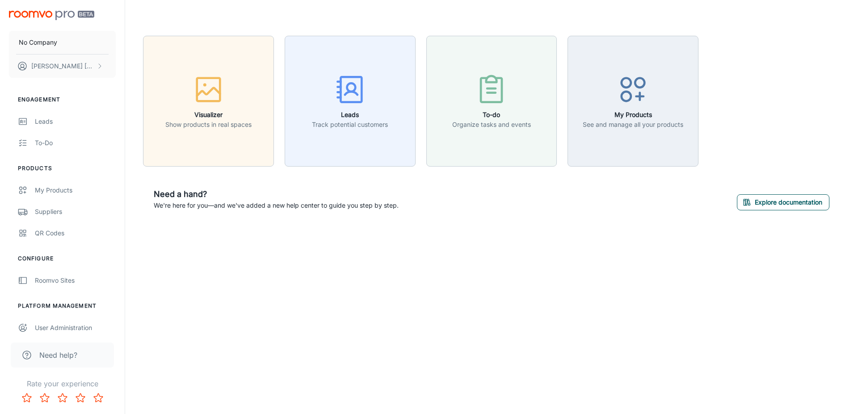
click at [802, 200] on button "Explore documentation" at bounding box center [783, 202] width 93 height 16
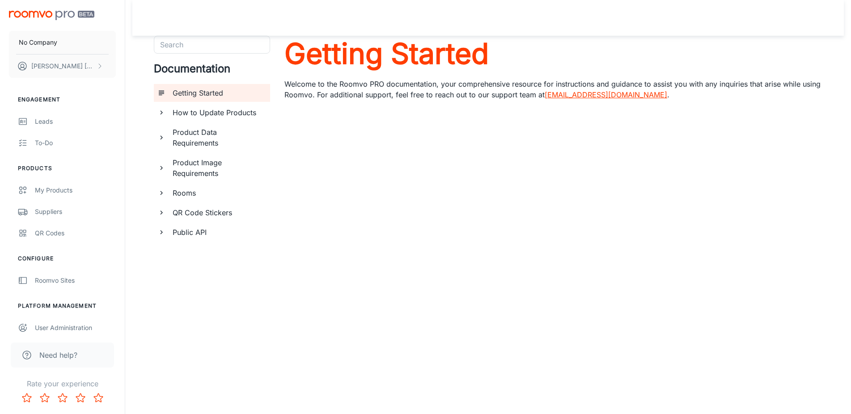
scroll to position [28, 0]
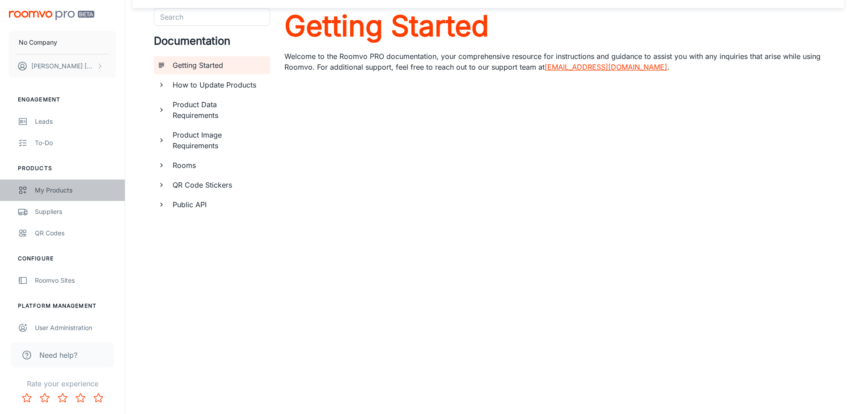
click at [79, 199] on link "My Products" at bounding box center [62, 190] width 125 height 21
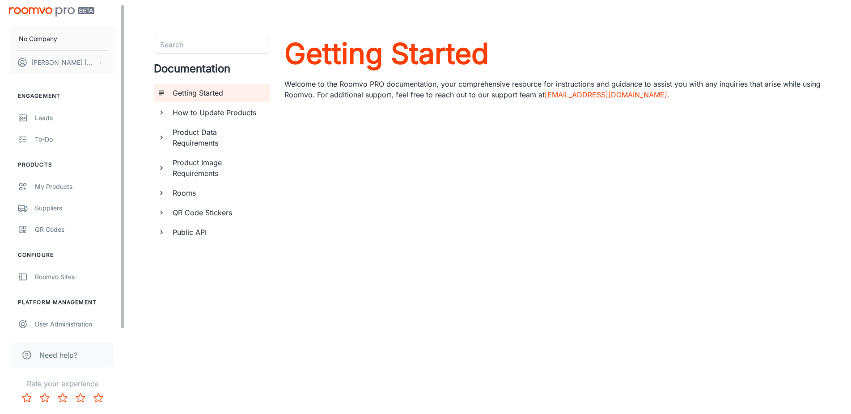
scroll to position [7, 0]
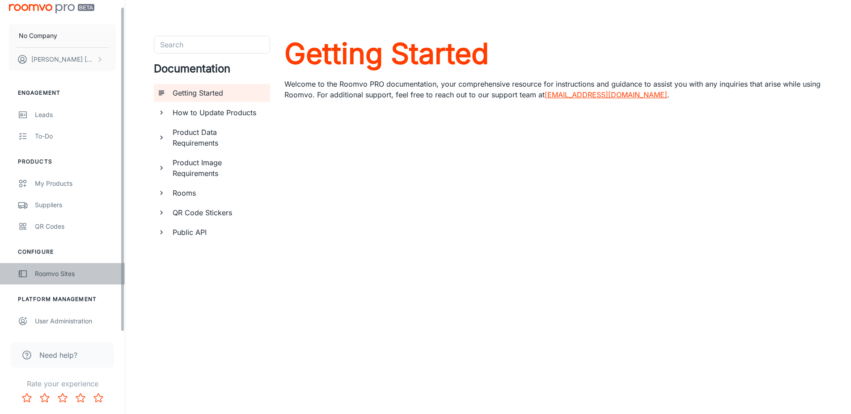
click at [58, 275] on div "Roomvo Sites" at bounding box center [75, 274] width 81 height 10
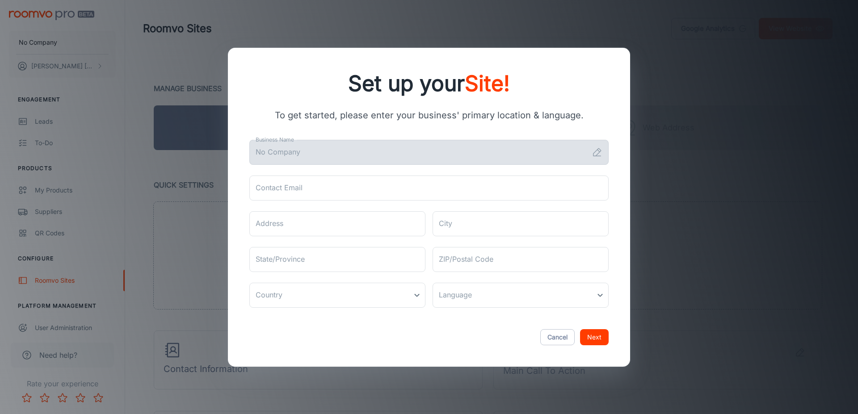
click at [589, 160] on div "No Company Business Name" at bounding box center [428, 152] width 359 height 25
click at [601, 152] on icon at bounding box center [597, 152] width 11 height 11
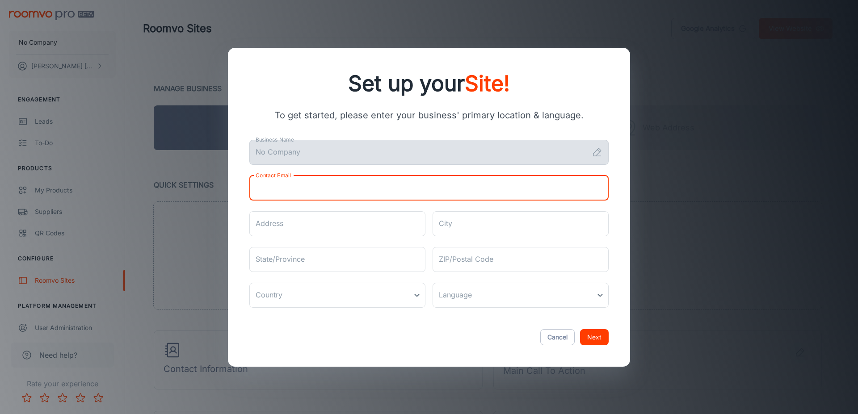
click at [393, 179] on input "Contact Email" at bounding box center [428, 188] width 359 height 25
type input "jlopezacosta1@gmail.com"
type input "2436 Yangtze Gate"
type input "Port Coquitlam, British Columbia, Canada"
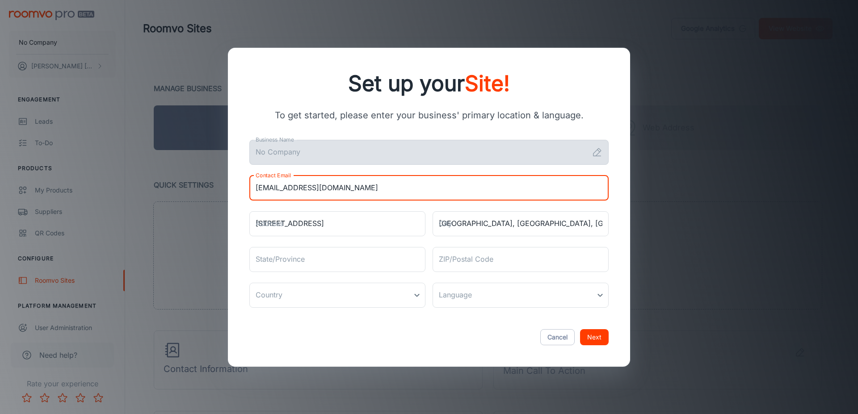
type input "BC"
type input "V3B7X1"
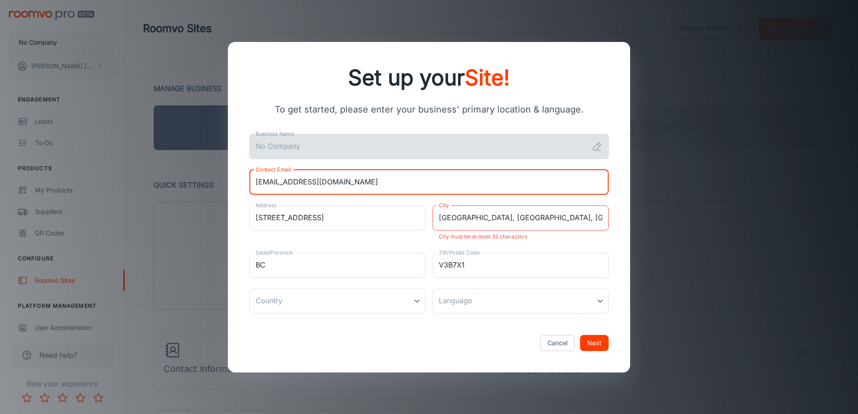
drag, startPoint x: 509, startPoint y: 221, endPoint x: 528, endPoint y: 219, distance: 19.3
click at [511, 220] on input "Port Coquitlam, British Columbia, Canada" at bounding box center [521, 218] width 176 height 25
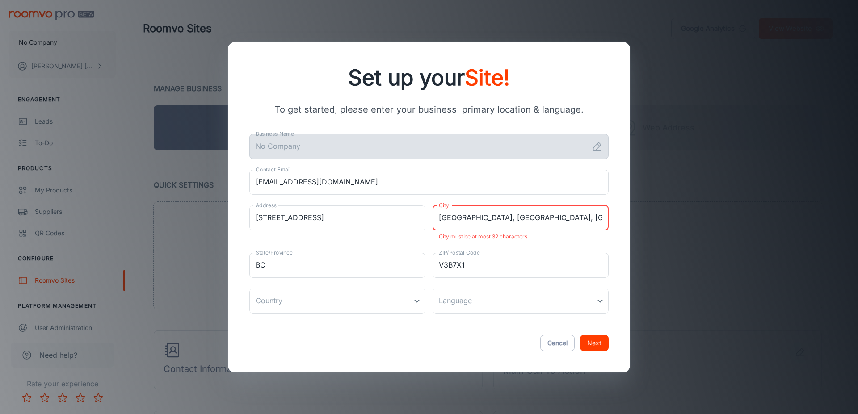
drag, startPoint x: 592, startPoint y: 218, endPoint x: 489, endPoint y: 227, distance: 103.7
click at [489, 227] on input "Port Coquitlam, British Columbia, Canada" at bounding box center [521, 218] width 176 height 25
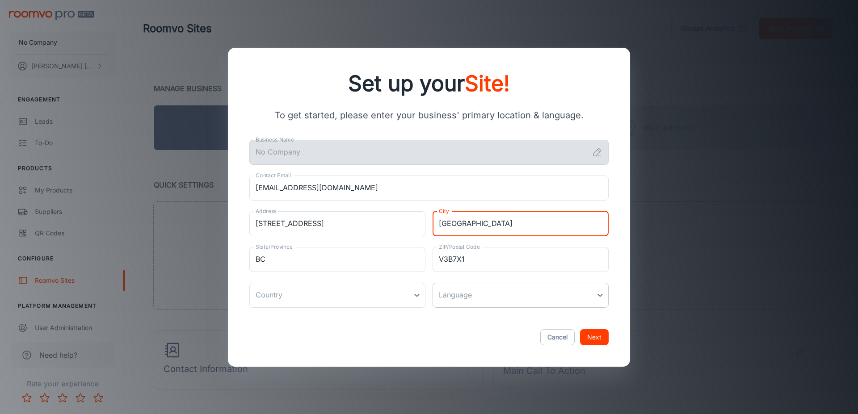
type input "Port Coquitlam"
click at [477, 296] on body "No Company Julian Lopez-acosta Engagement Leads To-do Products My Products Supp…" at bounding box center [429, 207] width 858 height 414
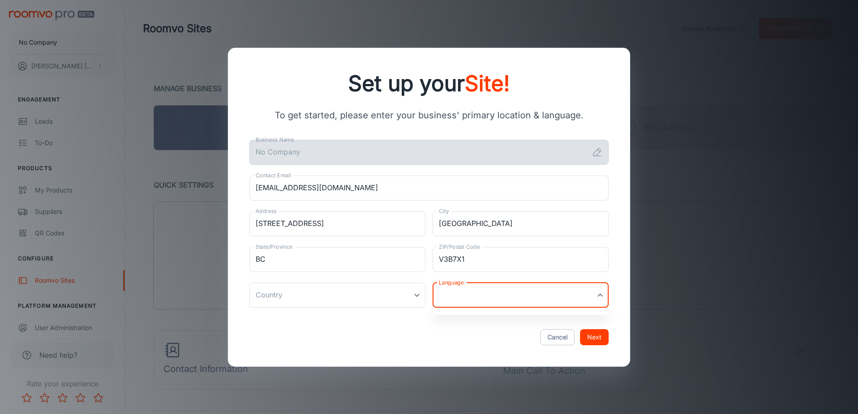
click at [489, 301] on div at bounding box center [429, 207] width 858 height 414
drag, startPoint x: 579, startPoint y: 297, endPoint x: 612, endPoint y: 293, distance: 33.3
click at [582, 297] on body "No Company Julian Lopez-acosta Engagement Leads To-do Products My Products Supp…" at bounding box center [429, 207] width 858 height 414
drag, startPoint x: 598, startPoint y: 296, endPoint x: 575, endPoint y: 298, distance: 22.9
click at [596, 296] on div at bounding box center [429, 207] width 858 height 414
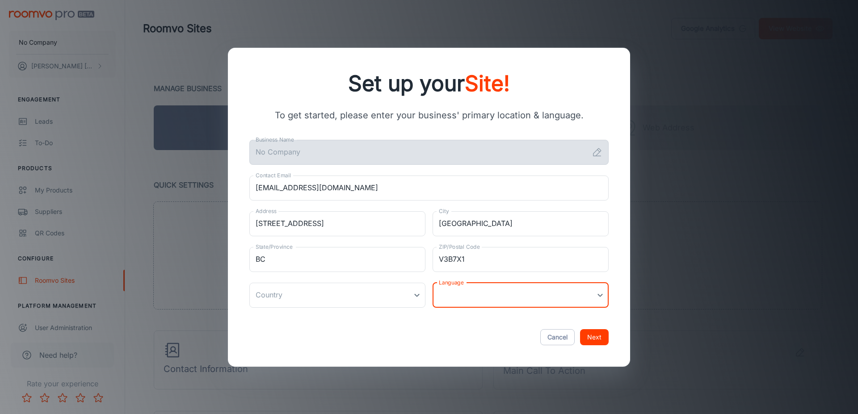
click at [562, 298] on body "No Company Julian Lopez-acosta Engagement Leads To-do Products My Products Supp…" at bounding box center [429, 207] width 858 height 414
click at [535, 302] on div at bounding box center [429, 207] width 858 height 414
click at [535, 302] on body "No Company Julian Lopez-acosta Engagement Leads To-do Products My Products Supp…" at bounding box center [429, 207] width 858 height 414
click at [344, 309] on div at bounding box center [429, 207] width 858 height 414
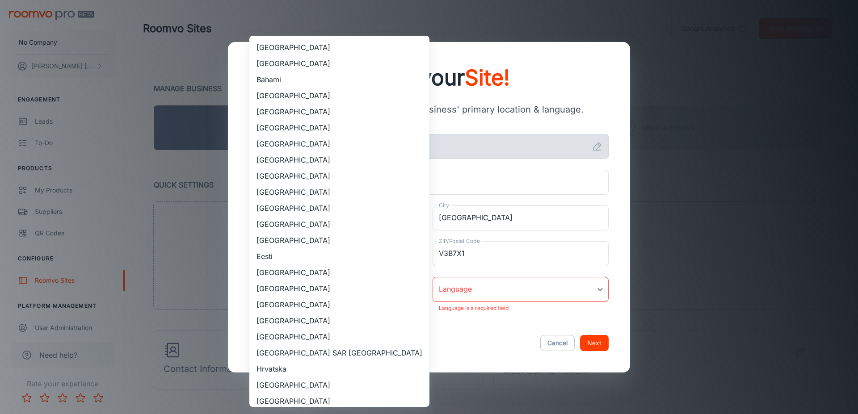
click at [346, 301] on body "No Company Julian Lopez-acosta Engagement Leads To-do Products My Products Supp…" at bounding box center [429, 207] width 858 height 414
click at [282, 160] on li "Canada" at bounding box center [339, 160] width 180 height 16
type input "Canada"
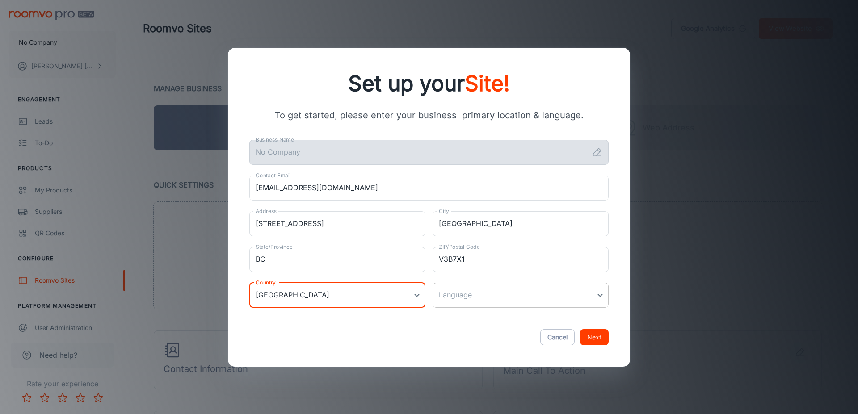
click at [538, 297] on body "No Company Julian Lopez-acosta Engagement Leads To-do Products My Products Supp…" at bounding box center [429, 207] width 858 height 414
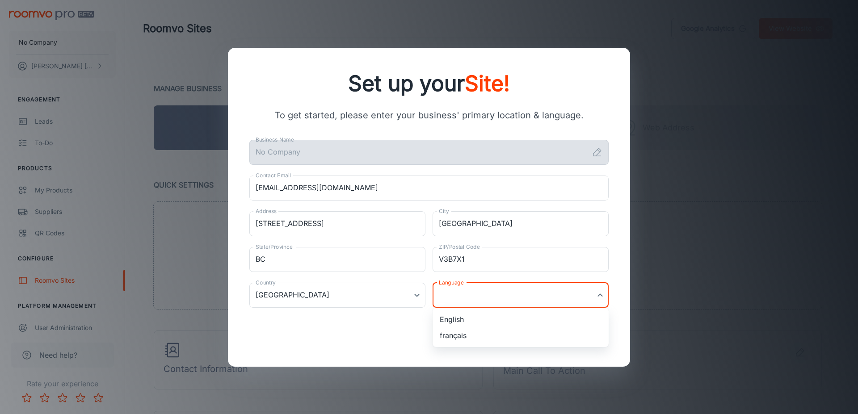
click at [481, 320] on li "English" at bounding box center [521, 320] width 176 height 16
type input "en-ca"
click at [592, 339] on button "Next" at bounding box center [594, 337] width 29 height 16
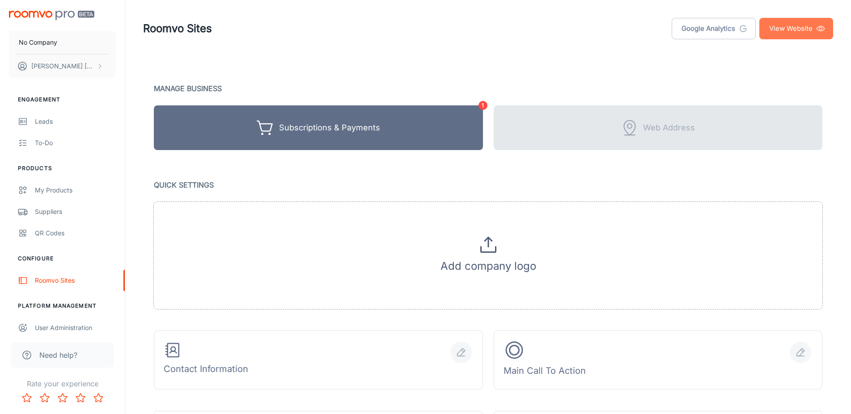
click at [801, 34] on link "View Website" at bounding box center [796, 28] width 74 height 21
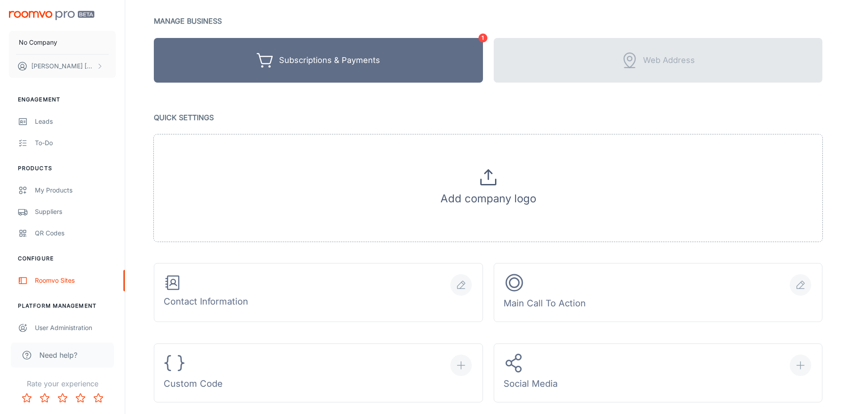
scroll to position [46, 0]
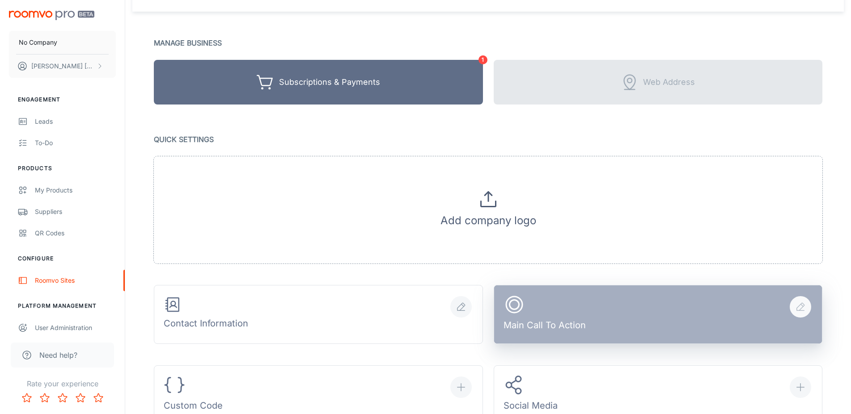
click at [581, 310] on div "Main Call To Action" at bounding box center [544, 315] width 82 height 42
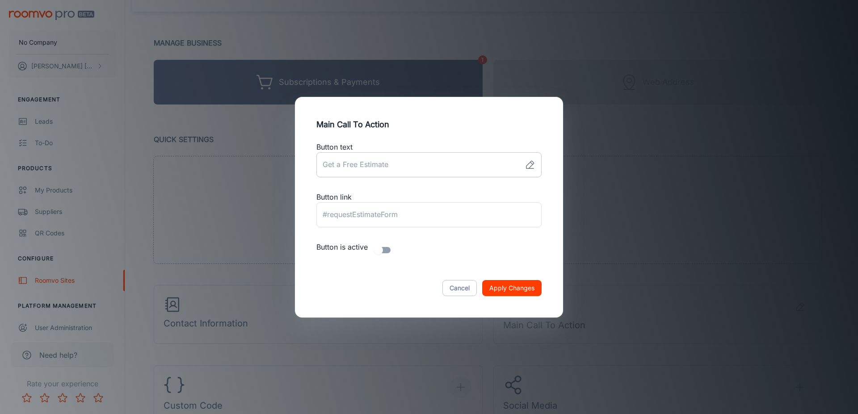
click at [423, 152] on input "link" at bounding box center [419, 164] width 205 height 25
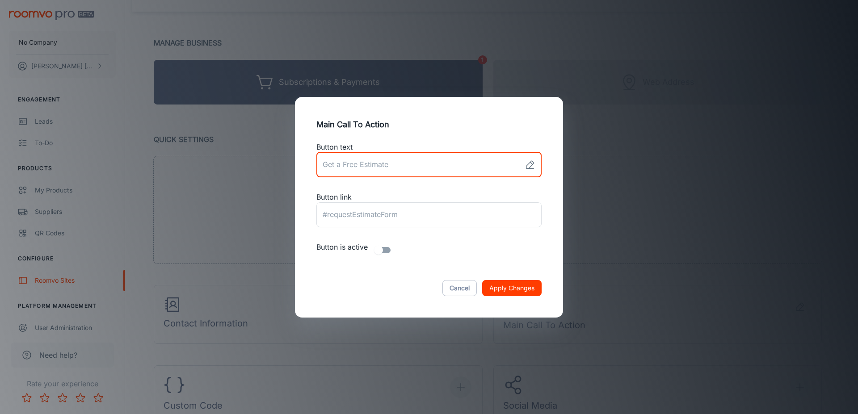
click at [639, 236] on div "Main Call To Action Button text ​ Button link ​ Button is active Cancel Apply C…" at bounding box center [429, 207] width 858 height 414
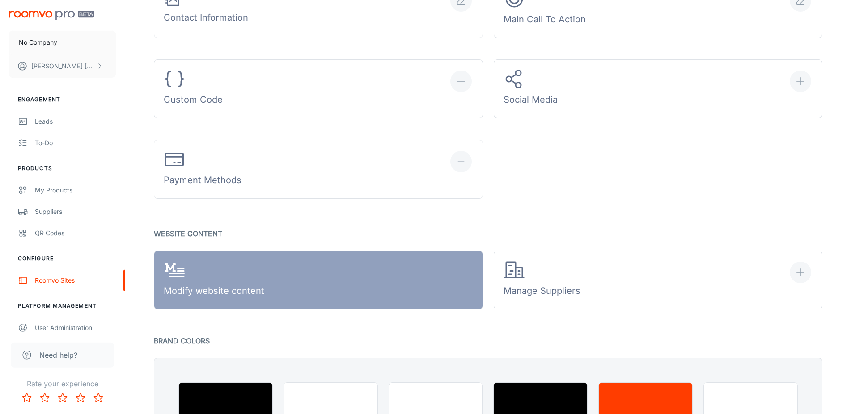
scroll to position [365, 0]
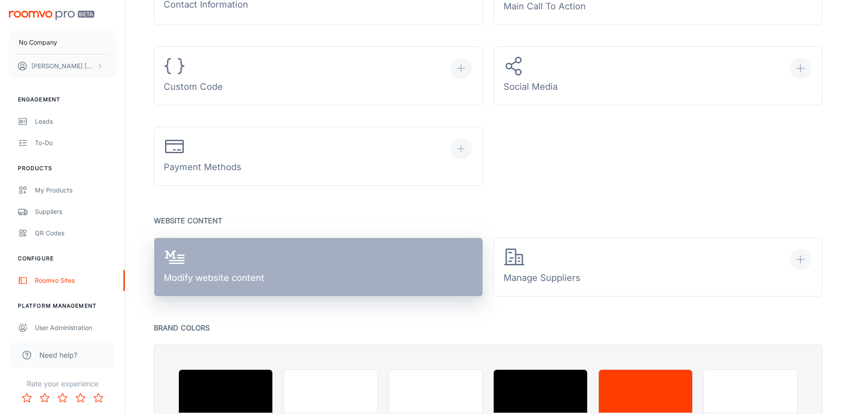
click at [398, 259] on link "Modify website content" at bounding box center [318, 267] width 329 height 59
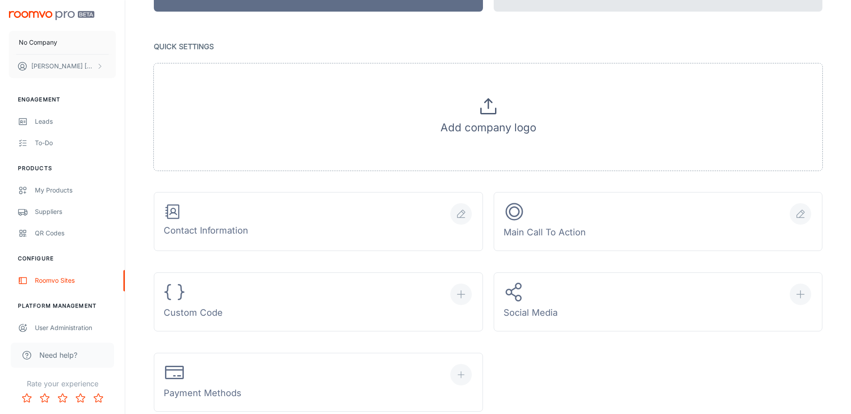
scroll to position [137, 0]
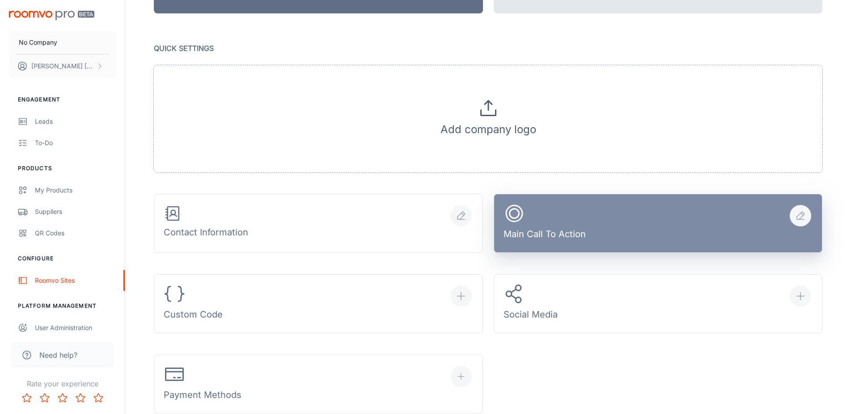
click at [565, 232] on div "Main Call To Action" at bounding box center [544, 224] width 82 height 42
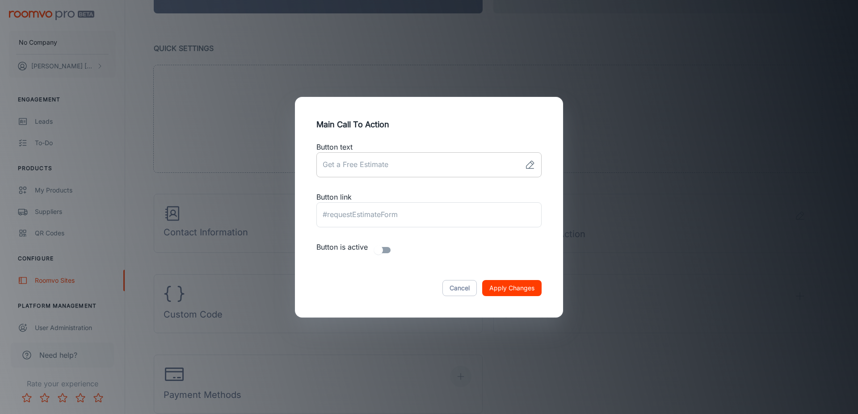
click at [424, 166] on input "link" at bounding box center [419, 164] width 205 height 25
click at [377, 51] on div "Main Call To Action Button text ​ Button link ​ Button is active Cancel Apply C…" at bounding box center [429, 207] width 858 height 414
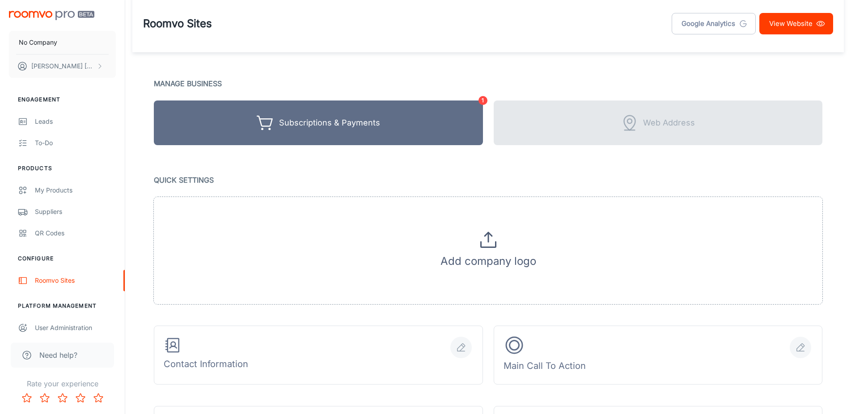
scroll to position [0, 0]
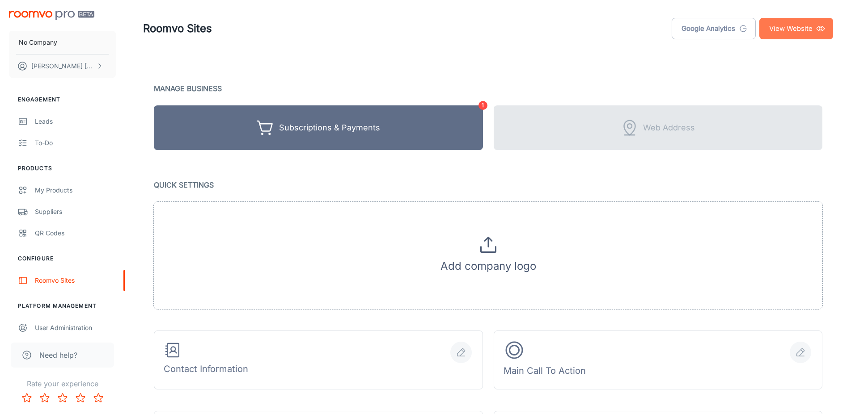
click at [774, 34] on link "View Website" at bounding box center [796, 28] width 74 height 21
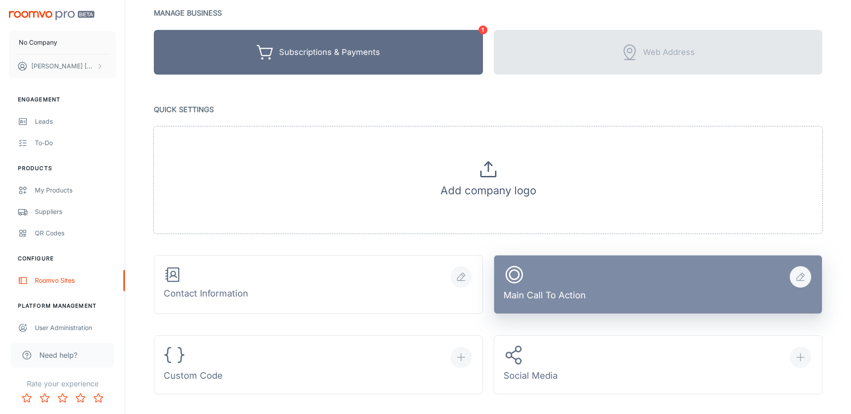
scroll to position [91, 0]
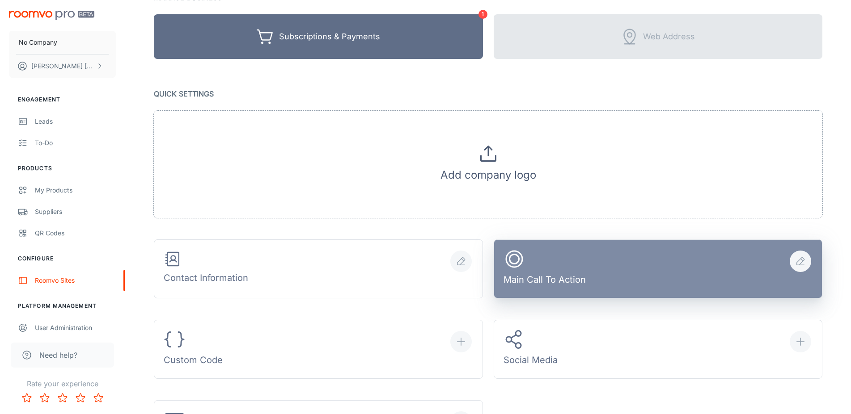
click at [591, 281] on button "Main Call To Action" at bounding box center [658, 269] width 329 height 59
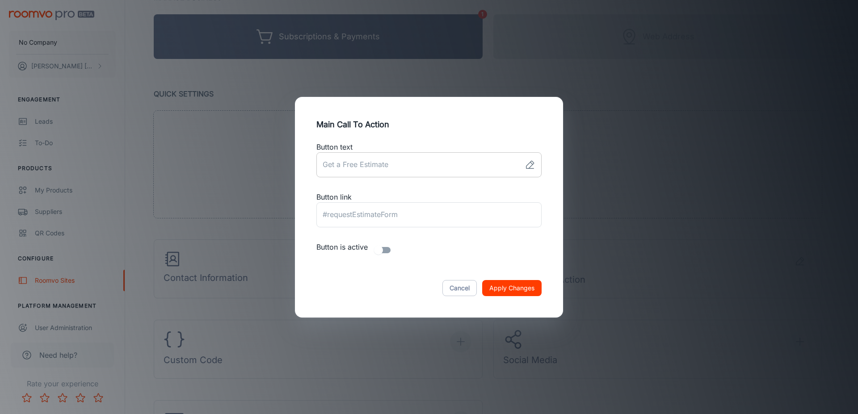
click at [412, 155] on input "link" at bounding box center [419, 164] width 205 height 25
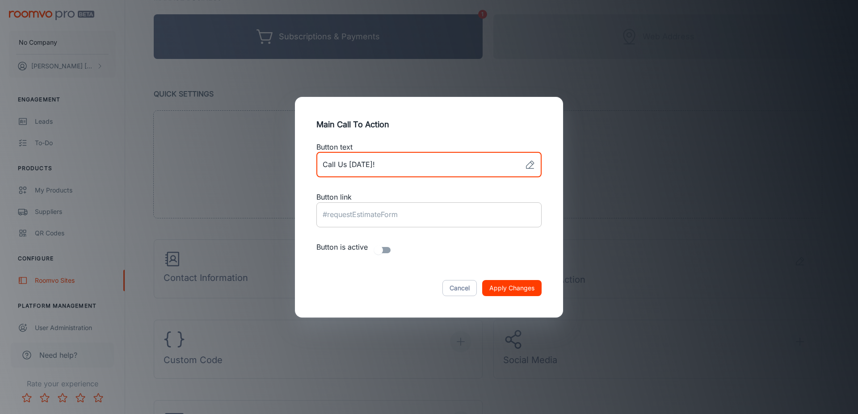
type input "Call Us Today!"
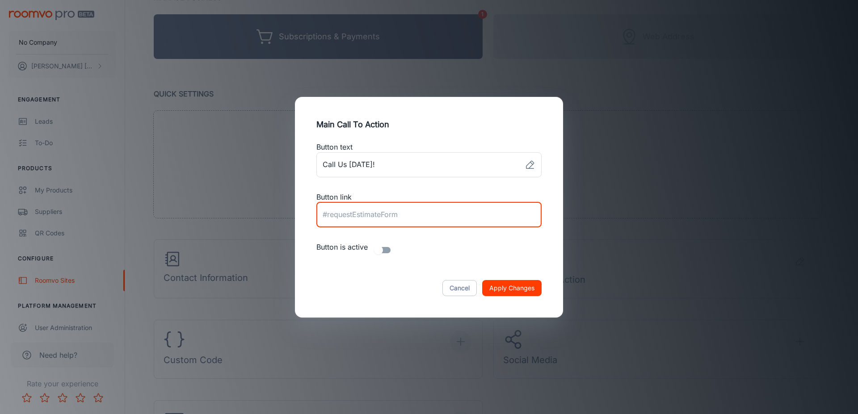
click at [432, 207] on input "text" at bounding box center [429, 215] width 225 height 25
click at [430, 249] on p "Button is active" at bounding box center [429, 250] width 225 height 17
click at [431, 219] on input "text" at bounding box center [429, 215] width 225 height 25
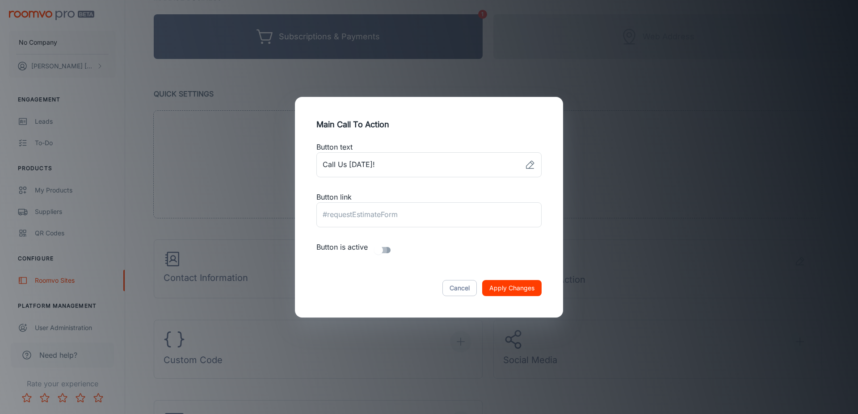
click at [385, 250] on input "checkbox" at bounding box center [378, 250] width 51 height 17
checkbox input "true"
click at [524, 293] on button "Apply Changes" at bounding box center [511, 288] width 59 height 16
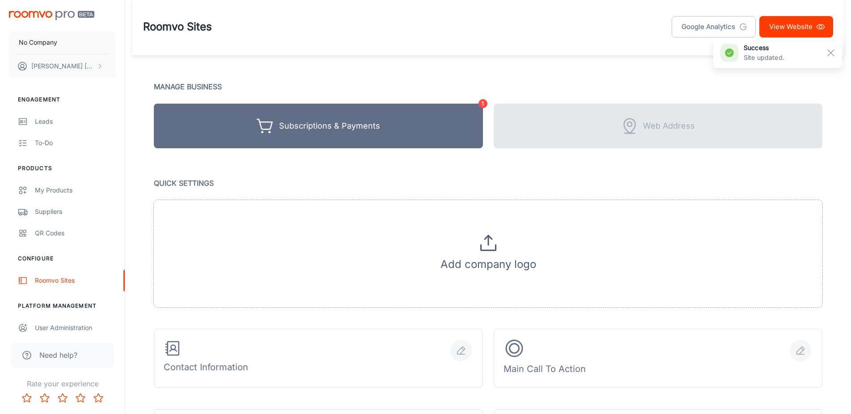
scroll to position [0, 0]
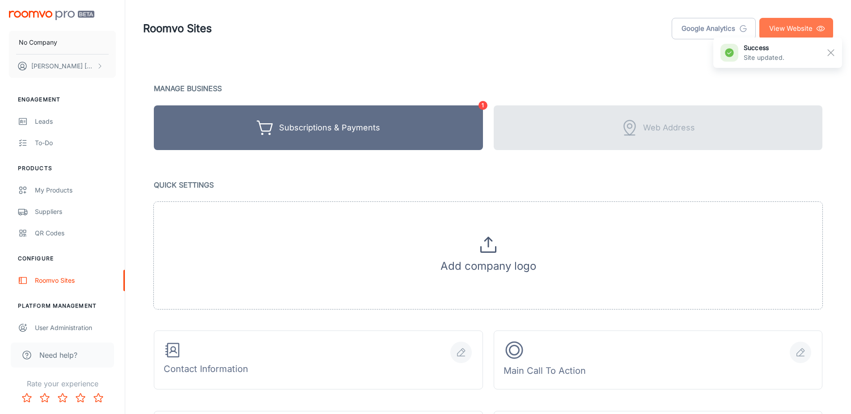
click at [775, 27] on link "View Website" at bounding box center [796, 28] width 74 height 21
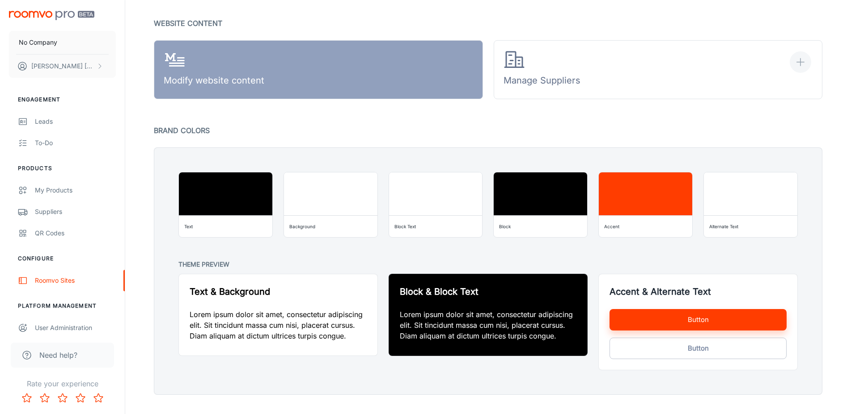
scroll to position [579, 0]
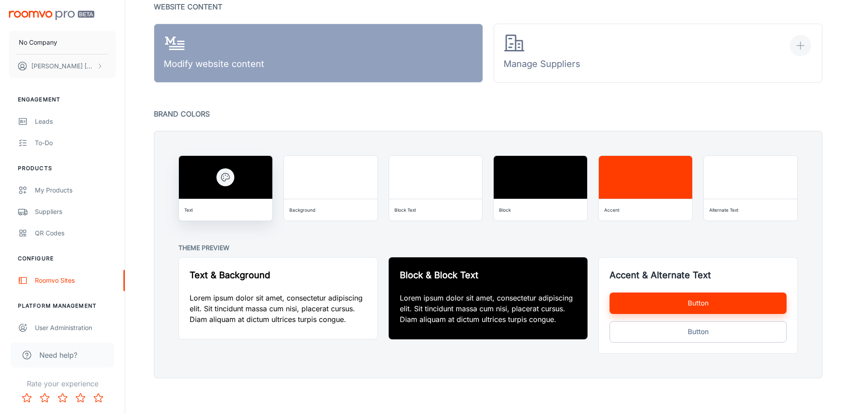
click at [232, 175] on button "button" at bounding box center [225, 178] width 18 height 18
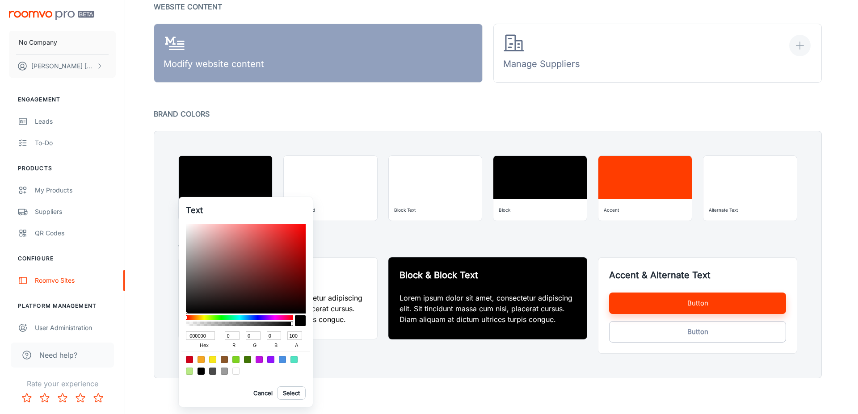
click at [339, 179] on div at bounding box center [429, 207] width 858 height 414
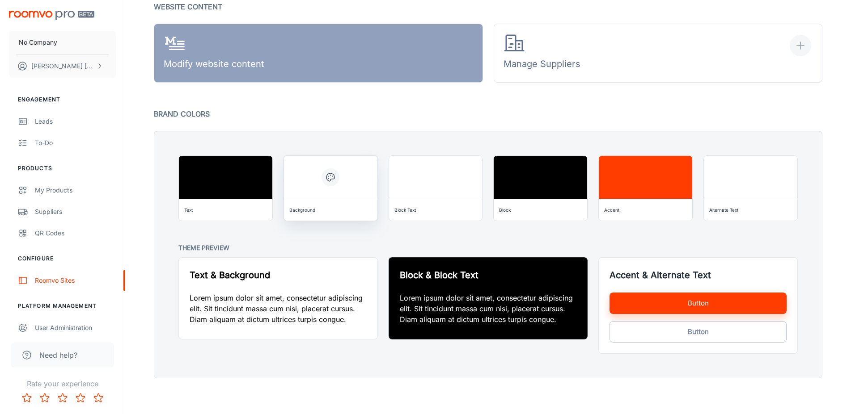
click at [352, 177] on div at bounding box center [330, 177] width 93 height 43
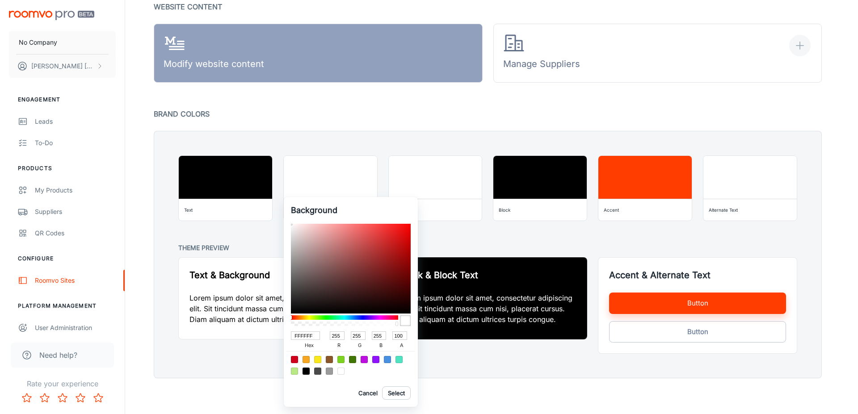
click at [311, 335] on input "FFFFFF" at bounding box center [305, 336] width 29 height 8
click at [437, 237] on div at bounding box center [429, 207] width 858 height 414
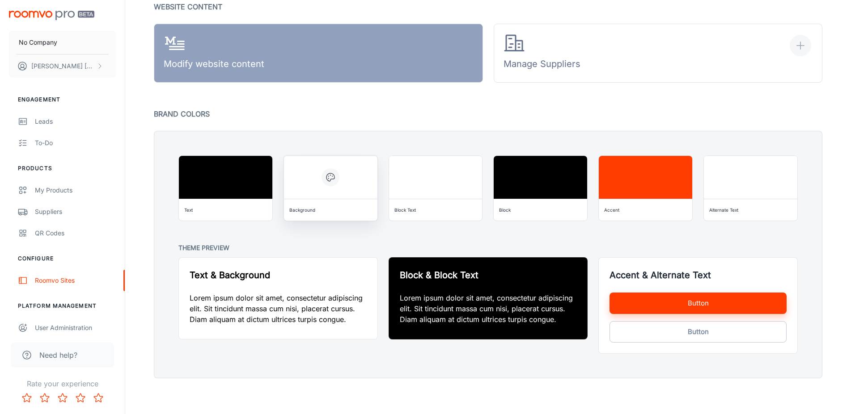
click at [334, 182] on icon "button" at bounding box center [330, 177] width 11 height 11
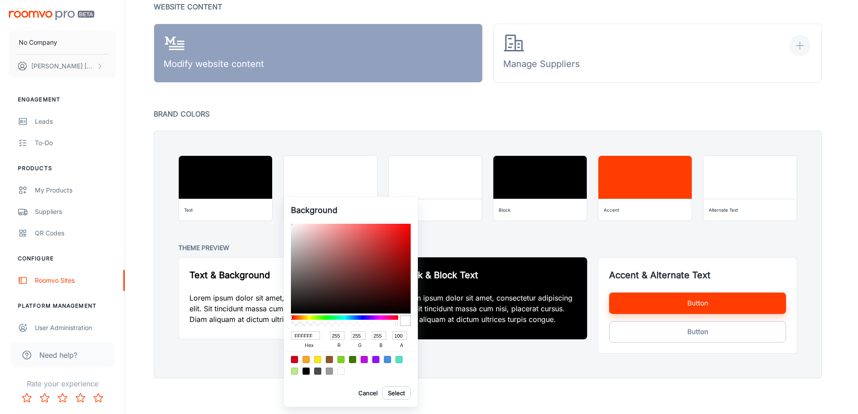
click at [318, 337] on input "FFFFFF" at bounding box center [305, 336] width 29 height 8
paste input "1F0E4"
type input "F1F0E4"
type input "241"
type input "240"
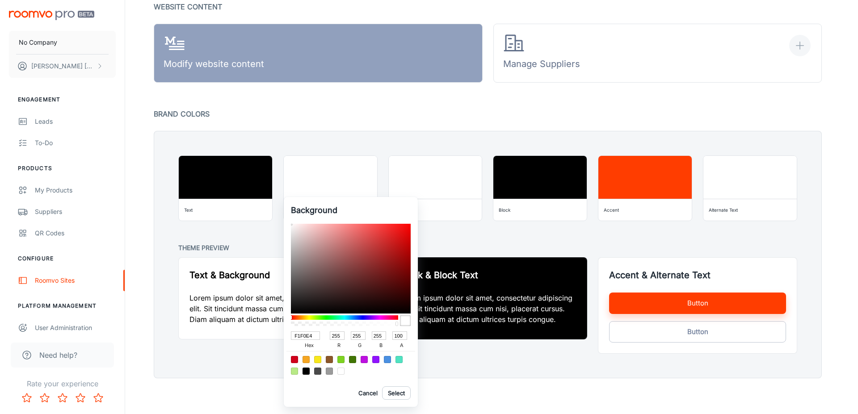
type input "228"
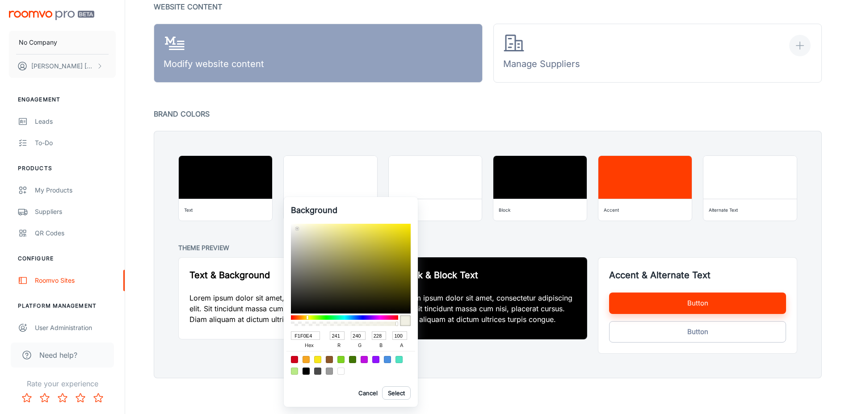
click at [476, 243] on div at bounding box center [429, 207] width 858 height 414
type input "FFFFFF"
type input "255"
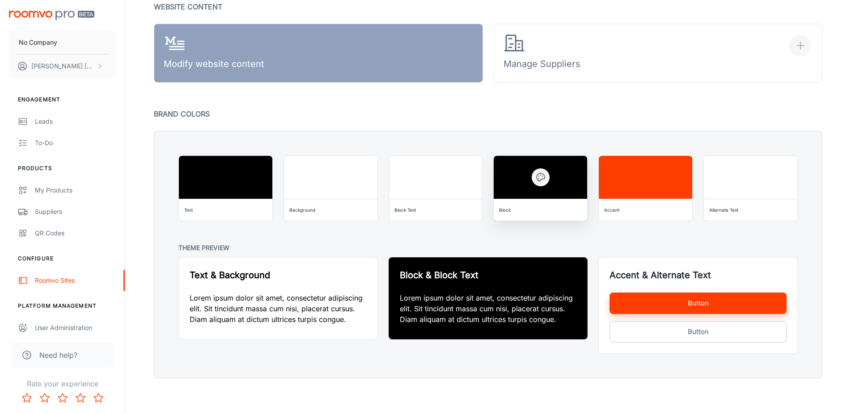
click at [527, 184] on div at bounding box center [540, 177] width 93 height 43
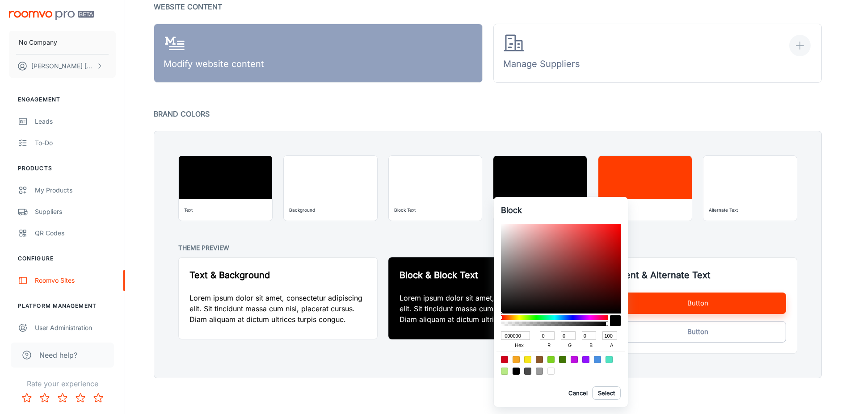
click at [521, 337] on input "000000" at bounding box center [515, 336] width 29 height 8
paste input "3E3F29"
type input "3E3F29"
type input "62"
type input "63"
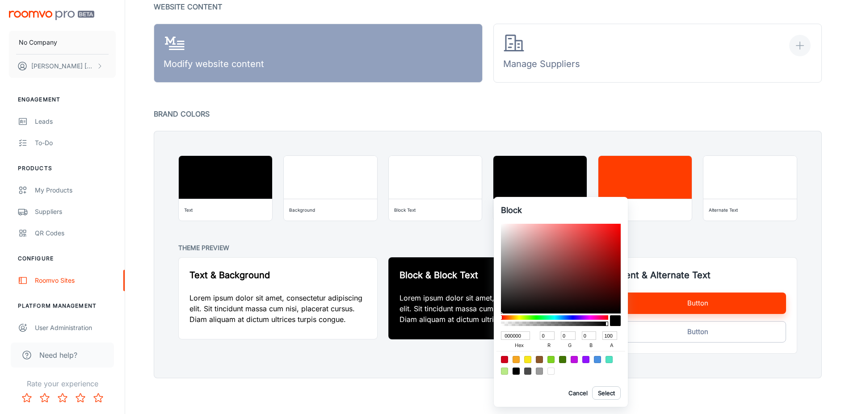
type input "41"
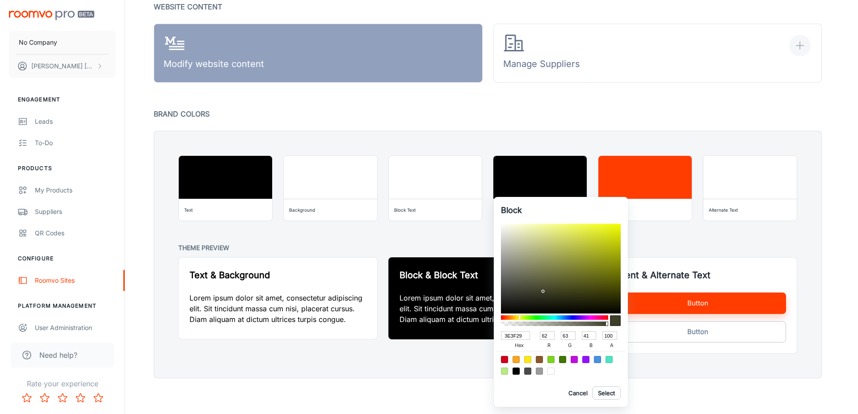
click at [678, 239] on div at bounding box center [429, 207] width 858 height 414
type input "000000"
type input "0"
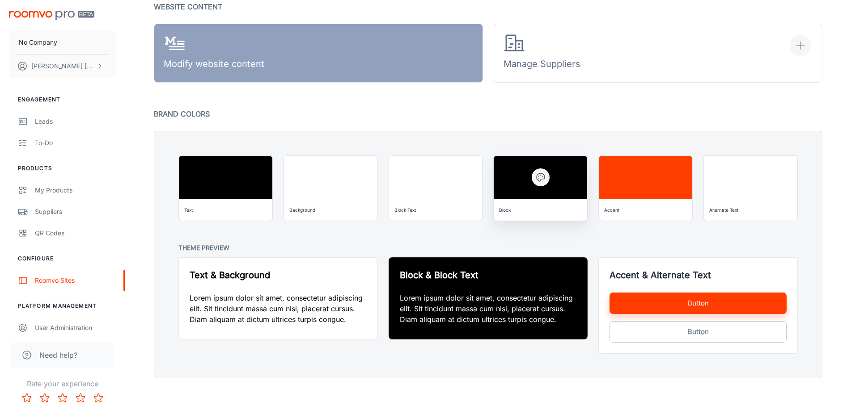
click at [548, 186] on div at bounding box center [540, 177] width 93 height 43
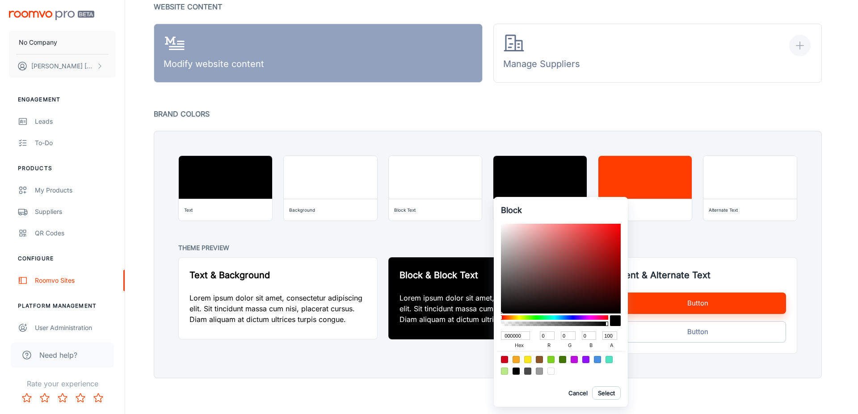
click at [525, 337] on input "000000" at bounding box center [515, 336] width 29 height 8
paste input "3E3F29"
type input "3E3F29"
type input "62"
type input "63"
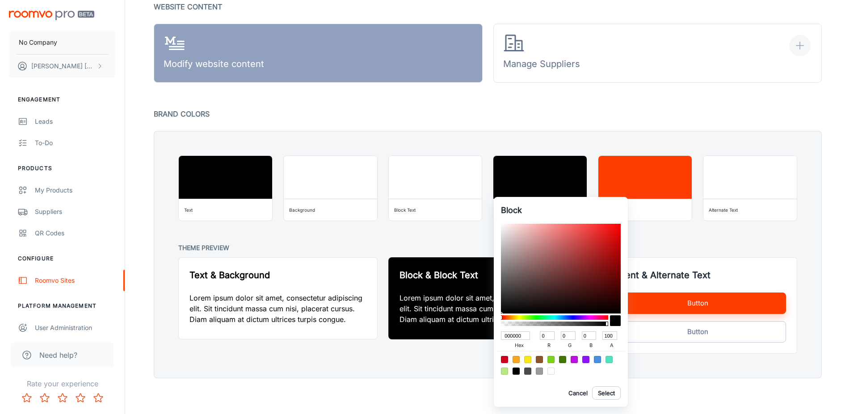
type input "41"
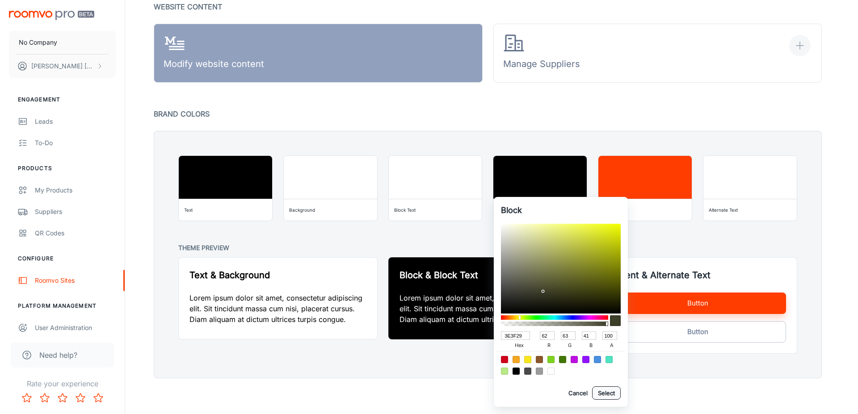
type input "3E3F29"
click at [605, 392] on button "Select" at bounding box center [606, 393] width 29 height 13
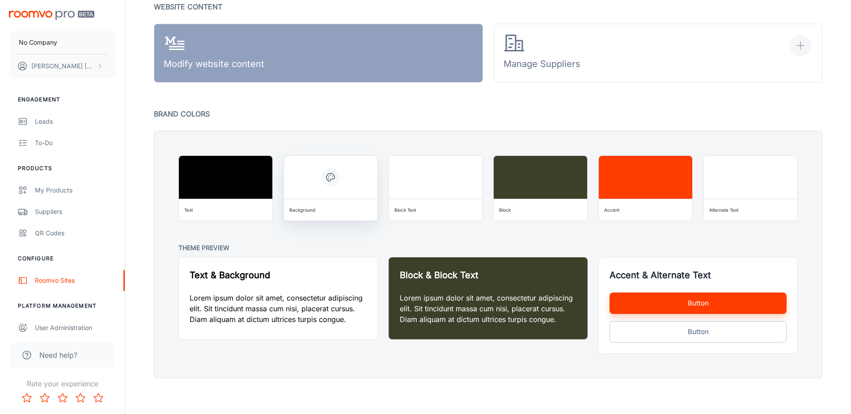
click at [370, 178] on div at bounding box center [330, 177] width 93 height 43
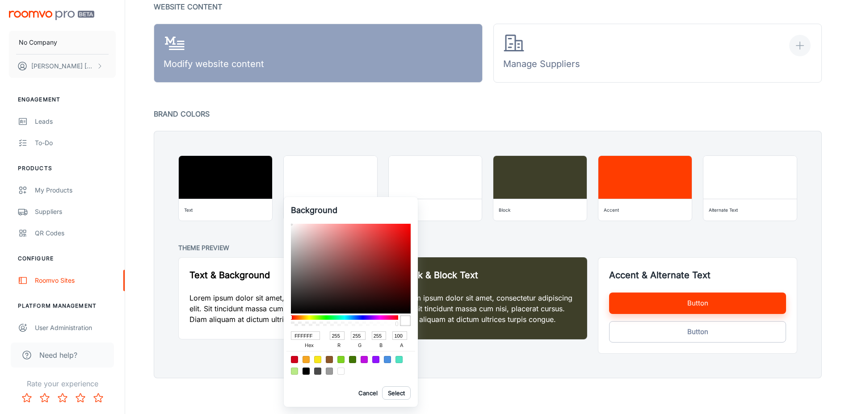
click at [308, 339] on input "FFFFFF" at bounding box center [305, 336] width 29 height 8
paste input "1F0E4"
type input "F1F0E4"
type input "241"
type input "240"
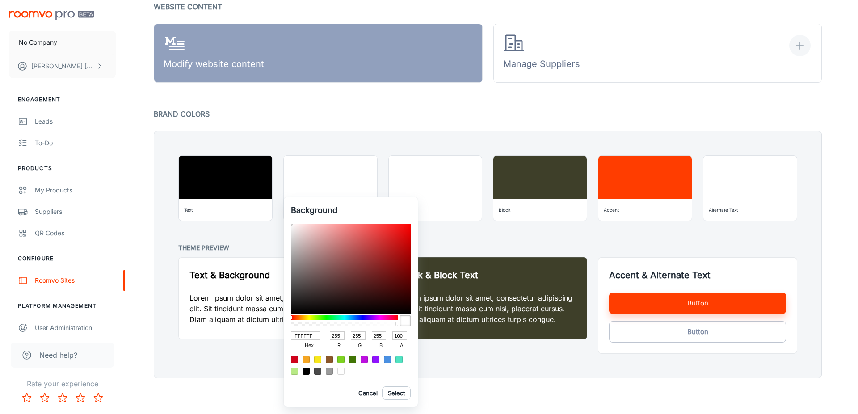
type input "228"
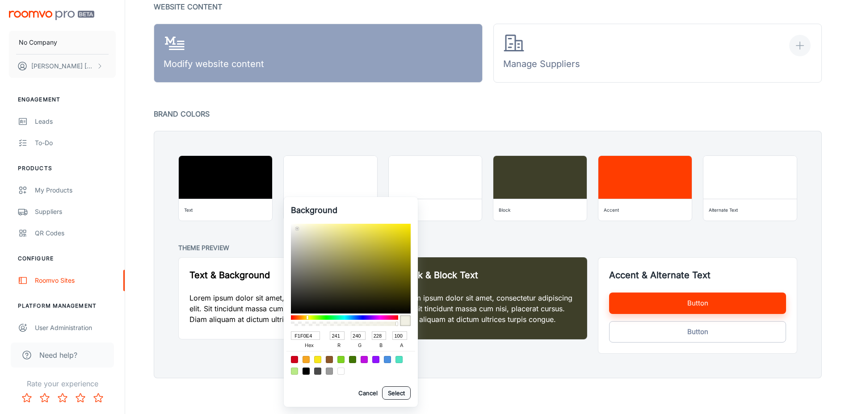
type input "F1F0E4"
click at [405, 394] on button "Select" at bounding box center [396, 393] width 29 height 13
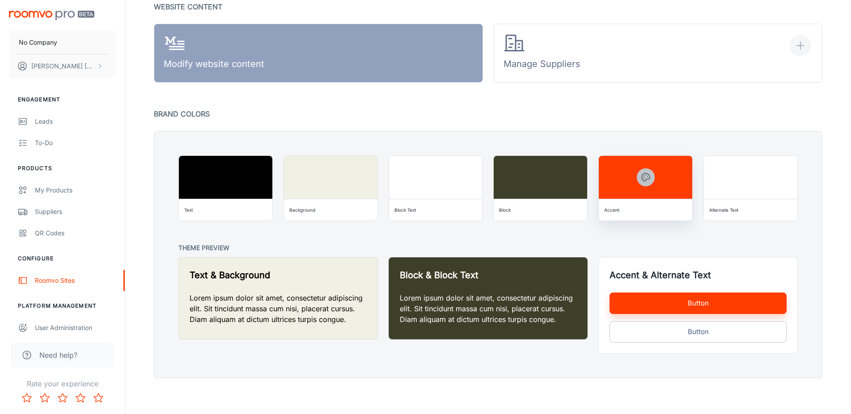
click at [642, 175] on icon "button" at bounding box center [645, 177] width 11 height 11
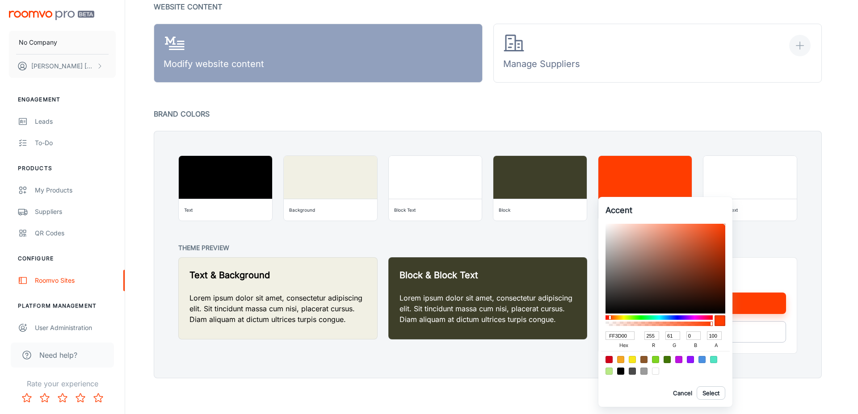
click at [632, 336] on input "FF3D00" at bounding box center [620, 336] width 29 height 8
paste input "7D8D86"
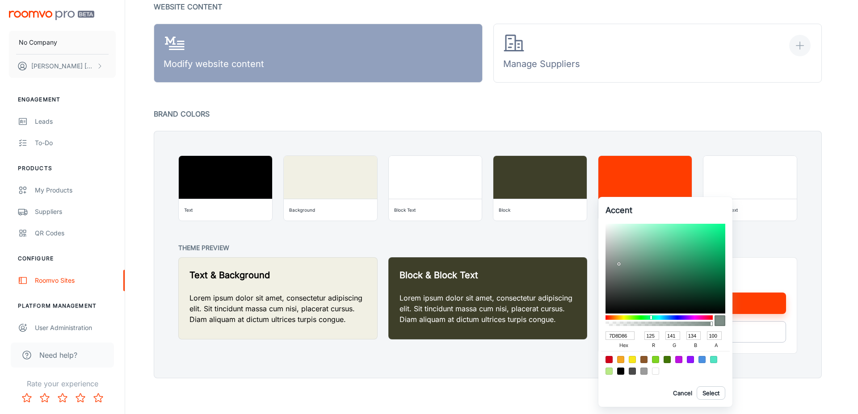
type input "7D8D86"
type input "125"
type input "141"
type input "134"
type input "7D8D86"
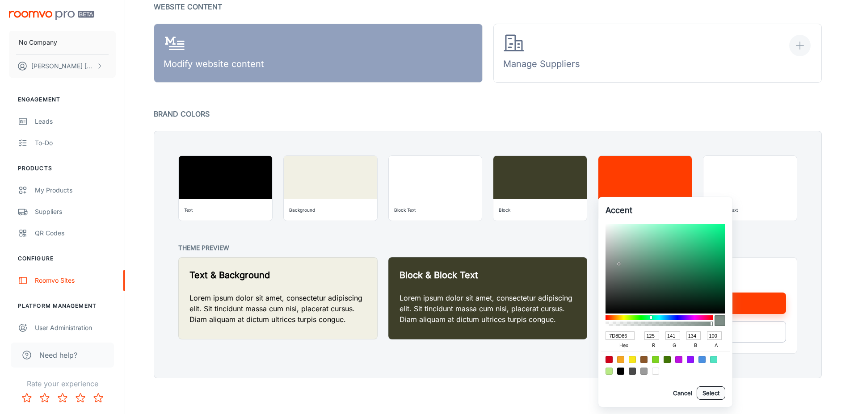
click at [711, 394] on button "Select" at bounding box center [711, 393] width 29 height 13
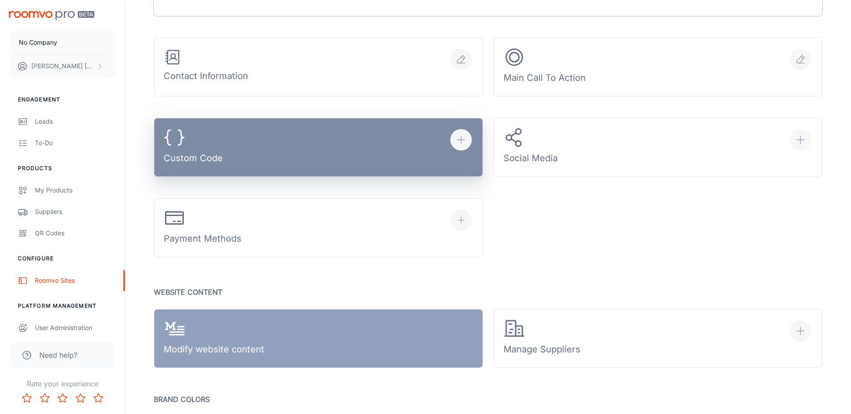
scroll to position [351, 0]
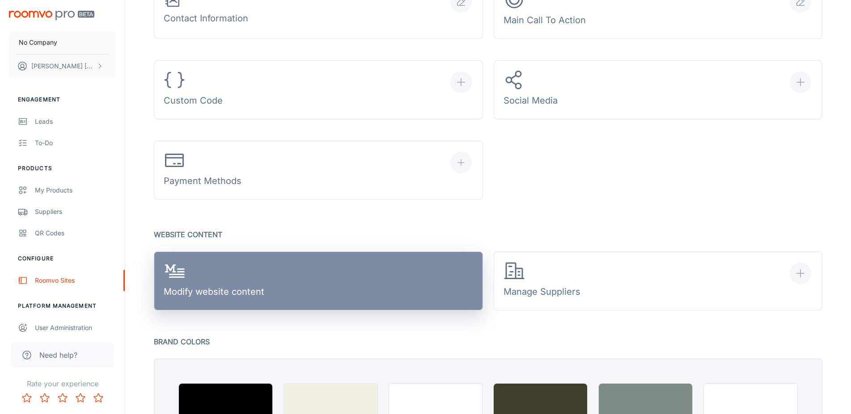
click at [433, 289] on link "Modify website content" at bounding box center [318, 281] width 329 height 59
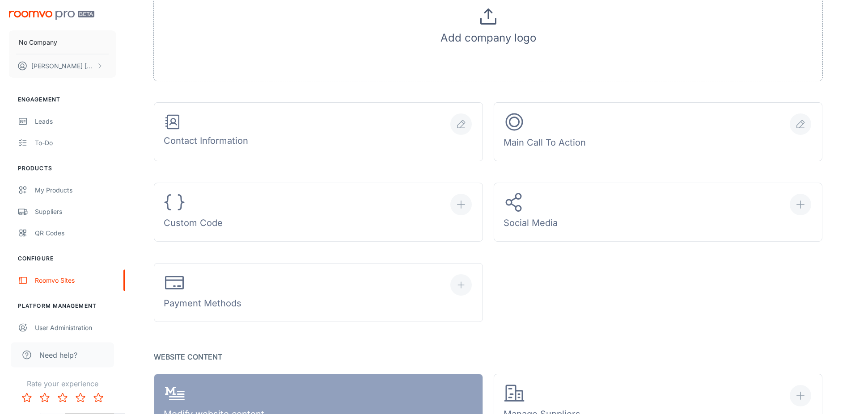
scroll to position [214, 0]
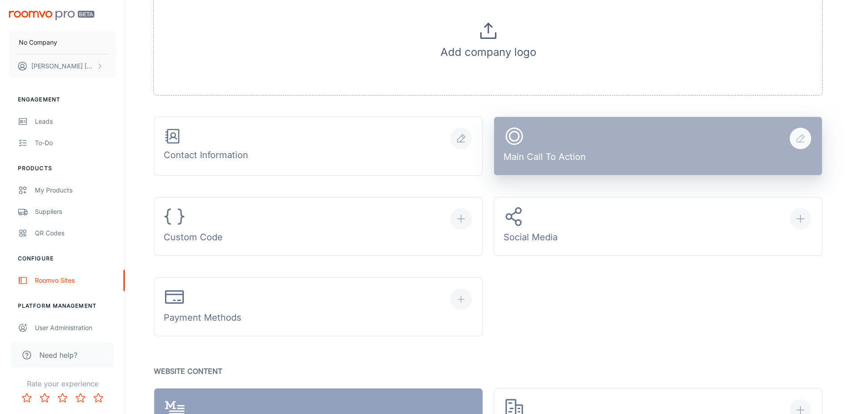
click at [570, 161] on div "Main Call To Action" at bounding box center [544, 147] width 82 height 42
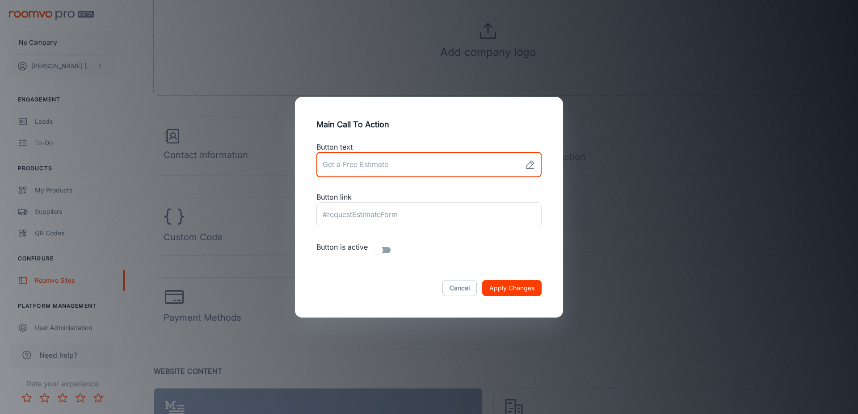
click at [440, 158] on input "link" at bounding box center [419, 164] width 205 height 25
type input "Get Started on Your Dream Home"
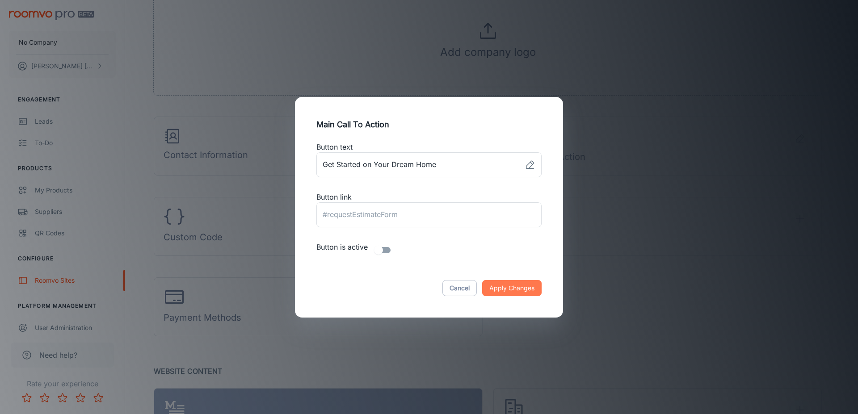
click at [527, 283] on button "Apply Changes" at bounding box center [511, 288] width 59 height 16
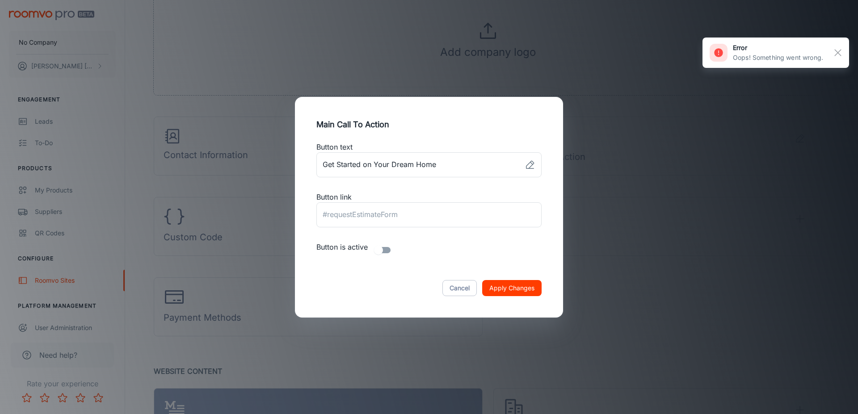
drag, startPoint x: 515, startPoint y: 290, endPoint x: 490, endPoint y: 288, distance: 24.7
click at [514, 290] on button "Apply Changes" at bounding box center [511, 288] width 59 height 16
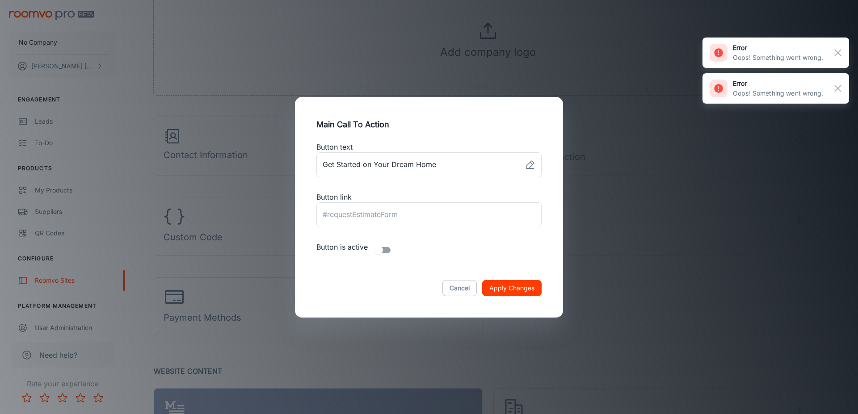
click at [388, 249] on input "checkbox" at bounding box center [378, 250] width 51 height 17
checkbox input "true"
click at [490, 291] on button "Apply Changes" at bounding box center [511, 288] width 59 height 16
click at [490, 291] on div "Cancel Apply Changes" at bounding box center [429, 289] width 247 height 38
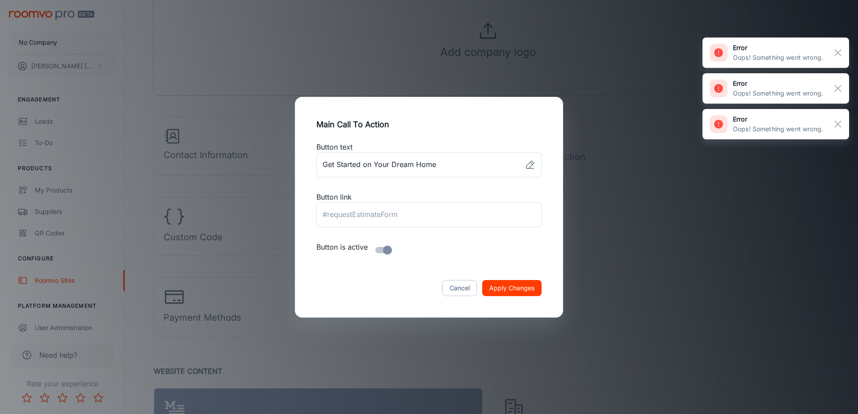
click at [617, 252] on div "Main Call To Action Button text ​ Button link ​ Button is active Cancel Apply C…" at bounding box center [429, 207] width 858 height 414
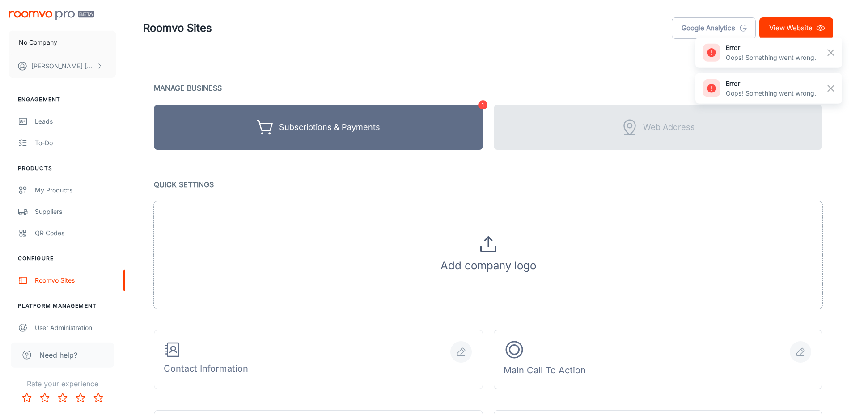
scroll to position [0, 0]
click at [803, 27] on link "View Website" at bounding box center [796, 28] width 74 height 21
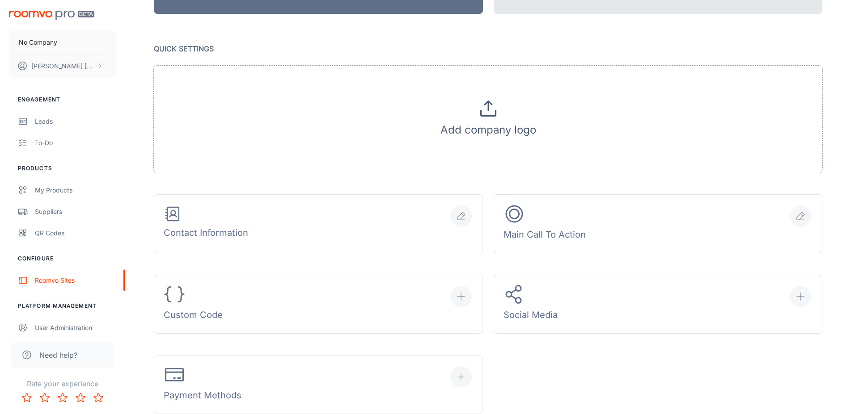
scroll to position [77, 0]
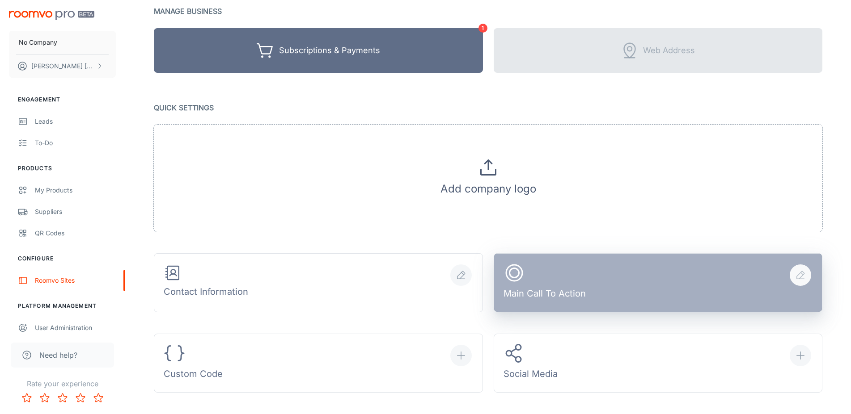
click at [556, 275] on div "Main Call To Action" at bounding box center [544, 283] width 82 height 42
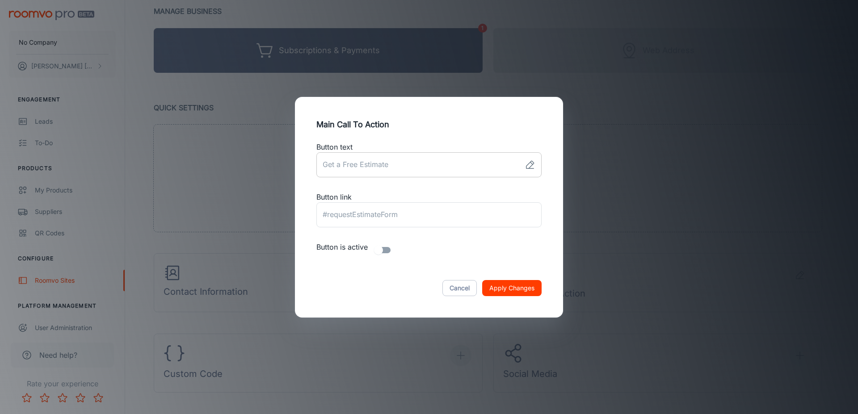
click at [429, 158] on input "link" at bounding box center [419, 164] width 205 height 25
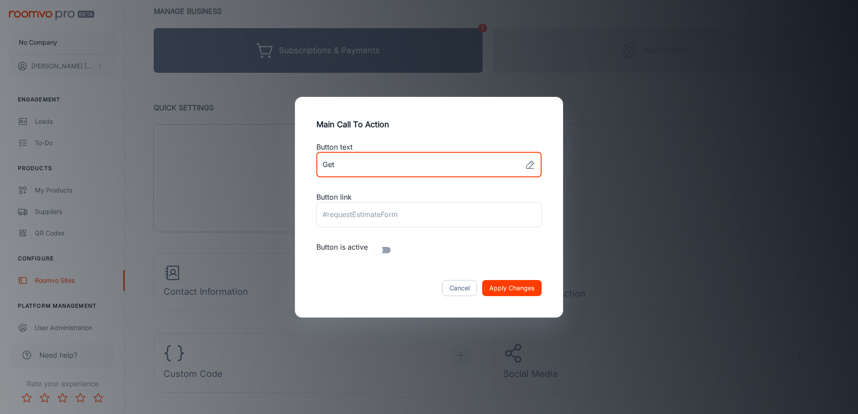
type input "Get"
click at [500, 278] on div "Cancel Apply Changes" at bounding box center [429, 289] width 247 height 38
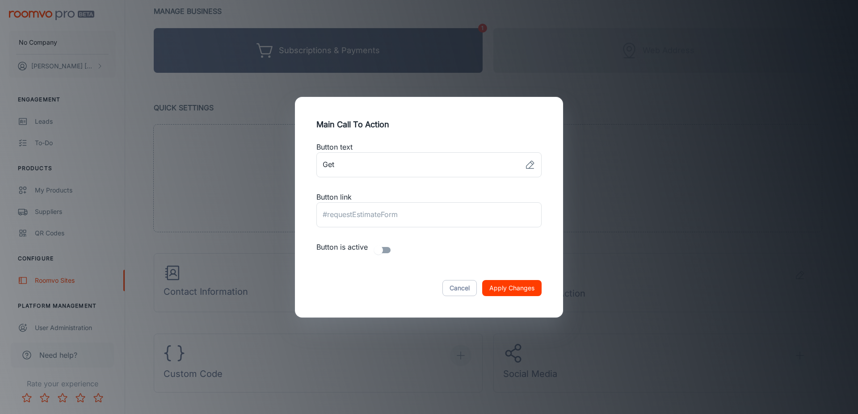
click at [502, 287] on button "Apply Changes" at bounding box center [511, 288] width 59 height 16
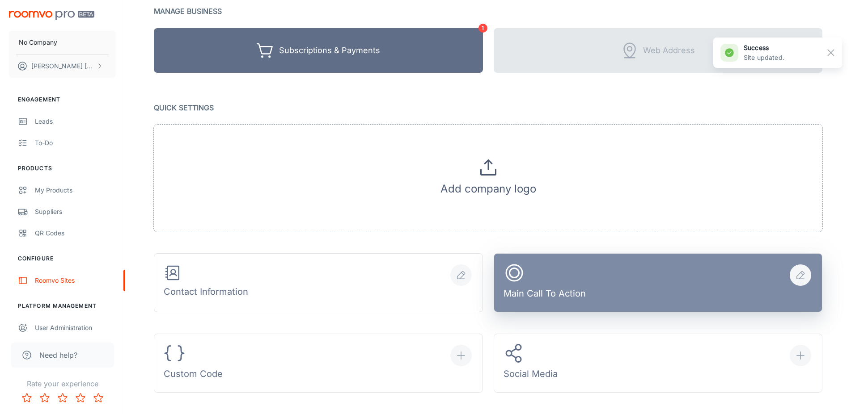
click at [535, 285] on div "Main Call To Action" at bounding box center [544, 283] width 82 height 42
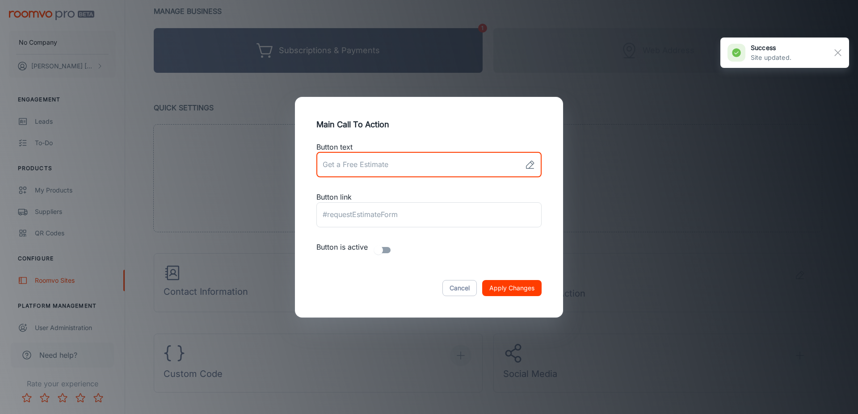
click at [414, 169] on input "link" at bounding box center [419, 164] width 205 height 25
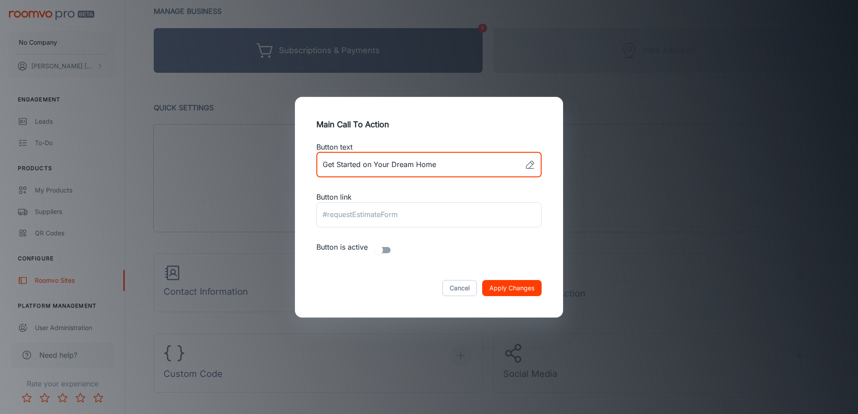
click at [482, 280] on button "Apply Changes" at bounding box center [511, 288] width 59 height 16
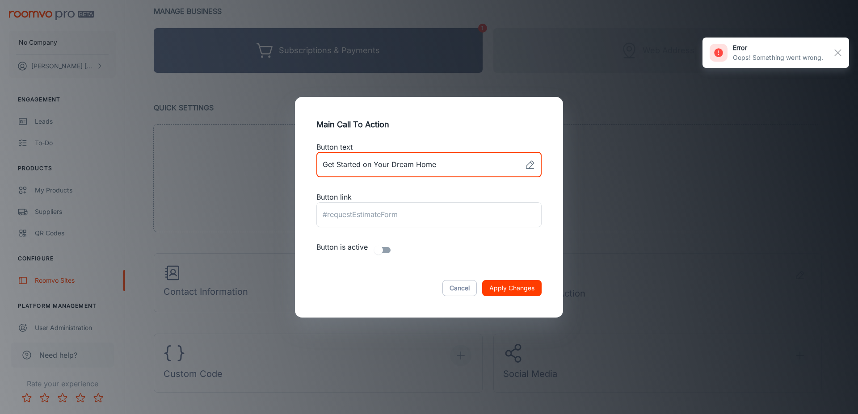
drag, startPoint x: 464, startPoint y: 168, endPoint x: 366, endPoint y: 169, distance: 97.9
click at [366, 169] on input "link" at bounding box center [419, 164] width 205 height 25
click at [457, 165] on input "link" at bounding box center [419, 164] width 205 height 25
drag, startPoint x: 436, startPoint y: 161, endPoint x: 270, endPoint y: 155, distance: 166.0
click at [317, 155] on input "link" at bounding box center [419, 164] width 205 height 25
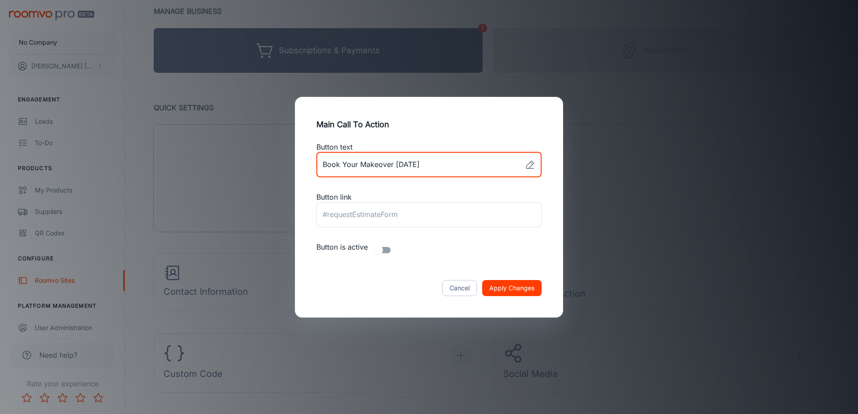
type input "Book Your Makeover Today"
click at [504, 290] on button "Apply Changes" at bounding box center [511, 288] width 59 height 16
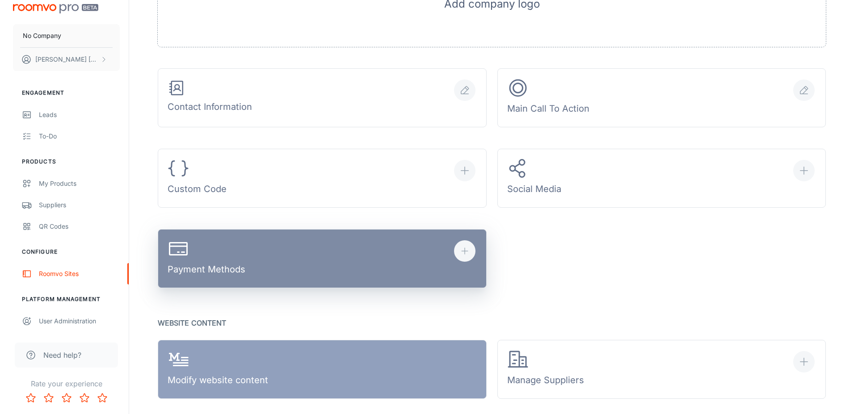
scroll to position [228, 0]
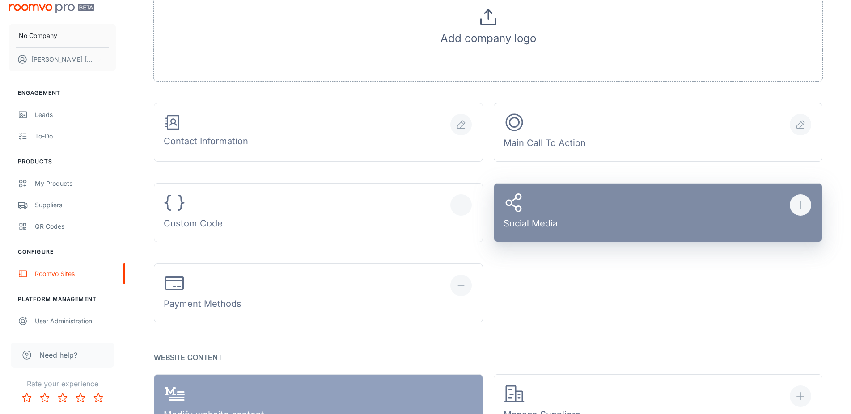
click at [569, 216] on button "Social Media" at bounding box center [658, 212] width 329 height 59
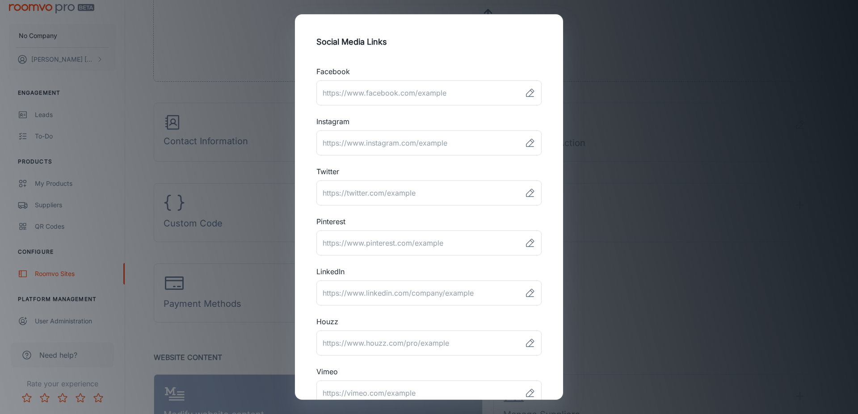
click at [656, 338] on div "Social Media Links Facebook ​ Instagram ​ Twitter ​ Pinterest ​ LinkedIn ​ Houz…" at bounding box center [429, 207] width 858 height 414
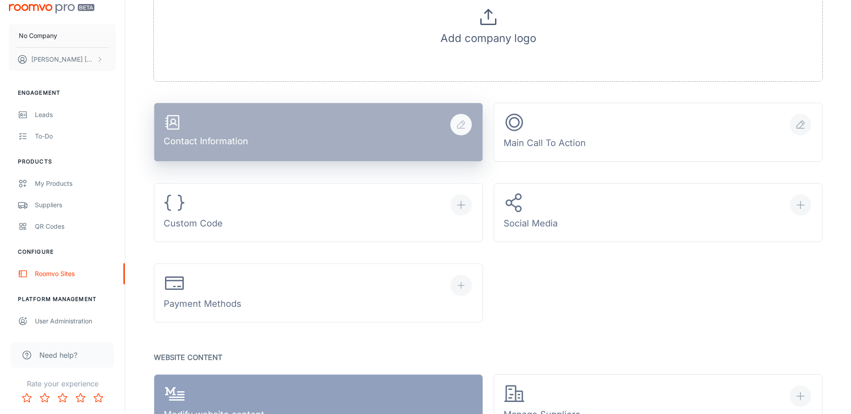
click at [365, 155] on button "Contact Information" at bounding box center [318, 132] width 329 height 59
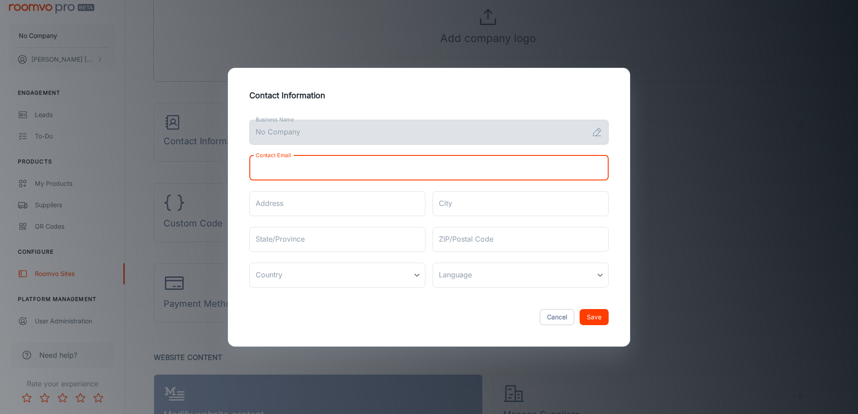
click at [377, 165] on input "Contact Email" at bounding box center [428, 168] width 359 height 25
drag, startPoint x: 726, startPoint y: 214, endPoint x: 721, endPoint y: 213, distance: 4.6
click at [723, 213] on div "Contact Information Business Name No Company Business Name Contact Email Contac…" at bounding box center [429, 207] width 858 height 414
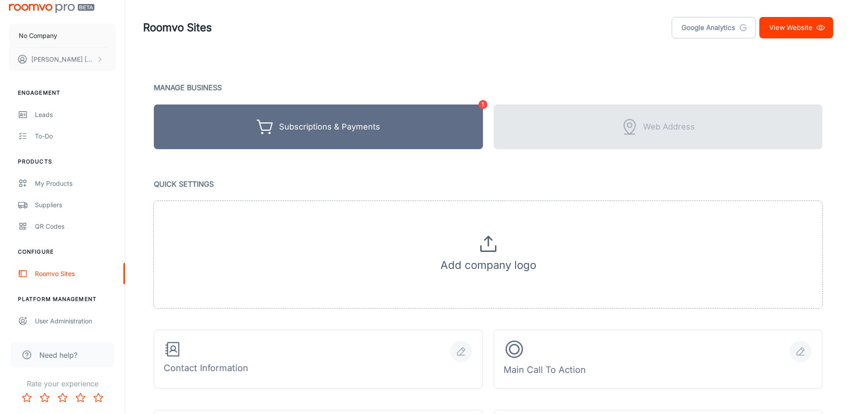
scroll to position [0, 0]
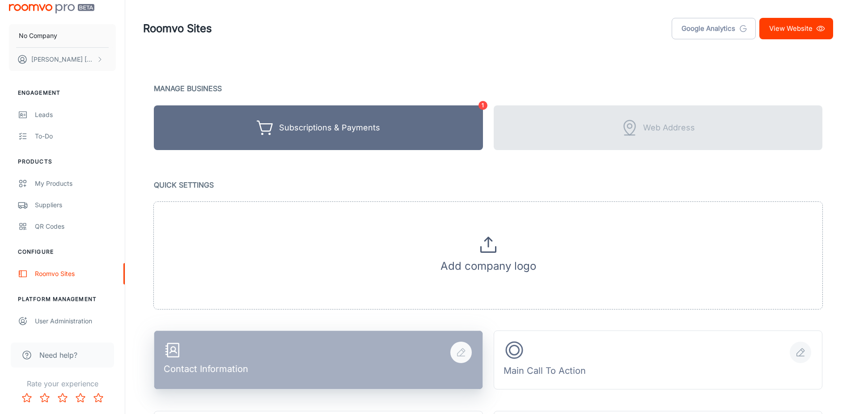
click at [377, 340] on button "Contact Information" at bounding box center [318, 360] width 329 height 59
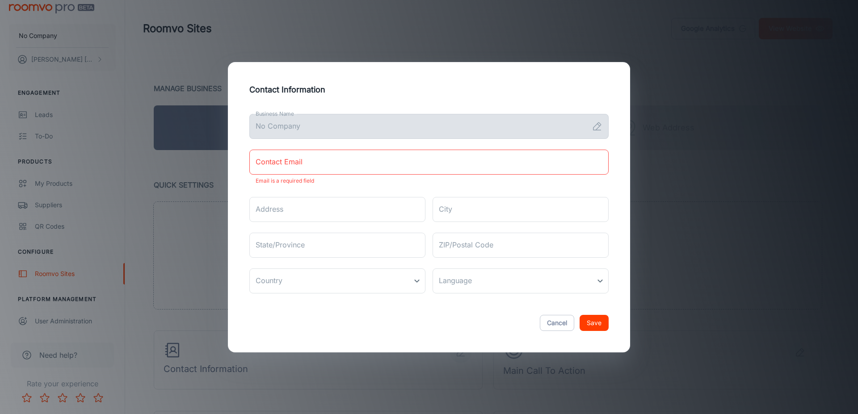
click at [370, 169] on input "Contact Email" at bounding box center [428, 162] width 359 height 25
type input "jlopezacosta1@gmail.com"
type input "2436 Yangtze Gate"
type input "Port Coquitlam, British Columbia, Canada"
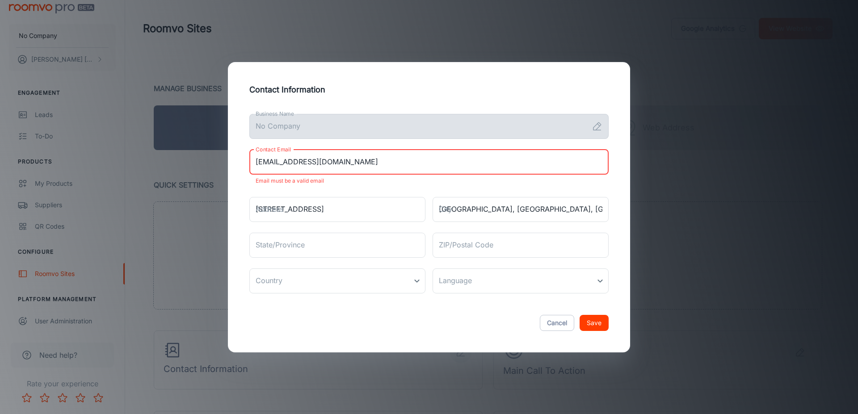
type input "BC"
type input "V3B7X1"
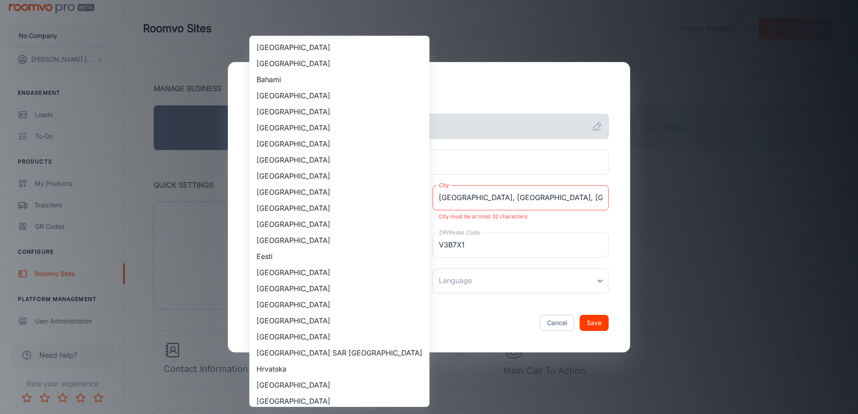
click at [393, 275] on body "No Company Julian Lopez-acosta Engagement Leads To-do Products My Products Supp…" at bounding box center [429, 207] width 858 height 414
click at [292, 160] on li "Canada" at bounding box center [339, 160] width 180 height 16
type input "Canada"
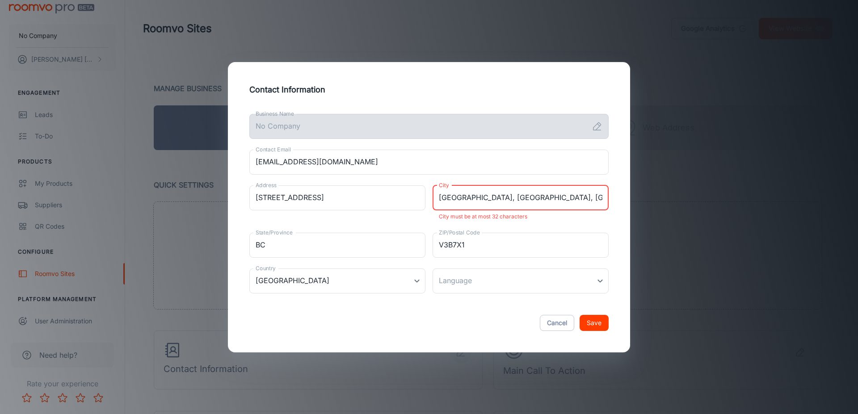
drag, startPoint x: 588, startPoint y: 200, endPoint x: 489, endPoint y: 204, distance: 98.9
click at [489, 204] on input "Port Coquitlam, British Columbia, Canada" at bounding box center [521, 198] width 176 height 25
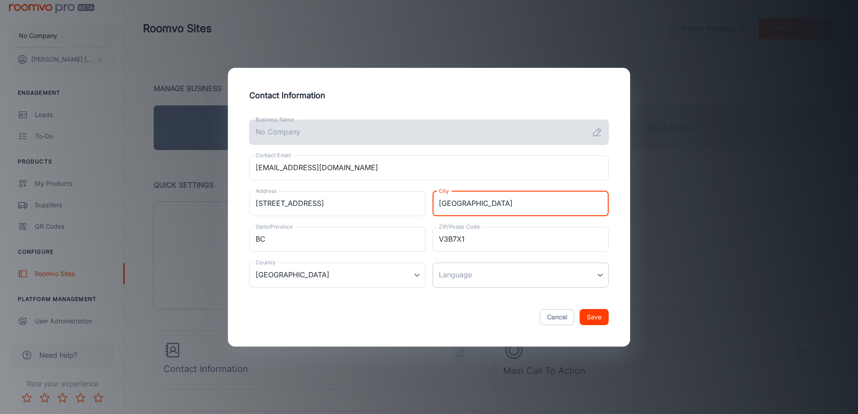
type input "Port Coquitlam"
click at [537, 275] on body "No Company Julian Lopez-acosta Engagement Leads To-do Products My Products Supp…" at bounding box center [429, 207] width 858 height 414
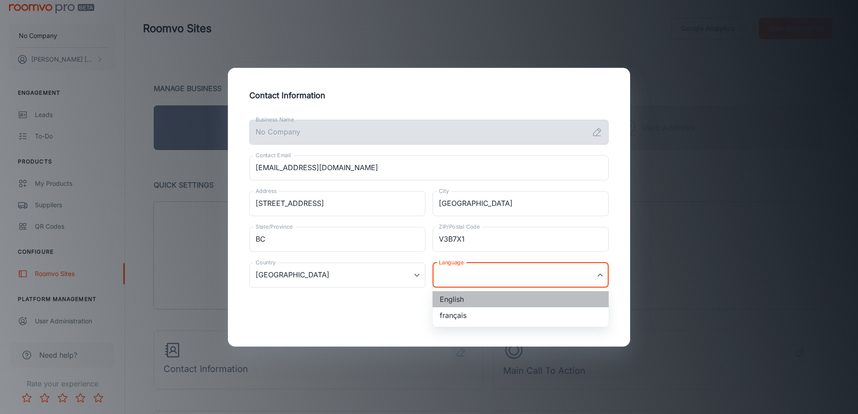
click at [485, 301] on li "English" at bounding box center [521, 299] width 176 height 16
type input "en-ca"
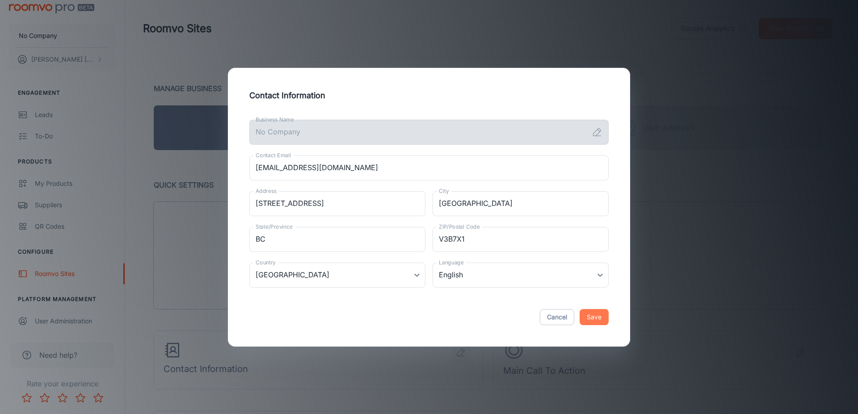
click at [585, 318] on button "Save" at bounding box center [594, 317] width 29 height 16
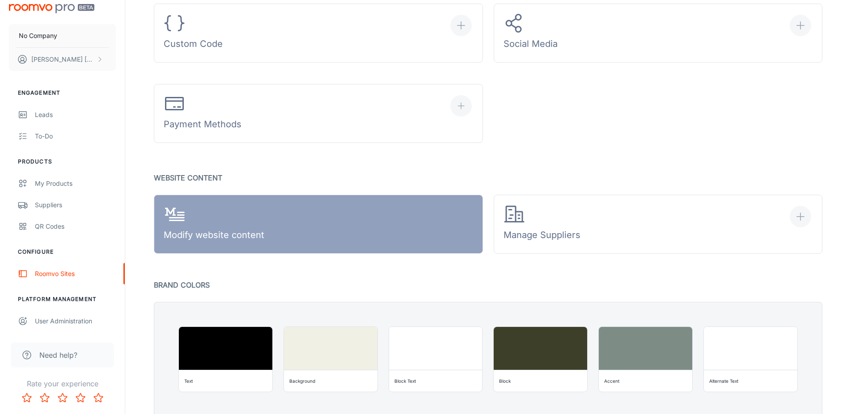
scroll to position [410, 0]
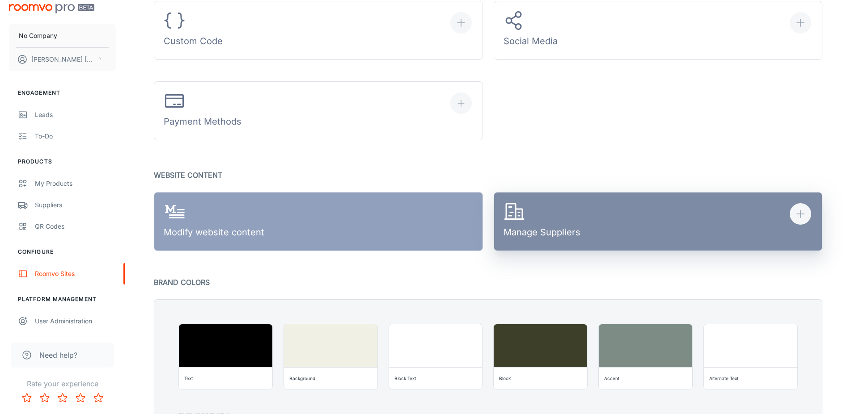
click at [509, 227] on div "Manage Suppliers" at bounding box center [541, 222] width 77 height 42
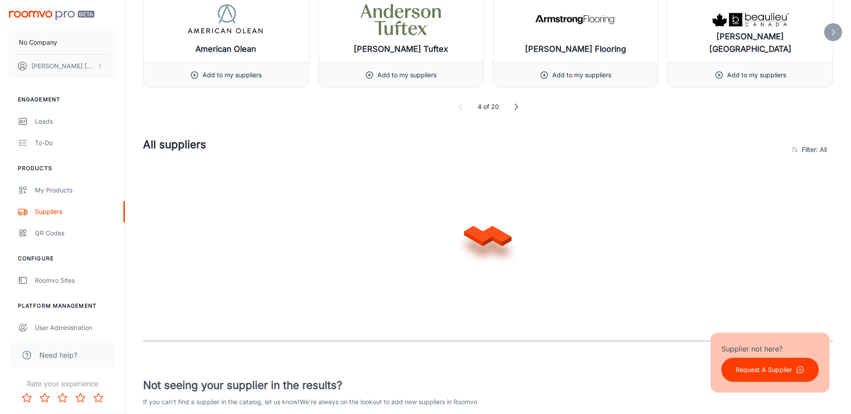
scroll to position [182, 0]
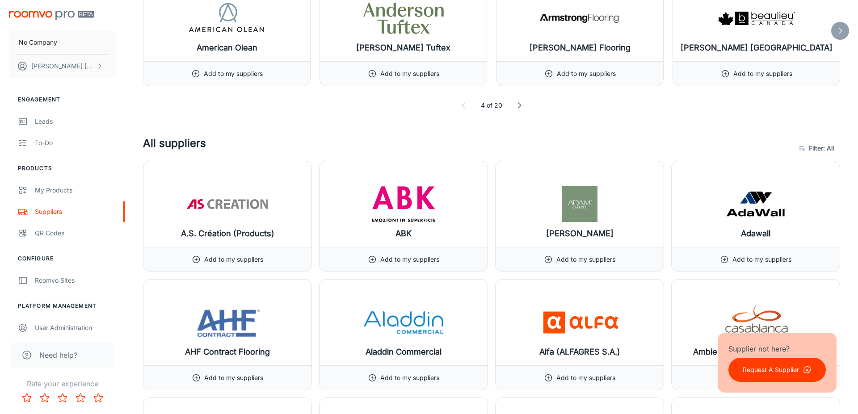
click at [810, 151] on body "No Company Julian Lopez-acosta Engagement Leads To-do Products My Products Supp…" at bounding box center [429, 25] width 858 height 414
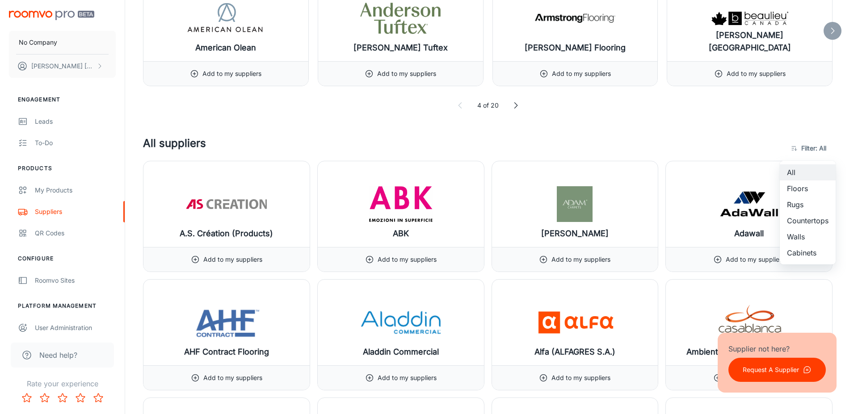
click at [802, 193] on li "Floors" at bounding box center [808, 189] width 56 height 16
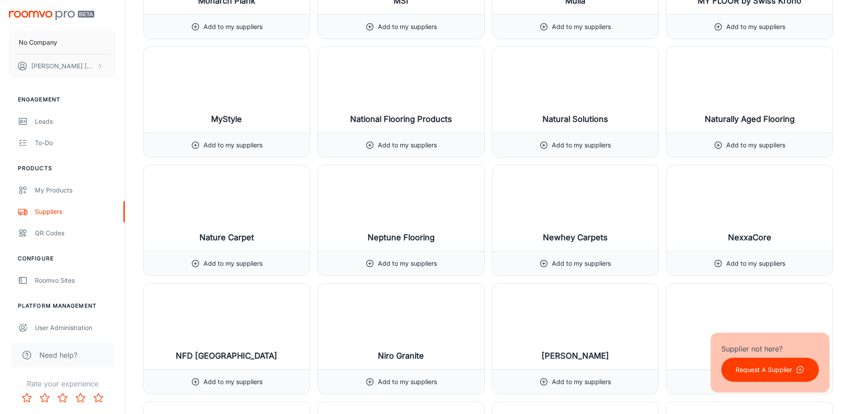
scroll to position [6750, 0]
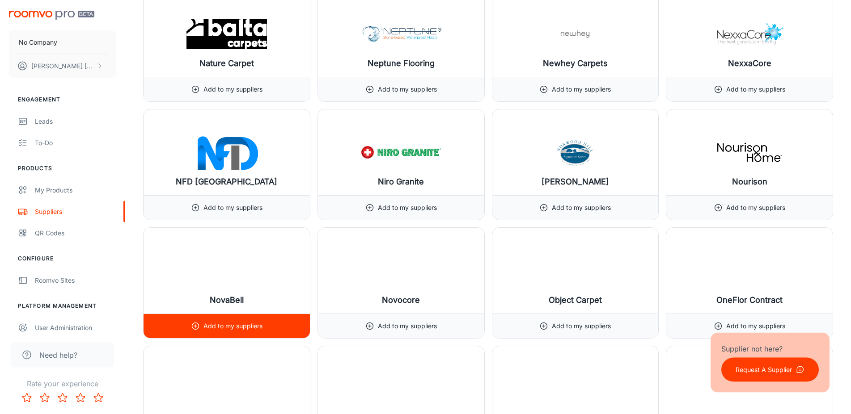
click at [261, 292] on div "NovaBell" at bounding box center [227, 271] width 166 height 86
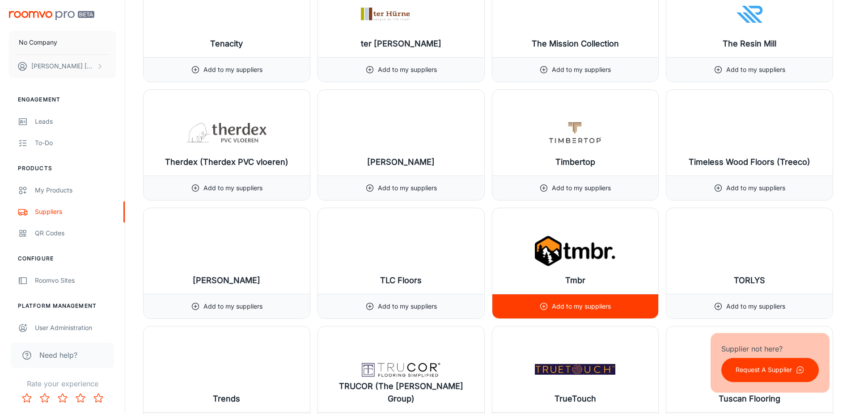
scroll to position [8803, 0]
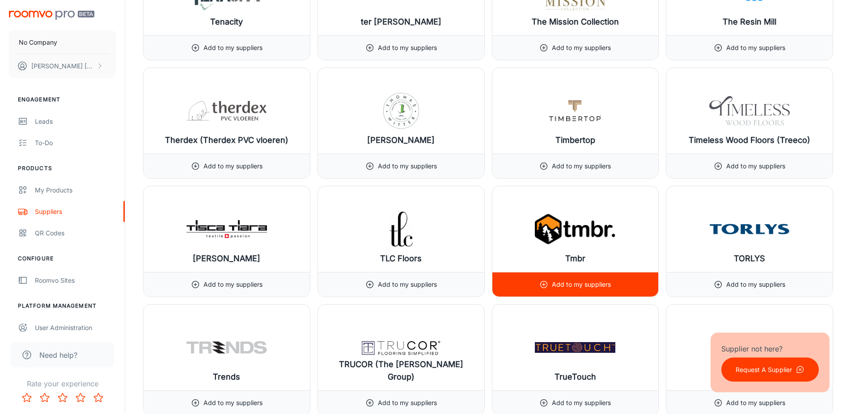
click at [532, 281] on div "Add to my suppliers" at bounding box center [575, 284] width 166 height 25
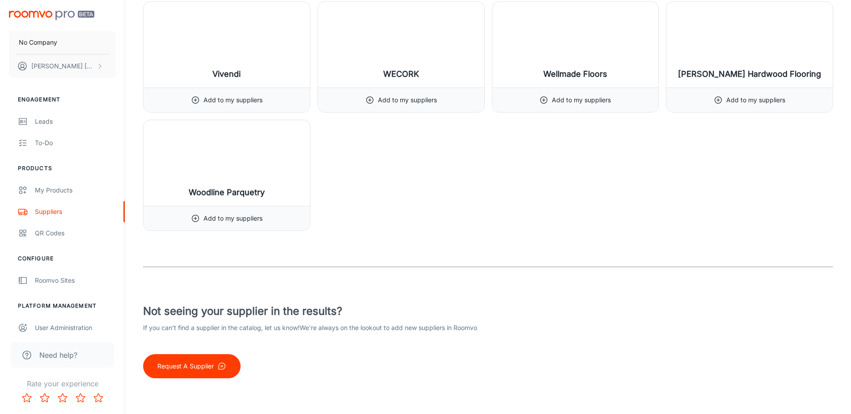
scroll to position [9461, 0]
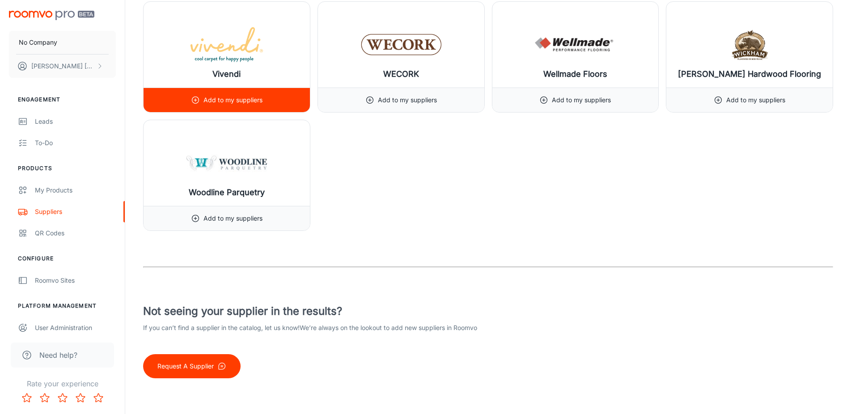
click at [258, 98] on p "Add to my suppliers" at bounding box center [232, 100] width 59 height 10
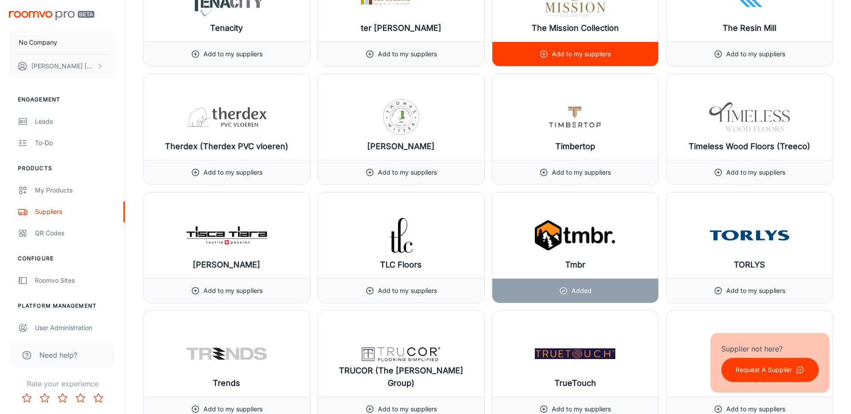
scroll to position [8549, 0]
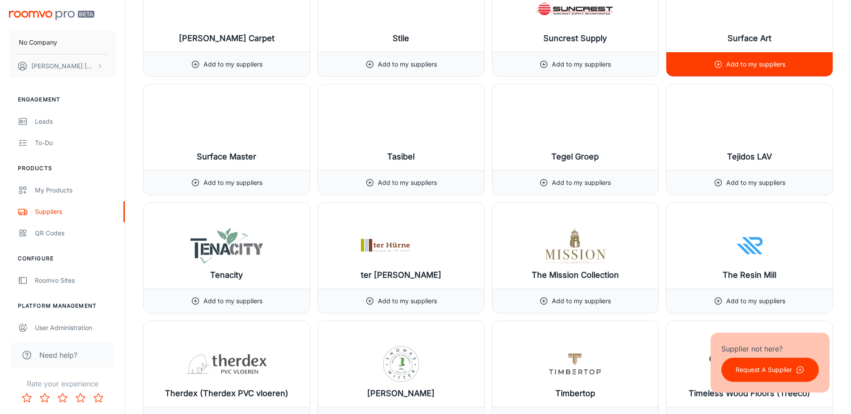
click at [732, 68] on p "Add to my suppliers" at bounding box center [755, 64] width 59 height 10
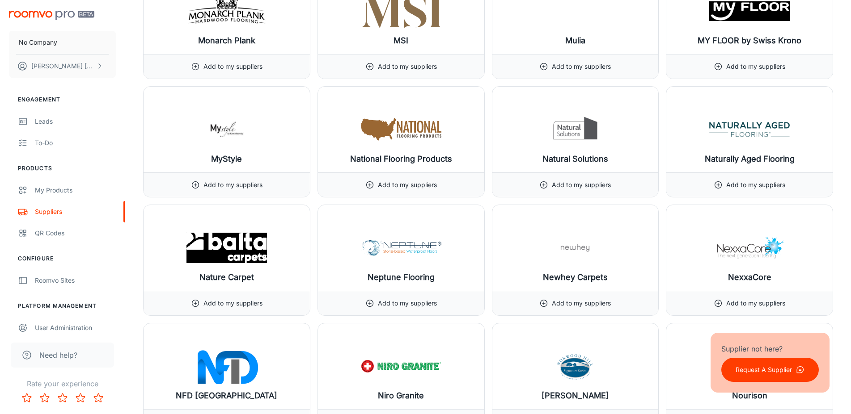
scroll to position [6178, 0]
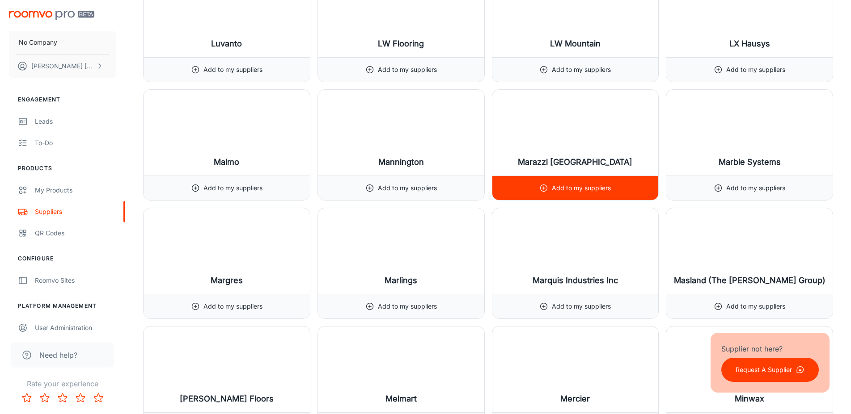
click at [613, 190] on div "Add to my suppliers" at bounding box center [575, 188] width 166 height 25
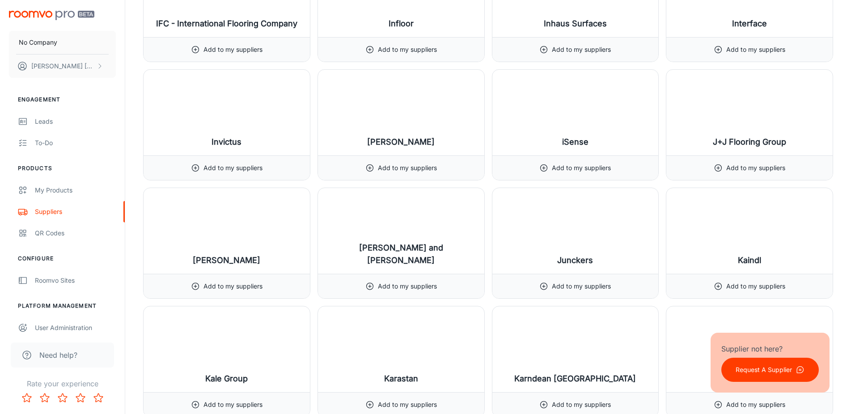
scroll to position [4627, 0]
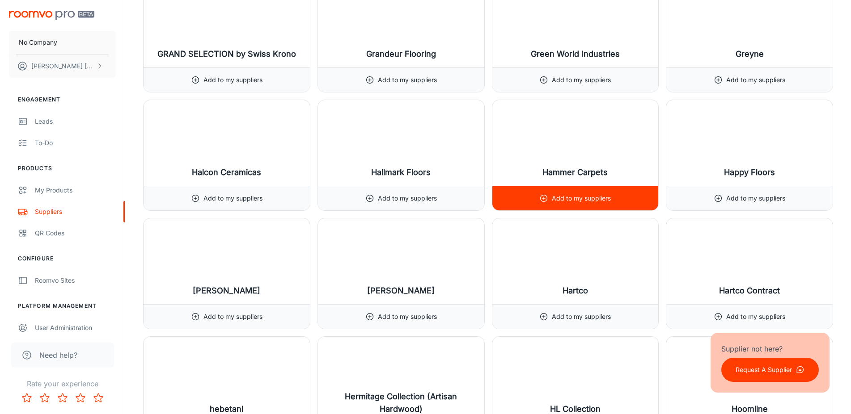
click at [567, 191] on div "Add to my suppliers" at bounding box center [575, 198] width 72 height 24
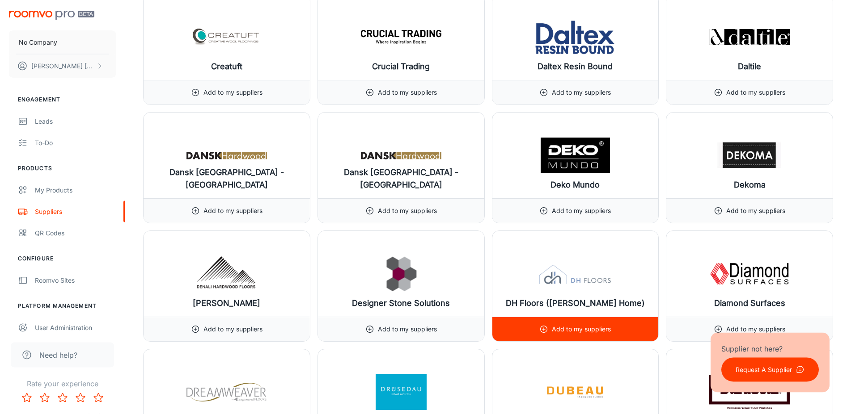
scroll to position [2940, 0]
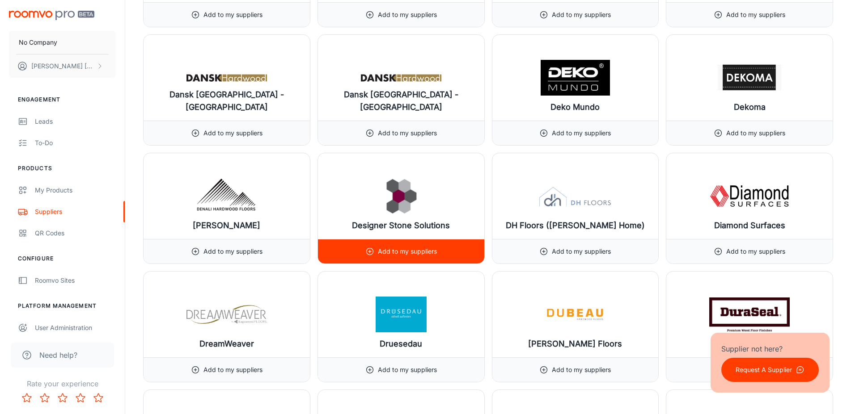
click at [408, 226] on h6 "Designer Stone Solutions" at bounding box center [401, 226] width 98 height 13
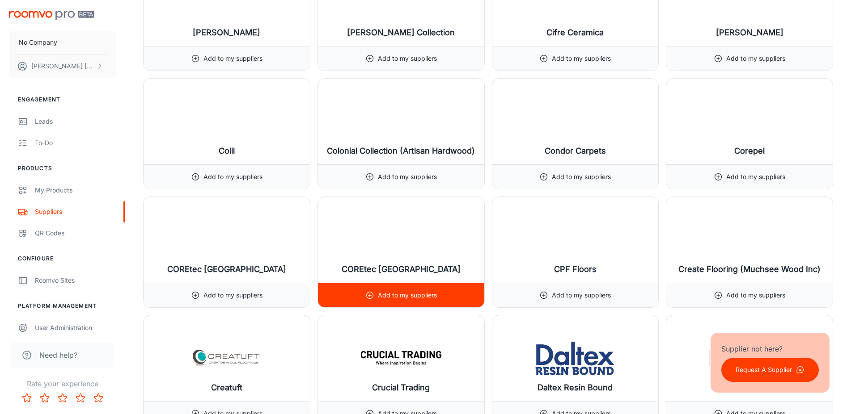
scroll to position [2575, 0]
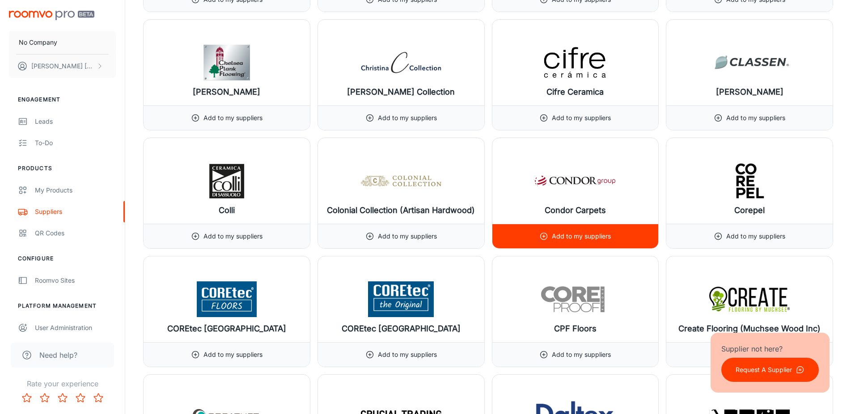
click at [568, 220] on div "Condor Carpets" at bounding box center [575, 181] width 166 height 86
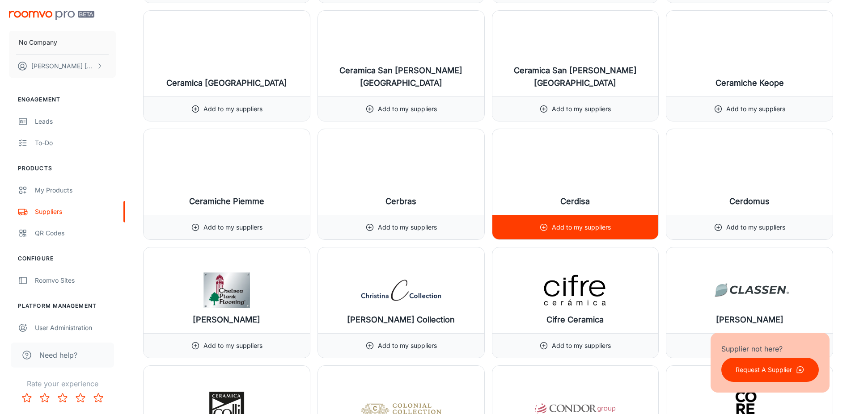
scroll to position [2119, 0]
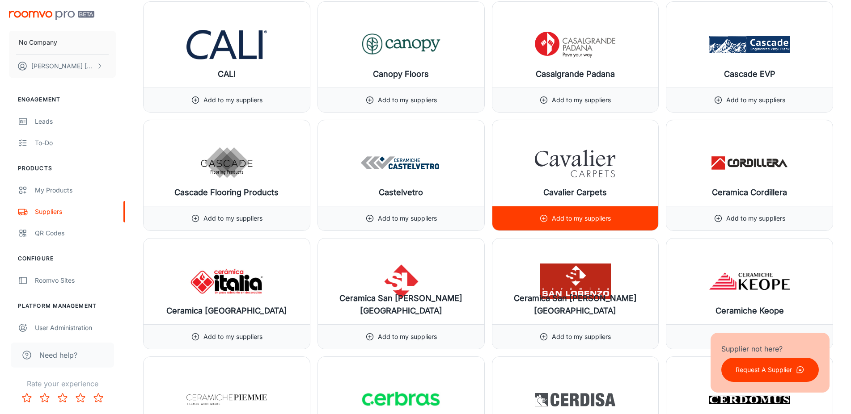
click at [567, 292] on h6 "Ceramica San Lorenzo Peru" at bounding box center [575, 304] width 152 height 25
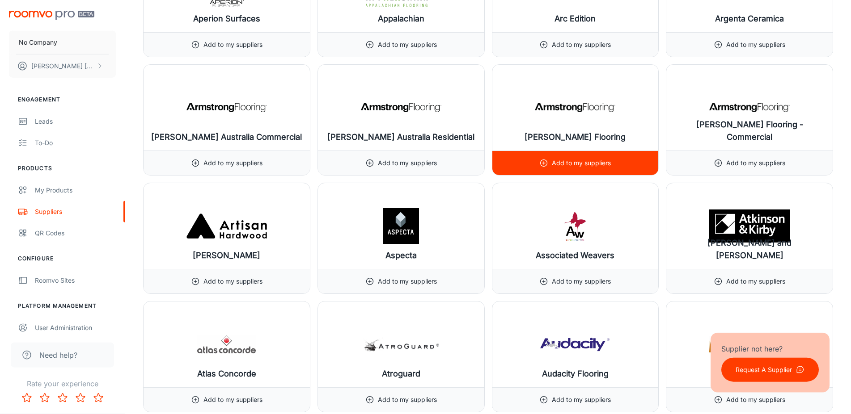
scroll to position [1116, 0]
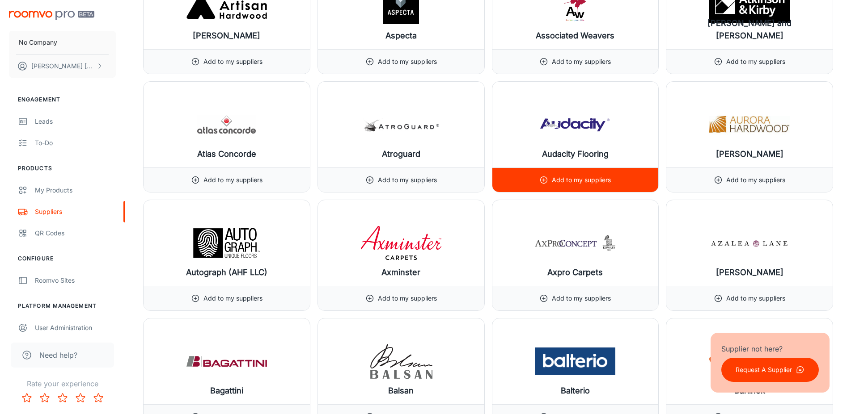
click at [533, 161] on div "Audacity Flooring" at bounding box center [575, 125] width 166 height 86
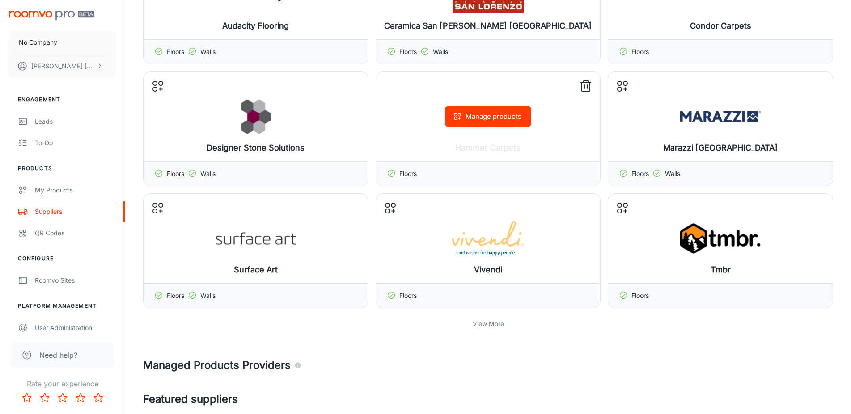
scroll to position [410, 0]
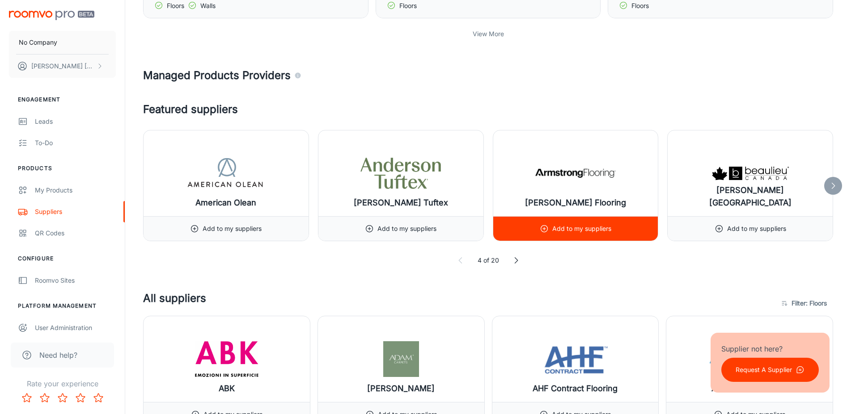
click at [565, 232] on p "Add to my suppliers" at bounding box center [581, 229] width 59 height 10
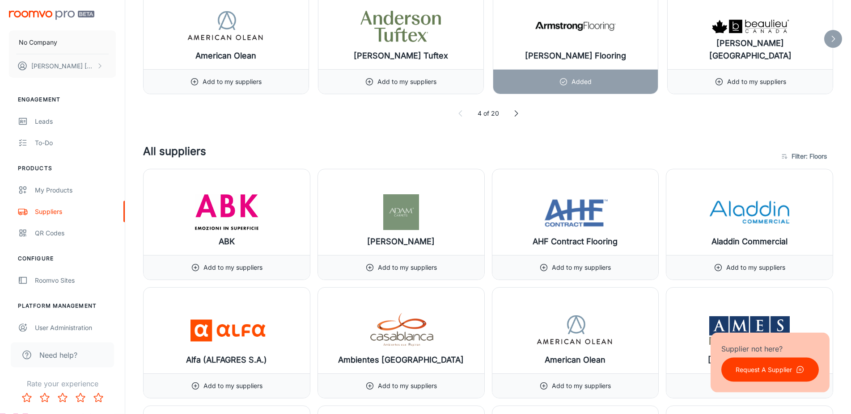
scroll to position [547, 0]
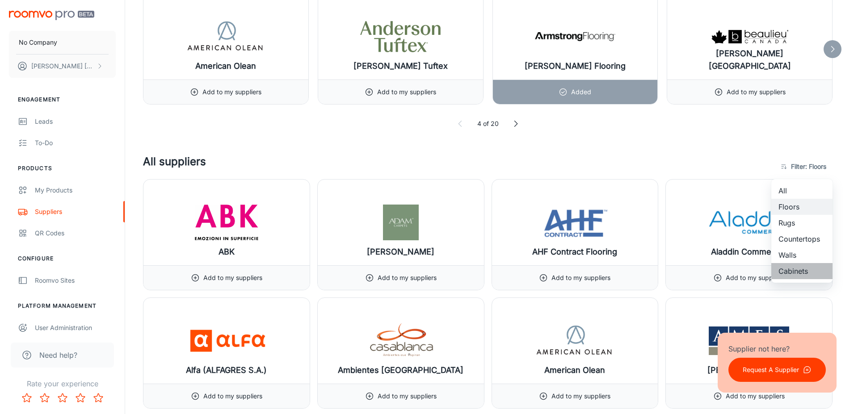
click at [795, 271] on li "Cabinets" at bounding box center [802, 271] width 61 height 16
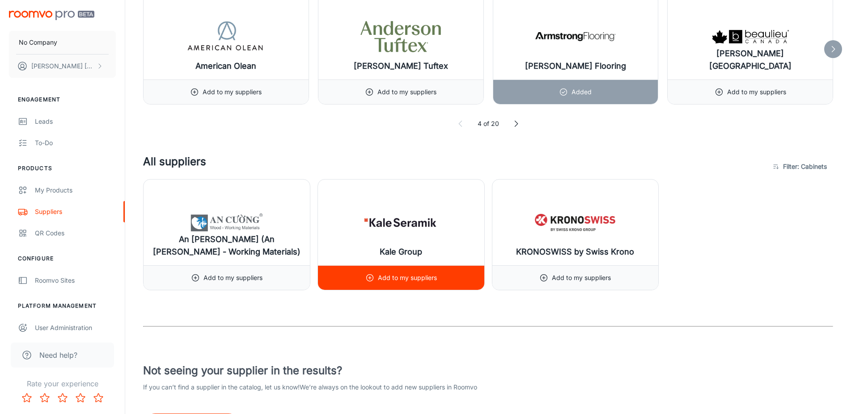
click at [396, 285] on div "Add to my suppliers" at bounding box center [401, 278] width 72 height 24
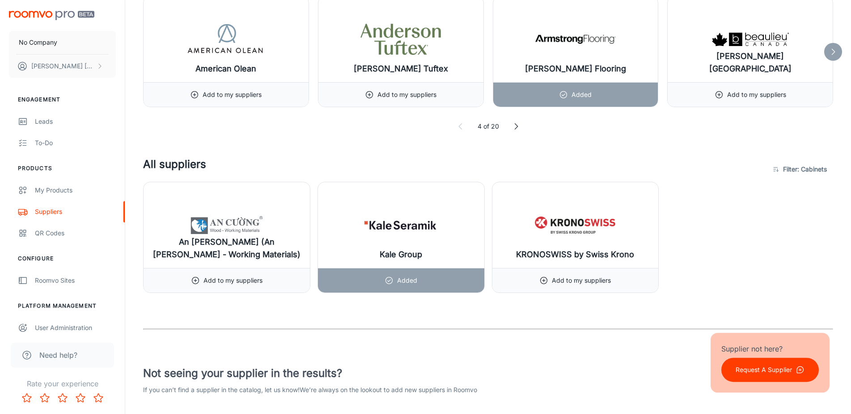
scroll to position [549, 0]
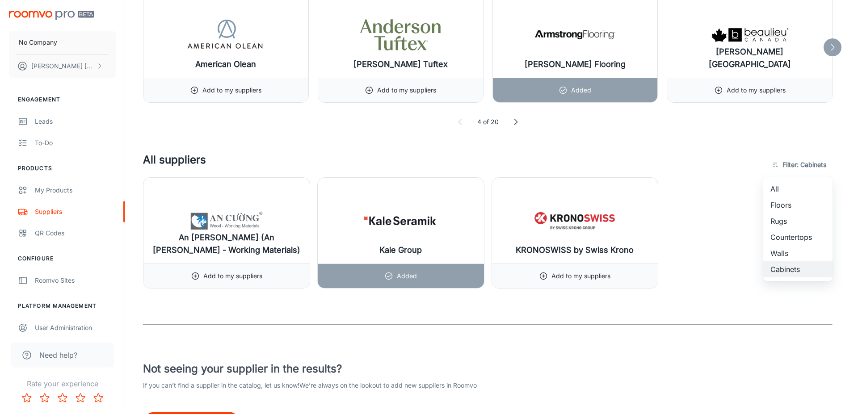
click at [793, 204] on li "Floors" at bounding box center [798, 205] width 69 height 16
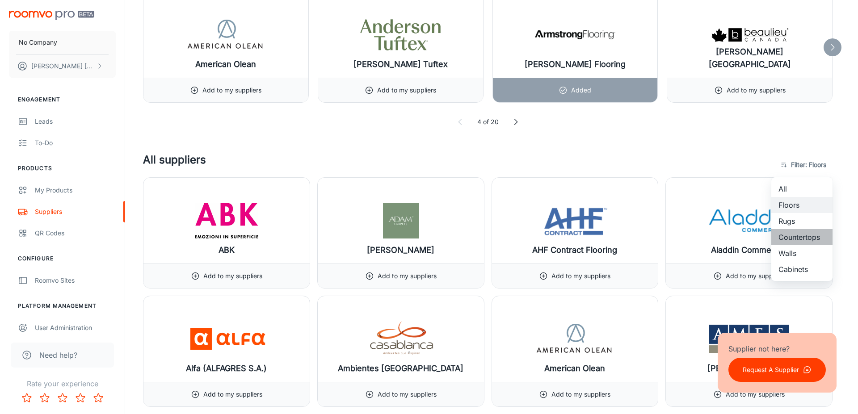
click at [789, 240] on li "Countertops" at bounding box center [802, 237] width 61 height 16
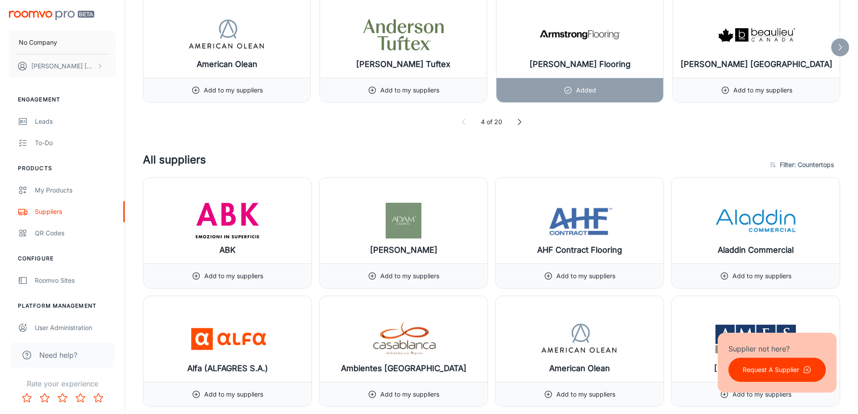
type input "4"
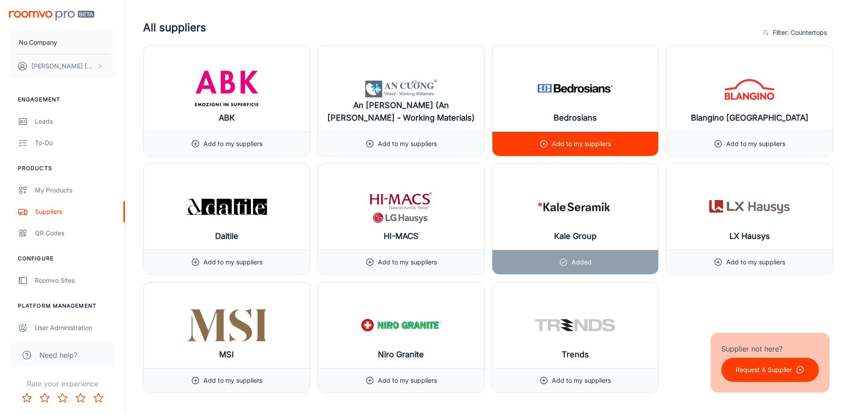
scroll to position [686, 0]
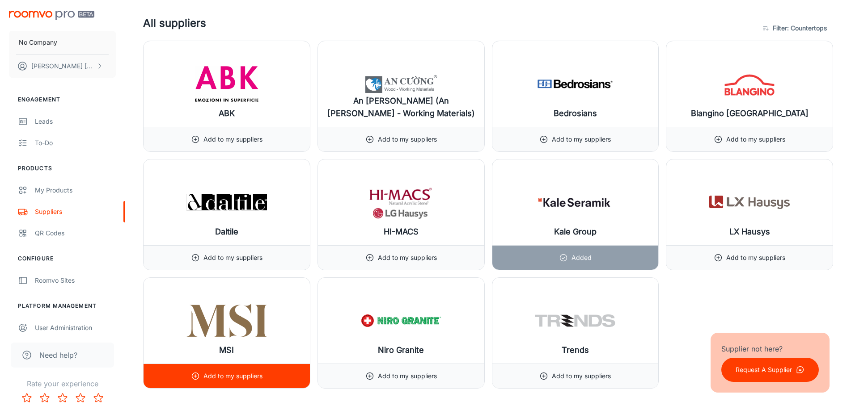
click at [240, 369] on div "Add to my suppliers" at bounding box center [227, 376] width 72 height 24
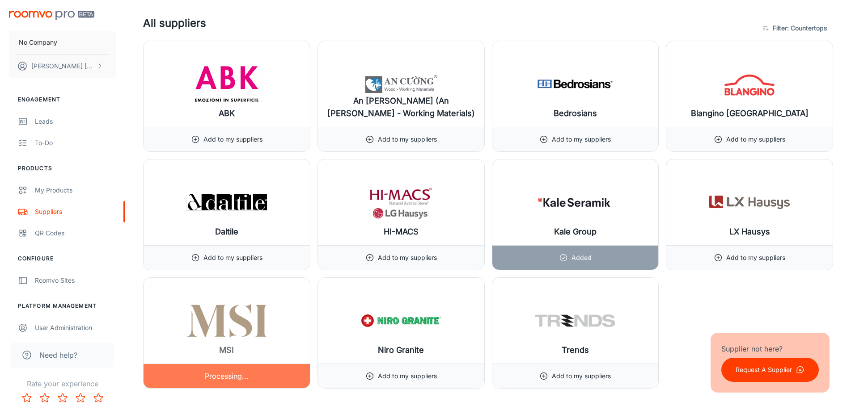
scroll to position [604, 0]
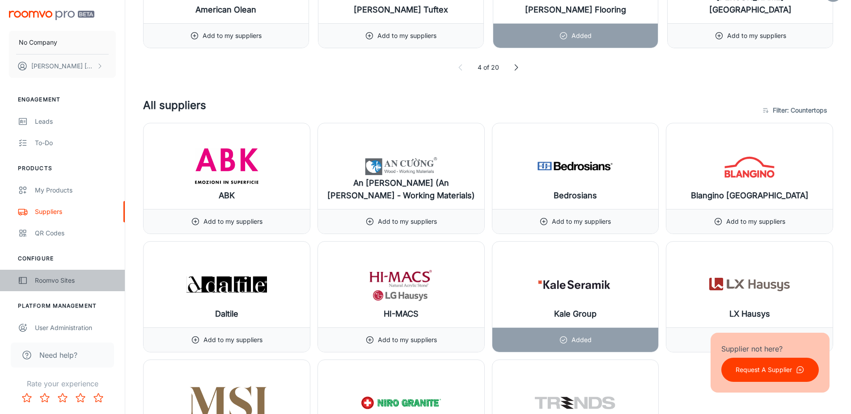
click at [65, 283] on div "Roomvo Sites" at bounding box center [75, 281] width 81 height 10
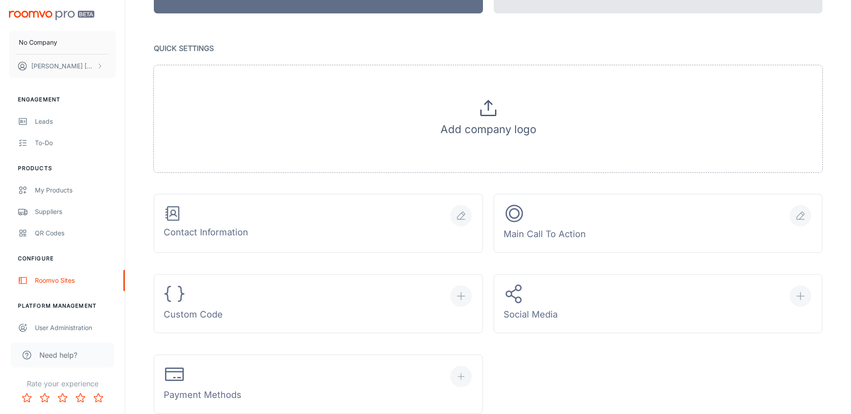
scroll to position [46, 0]
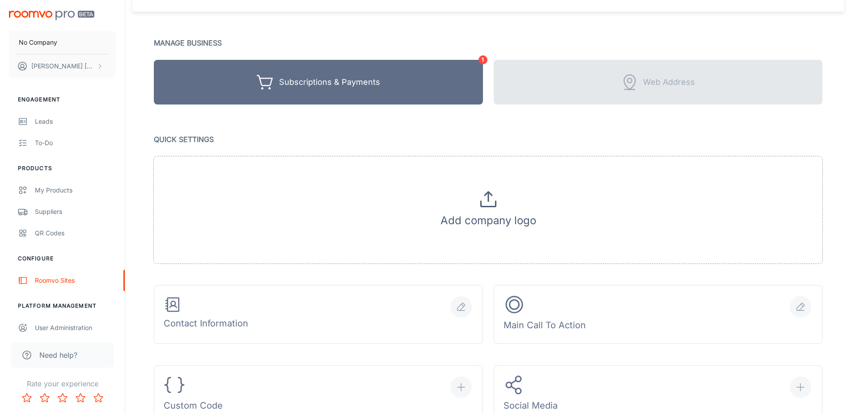
click at [439, 194] on div "Add company logo" at bounding box center [488, 209] width 668 height 107
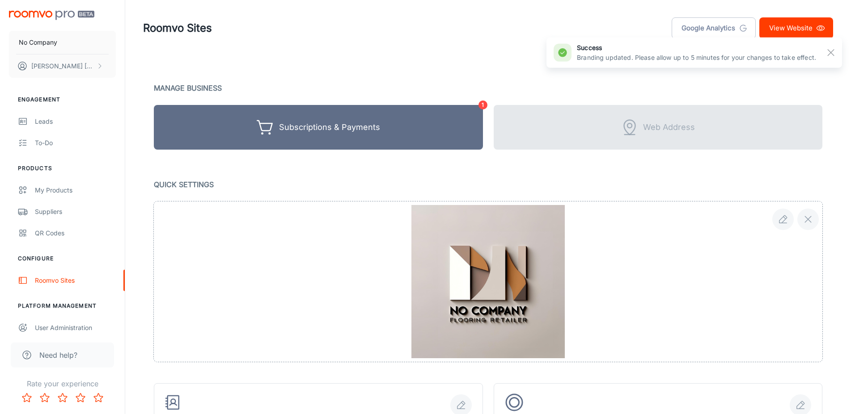
scroll to position [0, 0]
click at [783, 25] on link "View Website" at bounding box center [796, 28] width 74 height 21
click at [807, 216] on icon "button" at bounding box center [808, 220] width 11 height 11
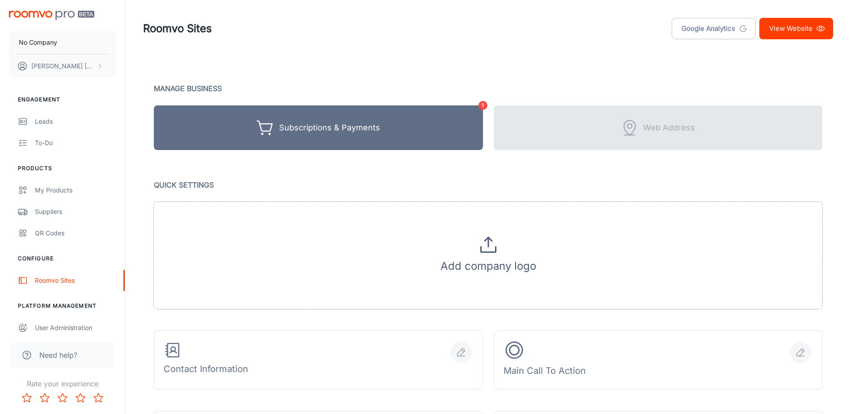
click at [796, 27] on link "View Website" at bounding box center [796, 28] width 74 height 21
click at [489, 247] on icon at bounding box center [487, 244] width 21 height 21
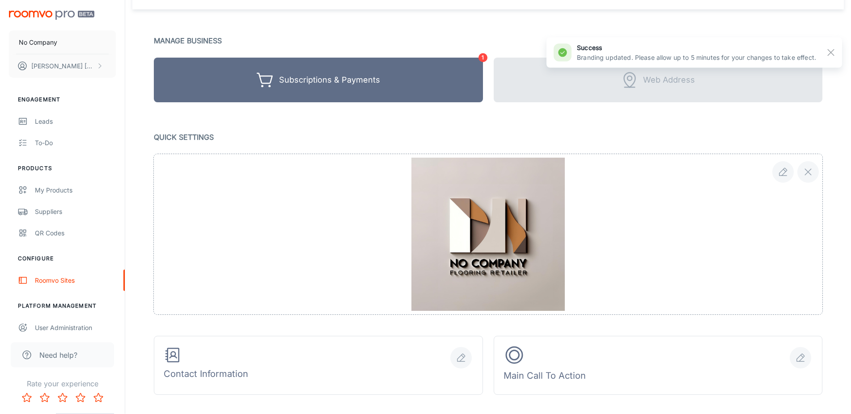
scroll to position [46, 0]
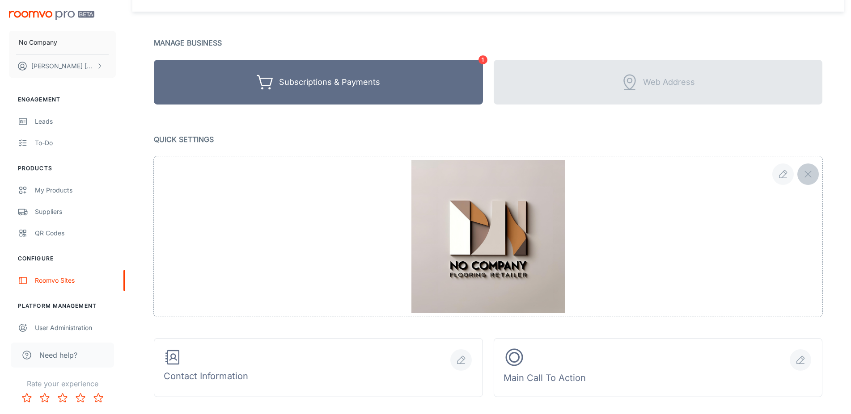
click at [806, 178] on icon "button" at bounding box center [808, 174] width 11 height 11
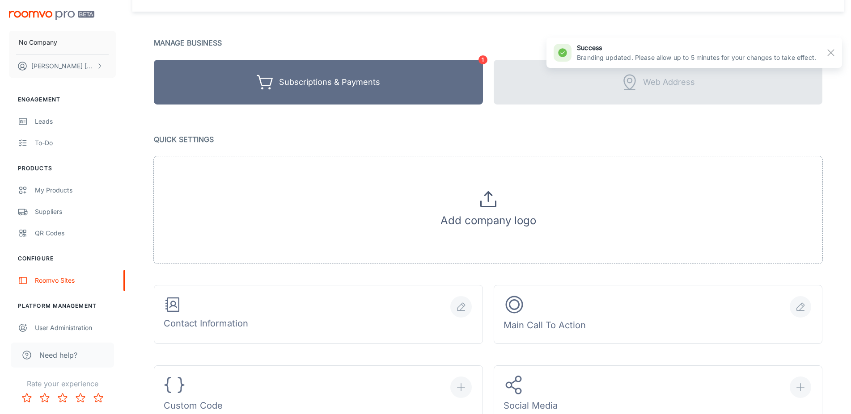
click at [486, 196] on icon at bounding box center [487, 199] width 21 height 21
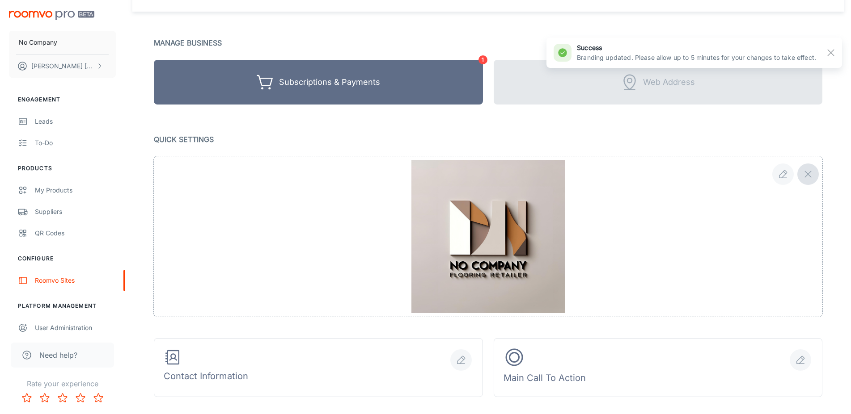
click at [808, 179] on icon "button" at bounding box center [808, 174] width 11 height 11
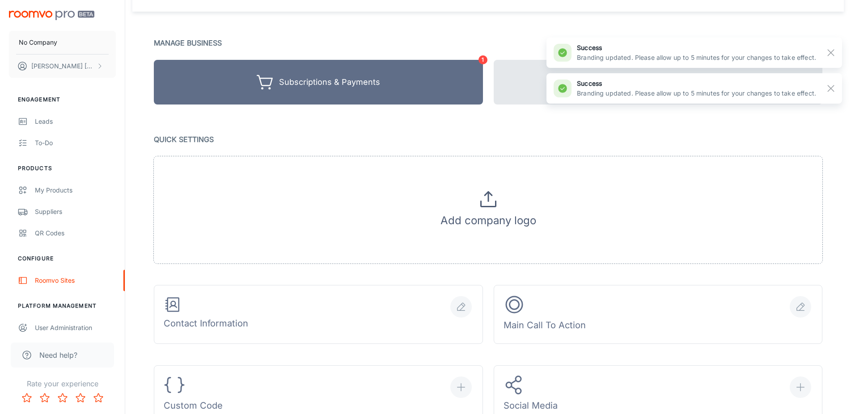
click at [491, 196] on icon at bounding box center [487, 199] width 21 height 21
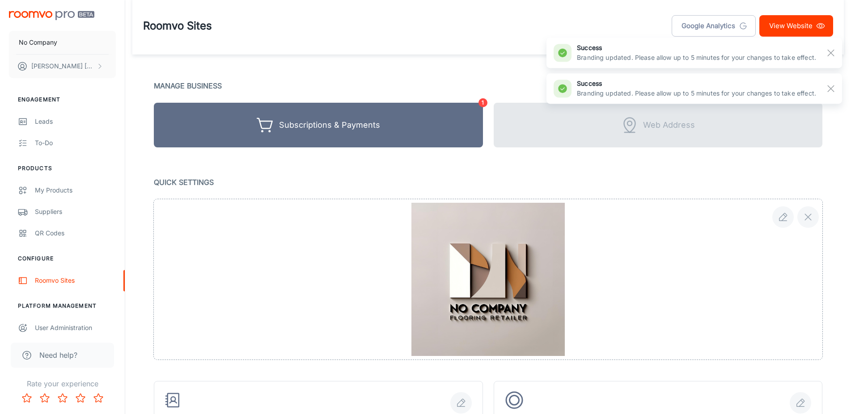
scroll to position [0, 0]
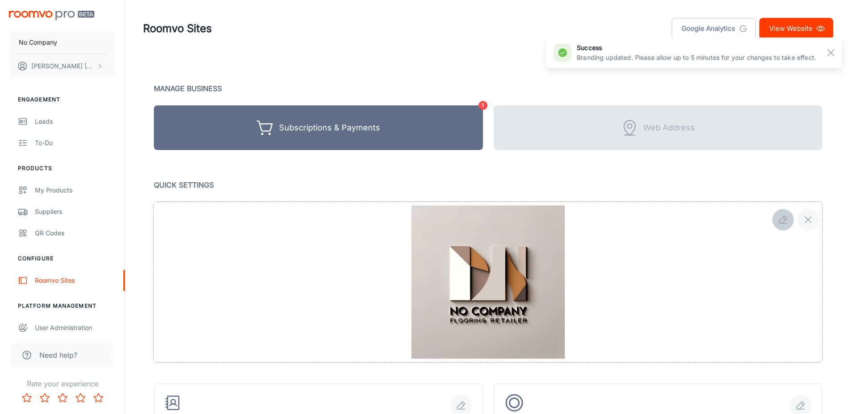
click at [786, 220] on icon "button" at bounding box center [782, 220] width 11 height 11
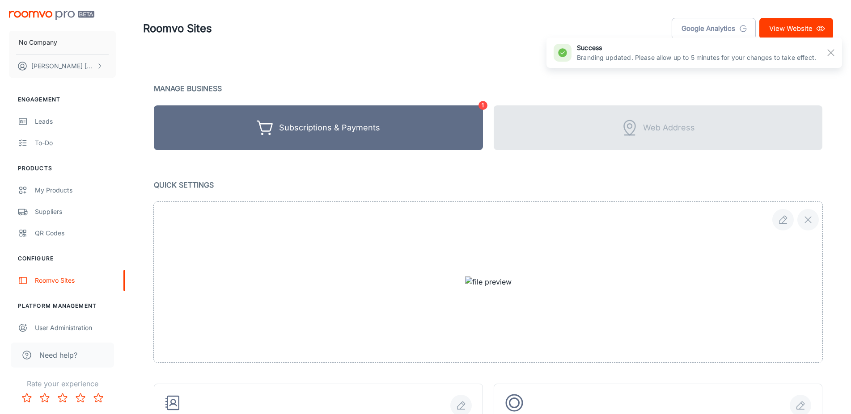
click at [490, 288] on div at bounding box center [488, 282] width 668 height 161
click at [792, 32] on link "View Website" at bounding box center [796, 28] width 74 height 21
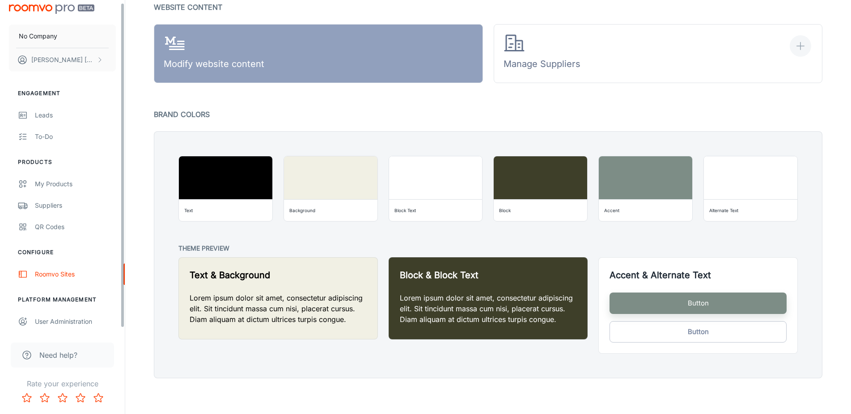
scroll to position [7, 0]
click at [67, 323] on div "User Administration" at bounding box center [75, 322] width 81 height 10
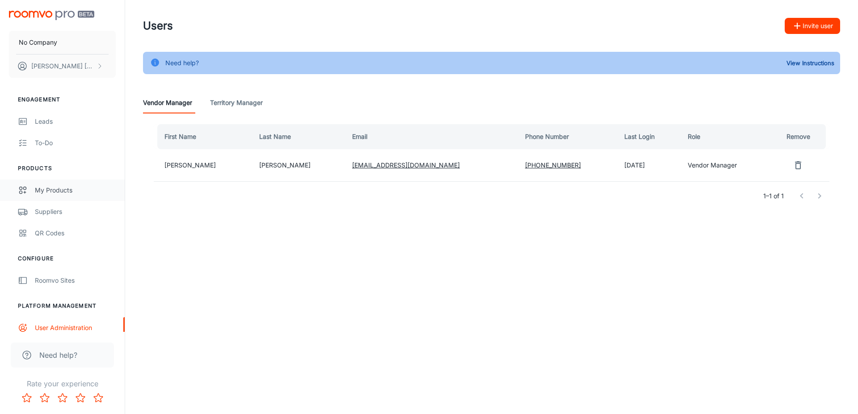
click at [72, 190] on div "My Products" at bounding box center [75, 191] width 81 height 10
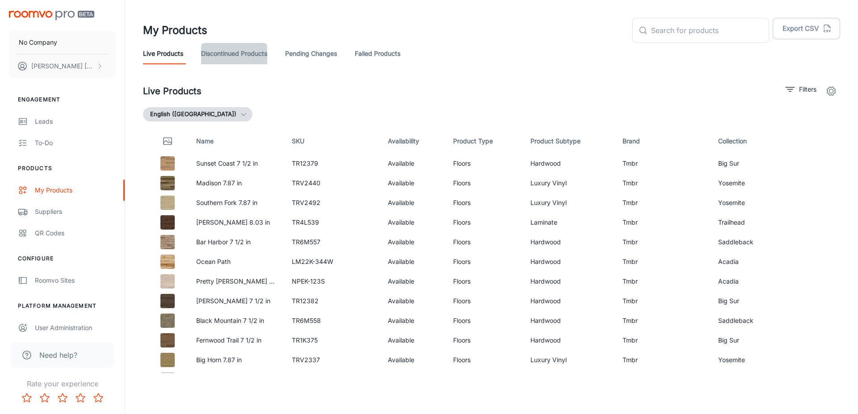
click at [241, 57] on link "Discontinued Products" at bounding box center [234, 53] width 66 height 21
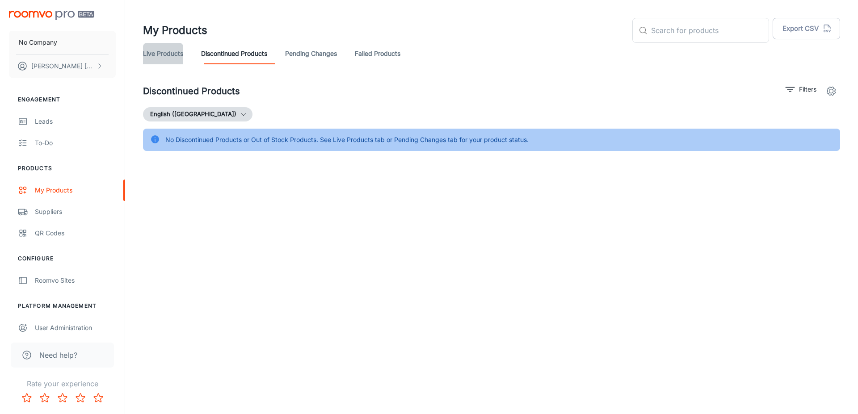
click at [177, 53] on link "Live Products" at bounding box center [163, 53] width 40 height 21
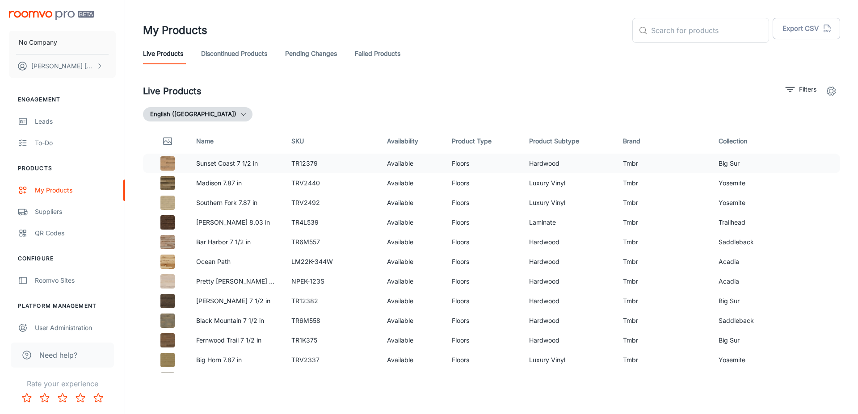
click at [677, 163] on td "Tmbr" at bounding box center [664, 164] width 96 height 20
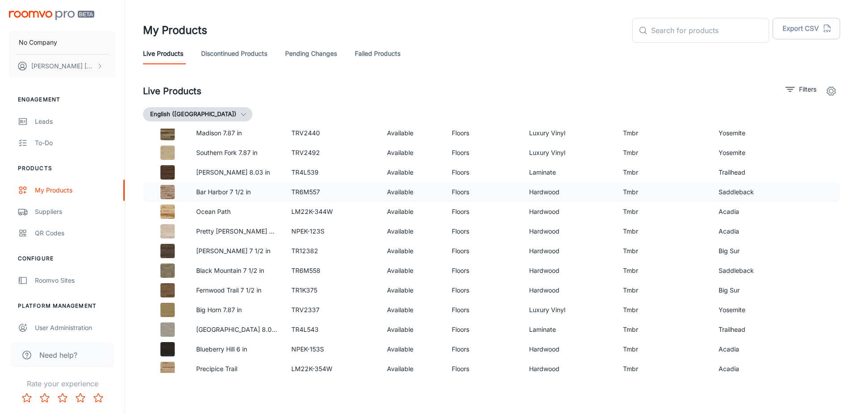
scroll to position [54, 0]
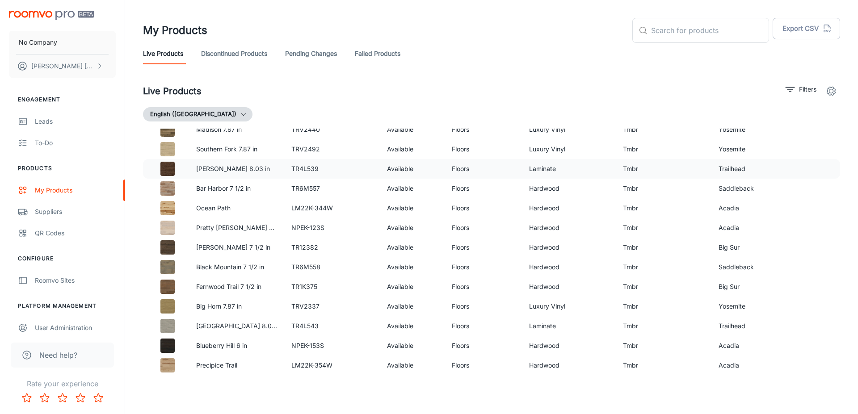
click at [220, 163] on td "Doughton 8.03 in" at bounding box center [237, 169] width 96 height 20
click at [275, 178] on td "Doughton 8.03 in" at bounding box center [237, 169] width 96 height 20
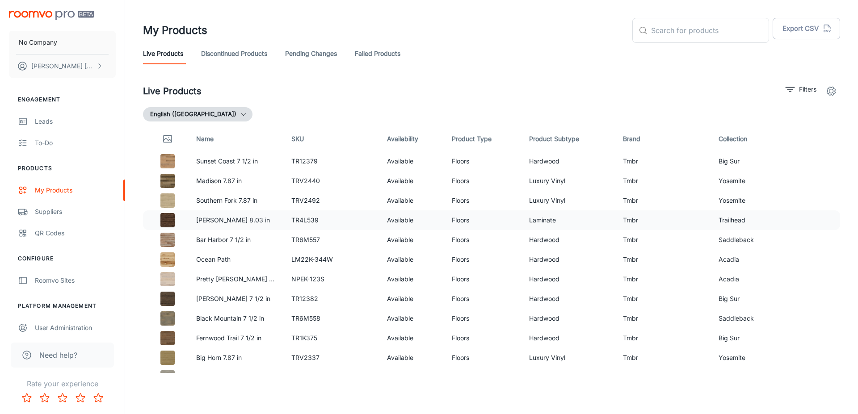
scroll to position [0, 0]
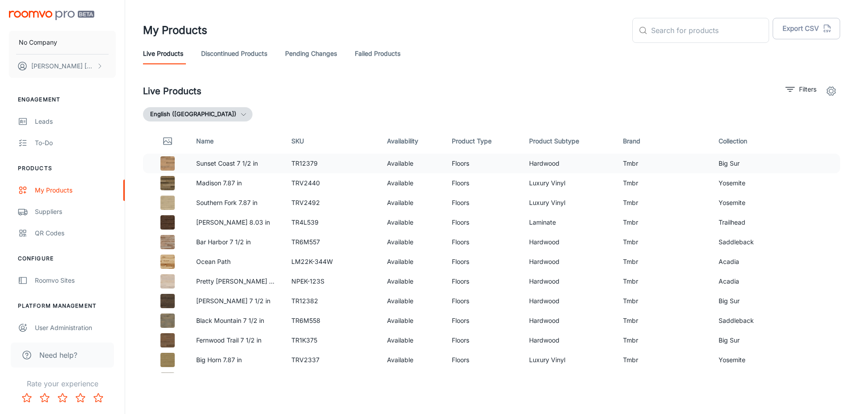
click at [326, 164] on td "TR12379" at bounding box center [332, 164] width 96 height 20
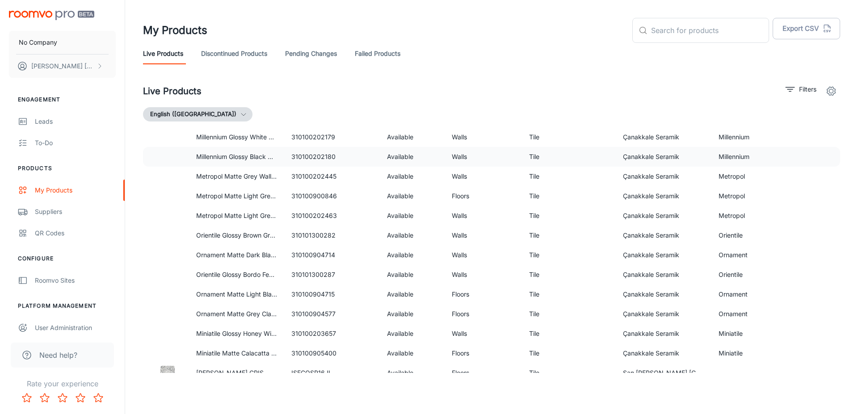
scroll to position [1669, 0]
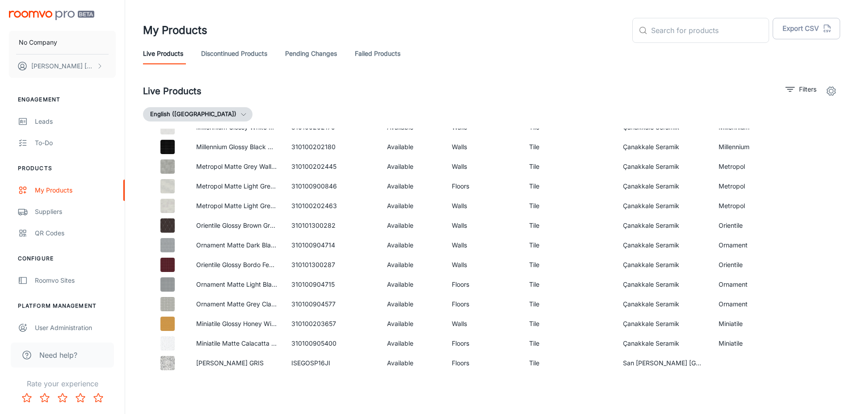
click at [831, 96] on icon "settings" at bounding box center [831, 91] width 11 height 11
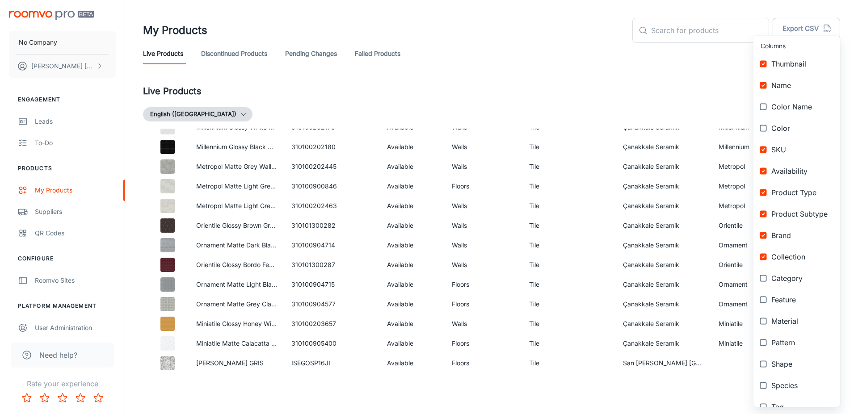
click at [708, 105] on div at bounding box center [429, 207] width 858 height 414
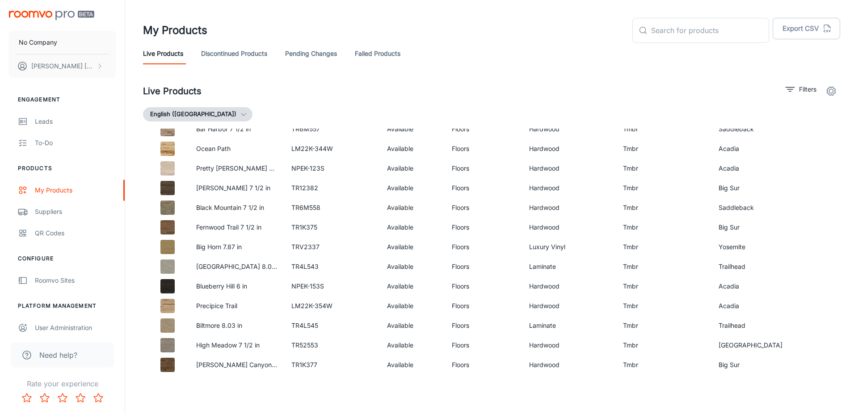
scroll to position [0, 0]
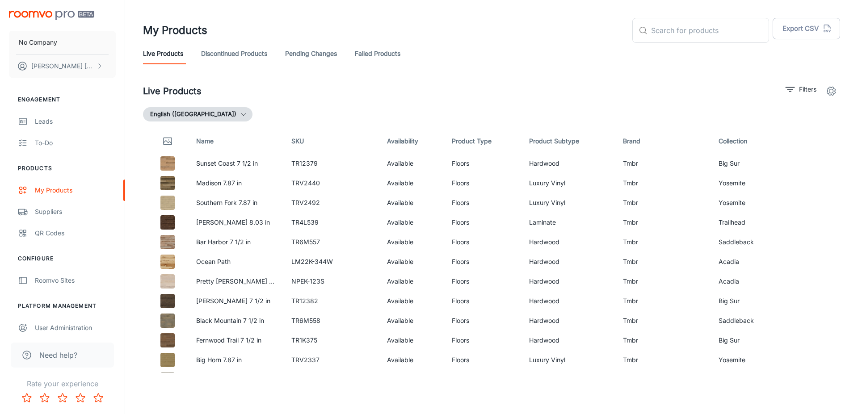
click at [337, 51] on link "Pending Changes" at bounding box center [311, 53] width 52 height 21
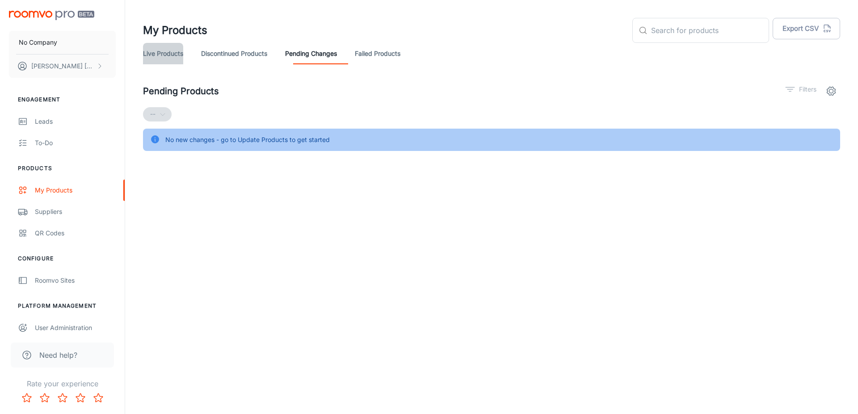
click at [175, 53] on link "Live Products" at bounding box center [163, 53] width 40 height 21
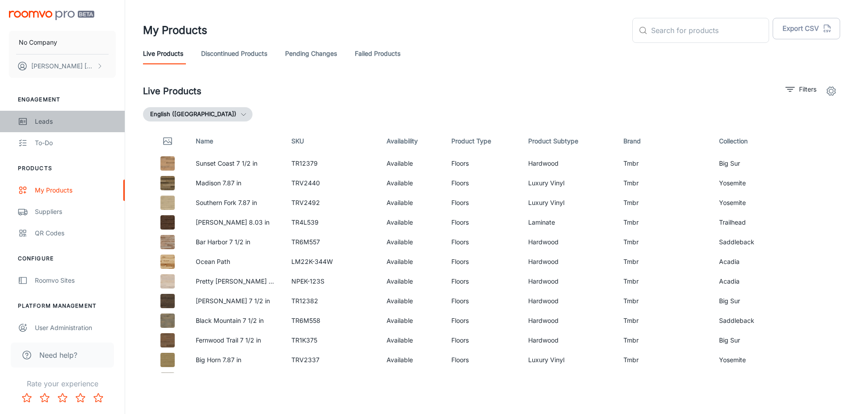
click at [63, 128] on link "Leads" at bounding box center [62, 121] width 125 height 21
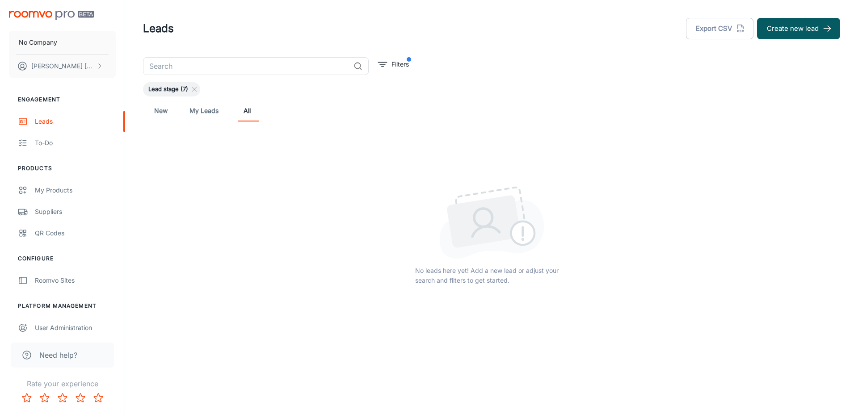
click at [159, 112] on link "New" at bounding box center [160, 110] width 21 height 21
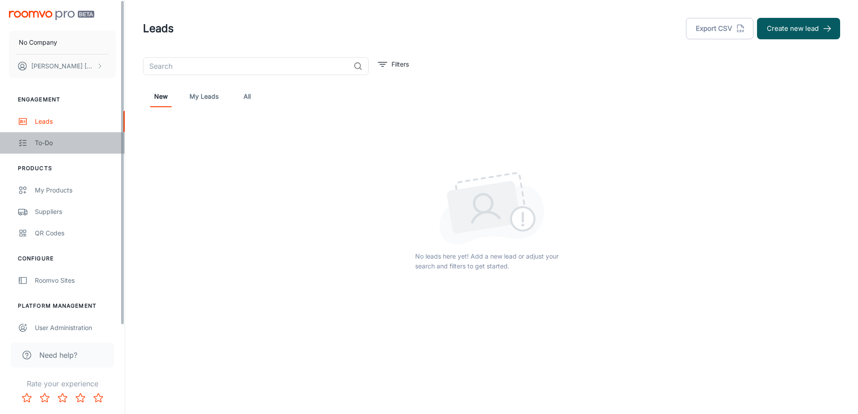
click at [73, 142] on div "To-do" at bounding box center [75, 143] width 81 height 10
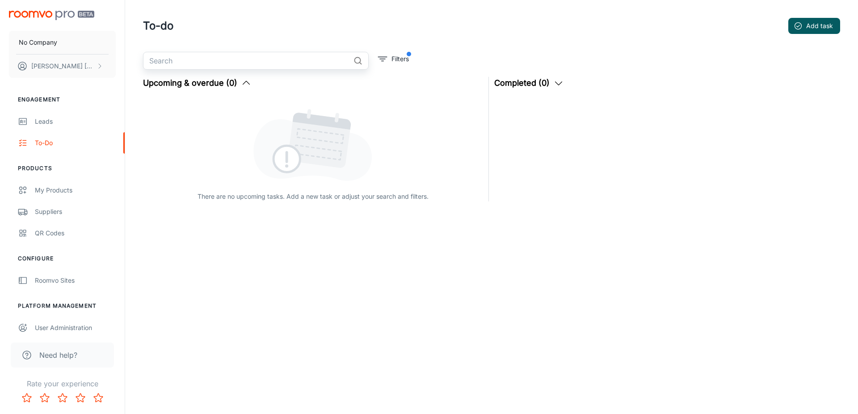
click at [199, 62] on input "text" at bounding box center [246, 61] width 207 height 18
click at [802, 30] on button "Add task" at bounding box center [815, 26] width 52 height 16
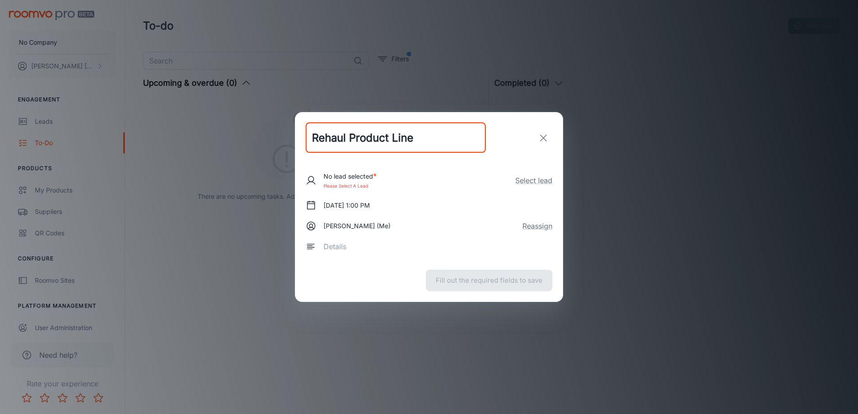
type input "Rehaul Product Line"
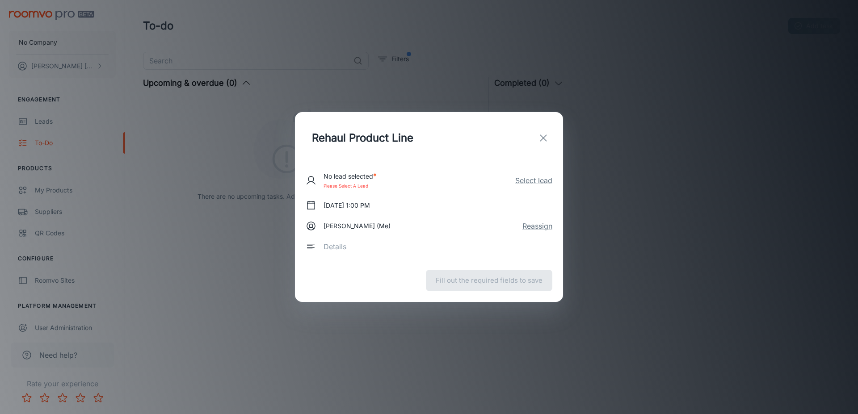
click at [562, 131] on div "Rehaul Product Line ​" at bounding box center [429, 138] width 268 height 52
click at [539, 133] on div "Rehaul Product Line ​" at bounding box center [429, 138] width 268 height 52
click at [539, 134] on icon "exit" at bounding box center [543, 138] width 11 height 11
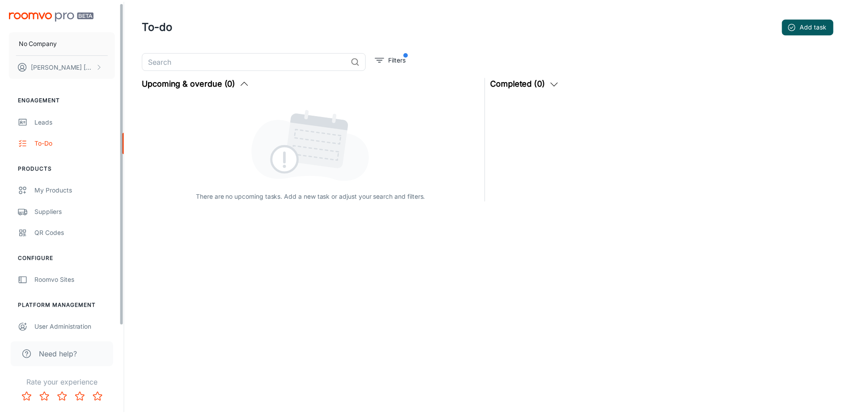
scroll to position [7, 0]
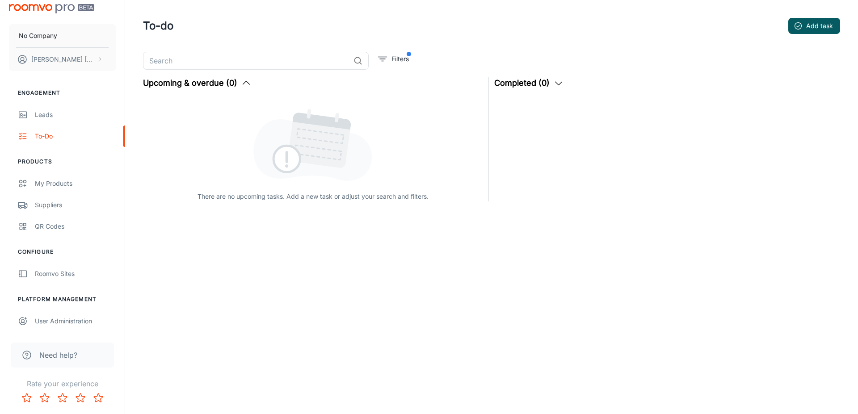
click at [57, 263] on ul "Configure Roomvo Sites" at bounding box center [62, 266] width 125 height 37
click at [53, 271] on div "Roomvo Sites" at bounding box center [75, 274] width 81 height 10
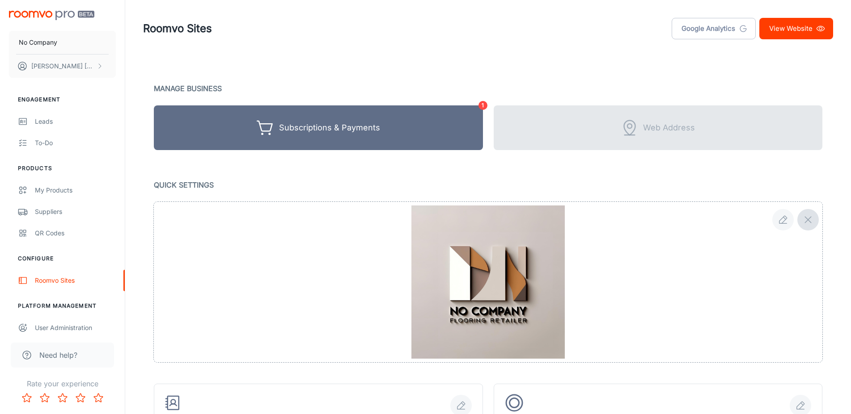
click at [802, 215] on button "button" at bounding box center [807, 219] width 21 height 21
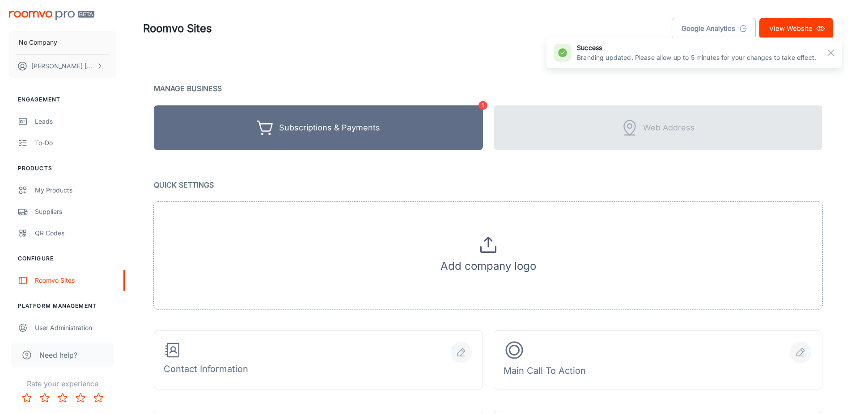
click at [505, 254] on div "Add company logo" at bounding box center [488, 255] width 668 height 107
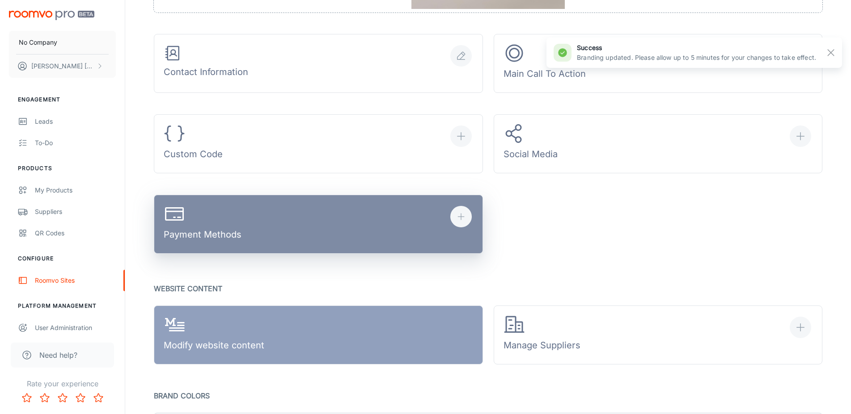
scroll to position [365, 0]
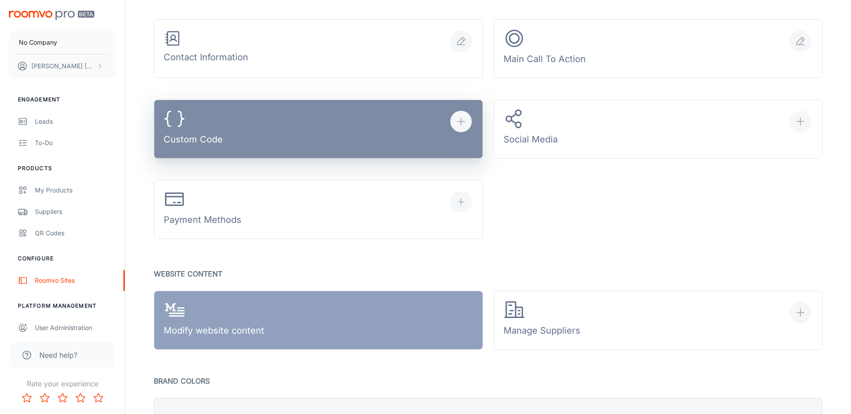
click at [369, 134] on button "Custom Code" at bounding box center [318, 129] width 329 height 59
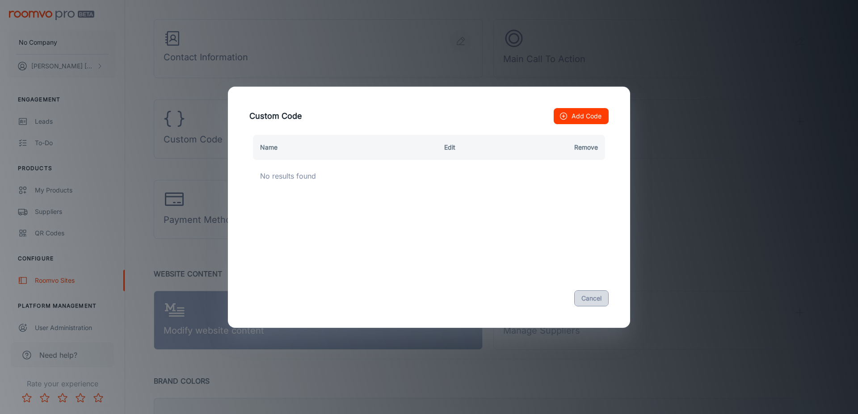
click at [605, 297] on button "Cancel" at bounding box center [591, 299] width 34 height 16
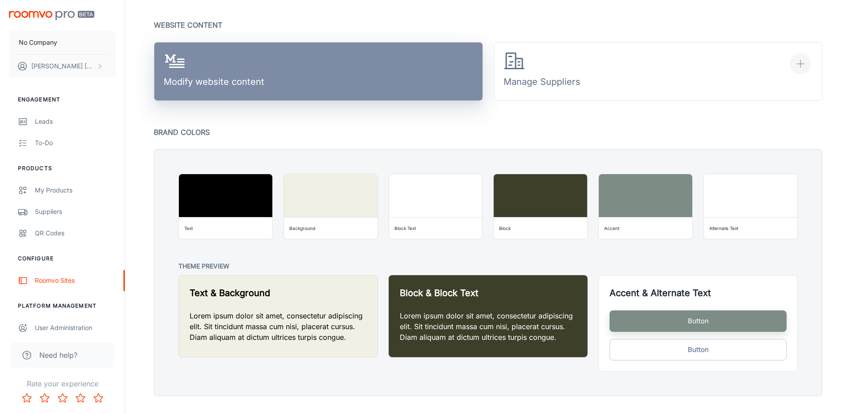
scroll to position [632, 0]
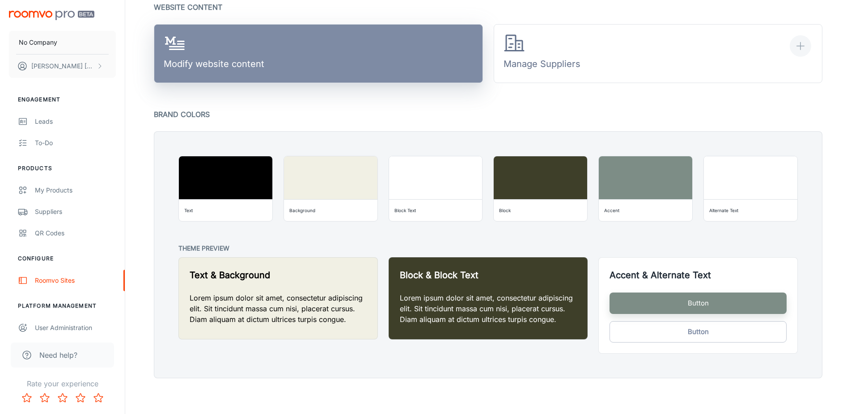
click at [351, 55] on link "Modify website content" at bounding box center [318, 53] width 329 height 59
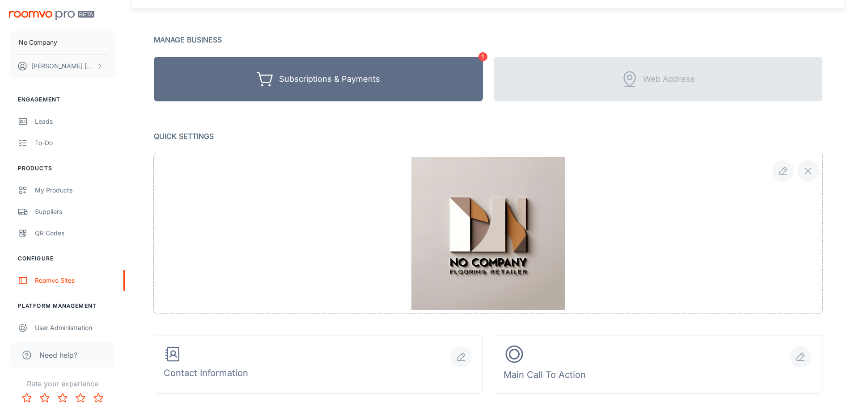
scroll to position [0, 0]
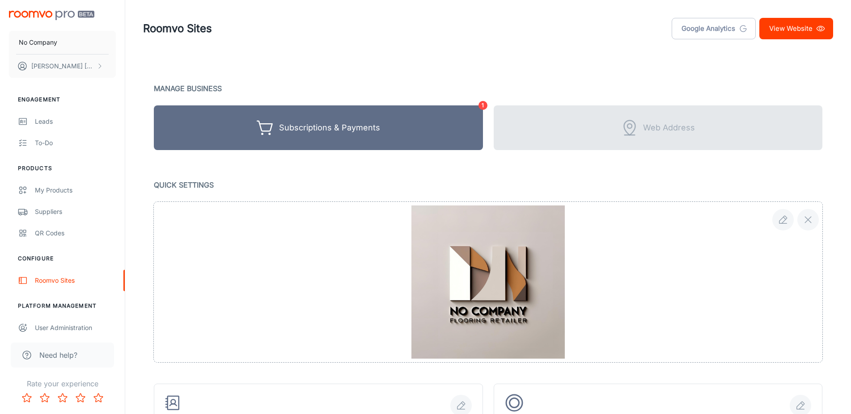
click at [814, 40] on header "Roomvo Sites Google Analytics View Website" at bounding box center [487, 28] width 711 height 57
click at [814, 35] on link "View Website" at bounding box center [796, 28] width 74 height 21
click at [807, 224] on icon "button" at bounding box center [808, 220] width 11 height 11
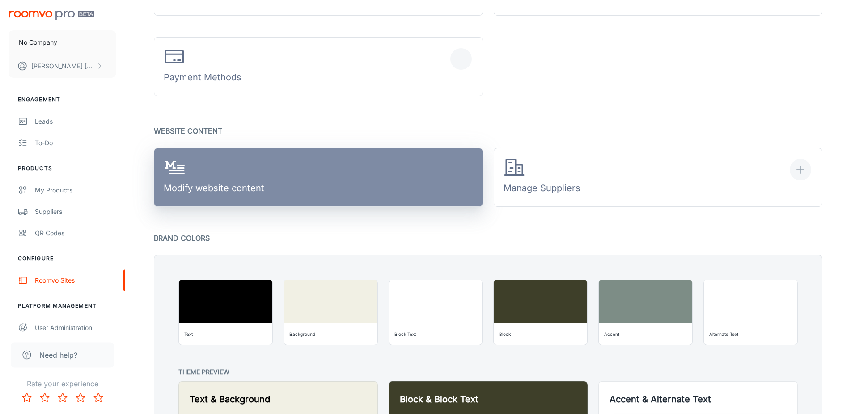
scroll to position [547, 0]
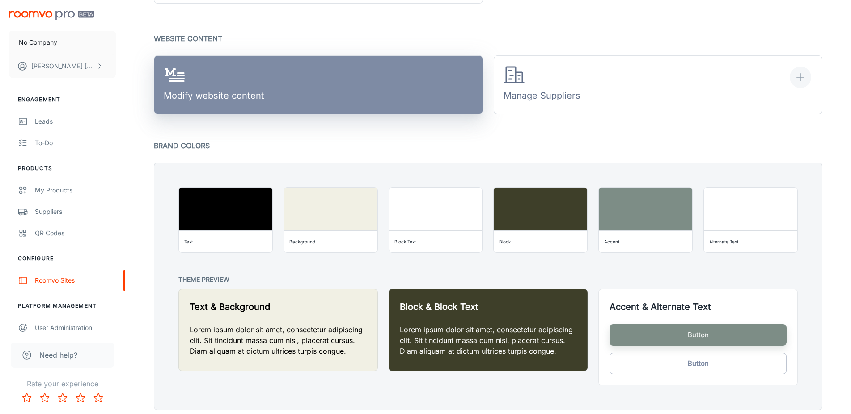
click at [378, 110] on link "Modify website content" at bounding box center [318, 84] width 329 height 59
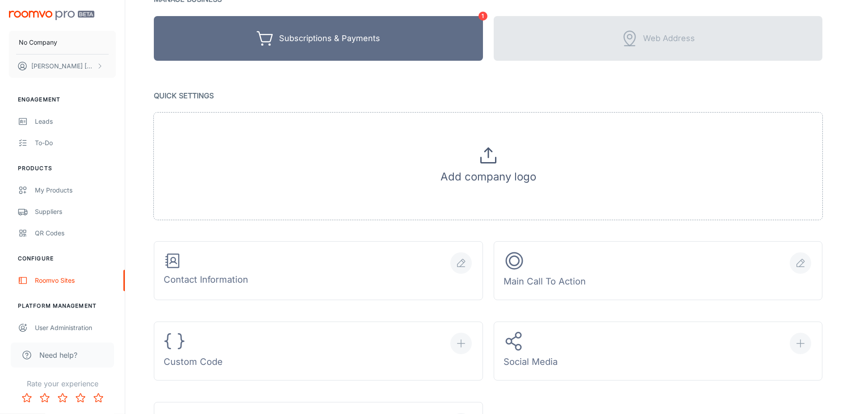
scroll to position [0, 0]
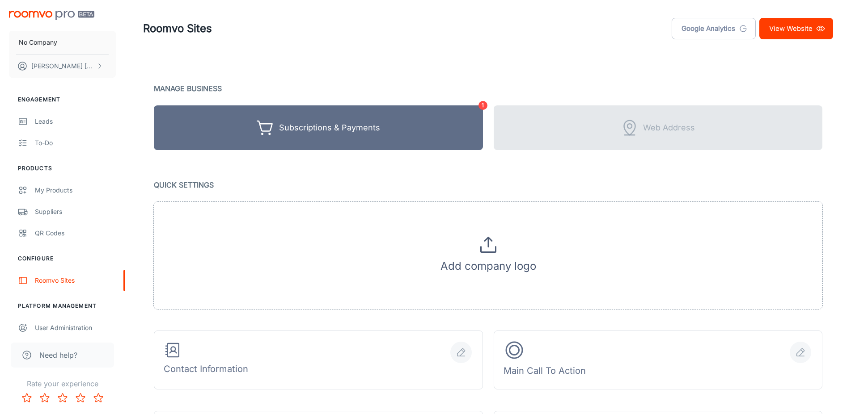
click at [791, 18] on link "View Website" at bounding box center [796, 28] width 74 height 21
click at [812, 33] on link "View Website" at bounding box center [796, 28] width 74 height 21
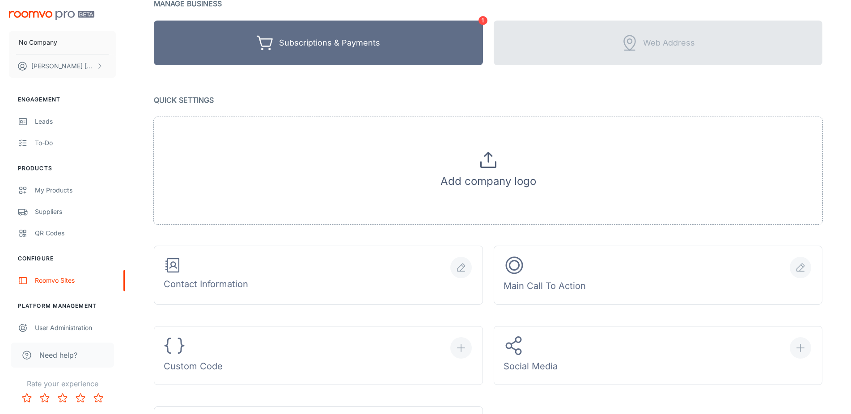
scroll to position [91, 0]
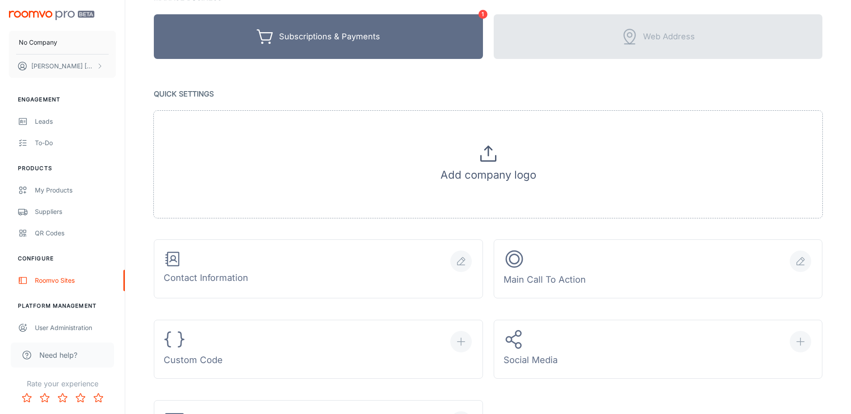
click at [457, 158] on div "Add company logo" at bounding box center [488, 164] width 668 height 107
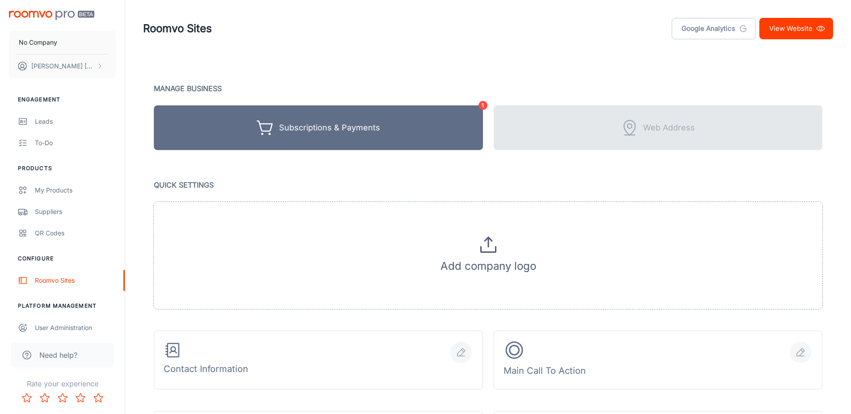
click at [792, 29] on link "View Website" at bounding box center [796, 28] width 74 height 21
click at [790, 23] on link "View Website" at bounding box center [796, 28] width 74 height 21
click at [516, 244] on div "Add company logo" at bounding box center [488, 255] width 668 height 107
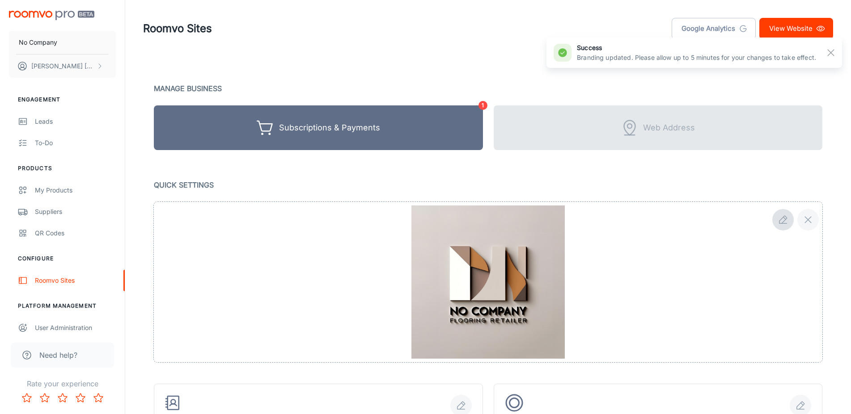
click at [779, 221] on icon "button" at bounding box center [783, 220] width 8 height 8
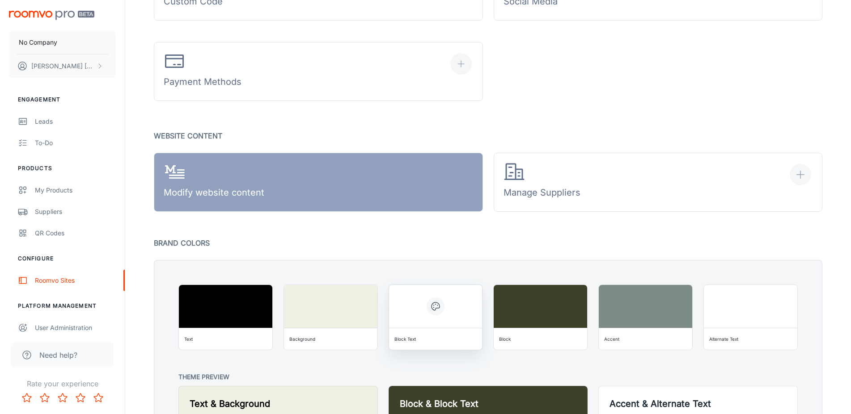
scroll to position [495, 0]
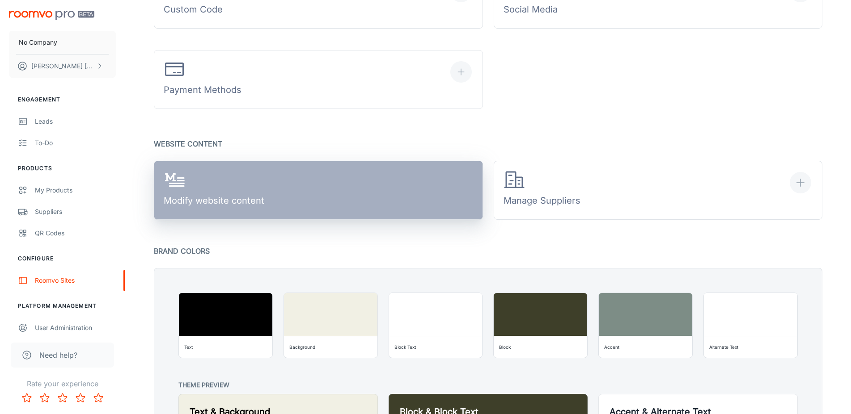
click at [399, 192] on link "Modify website content" at bounding box center [318, 190] width 329 height 59
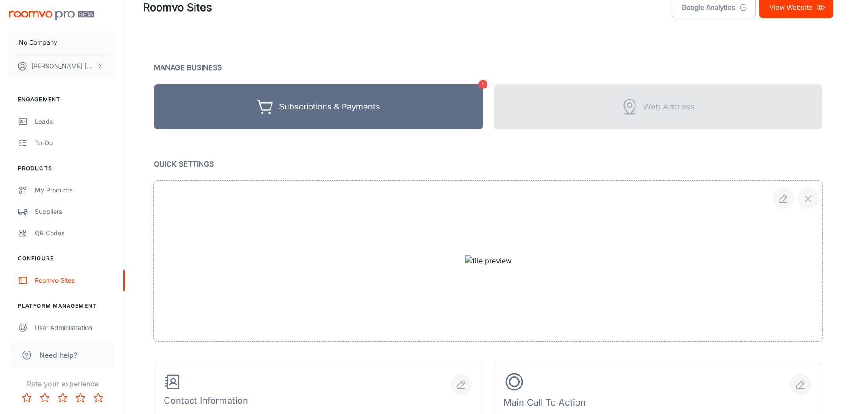
scroll to position [0, 0]
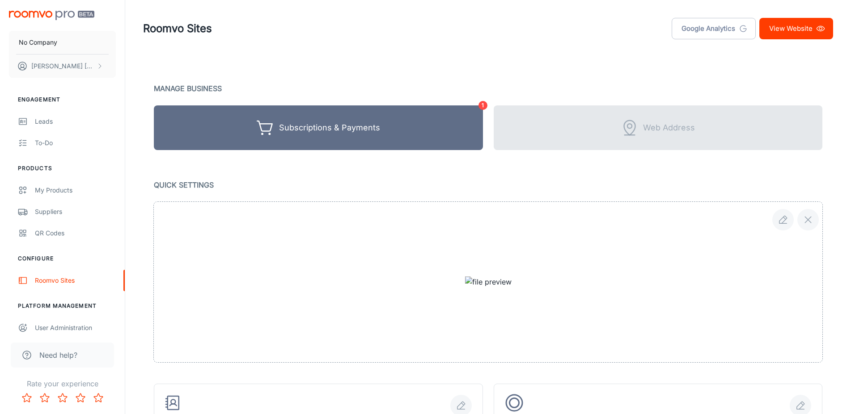
click at [811, 30] on link "View Website" at bounding box center [796, 28] width 74 height 21
click at [792, 38] on link "View Website" at bounding box center [796, 28] width 74 height 21
click at [787, 222] on icon "button" at bounding box center [782, 220] width 11 height 11
click at [505, 288] on div at bounding box center [488, 282] width 668 height 161
click at [813, 221] on icon "button" at bounding box center [808, 220] width 11 height 11
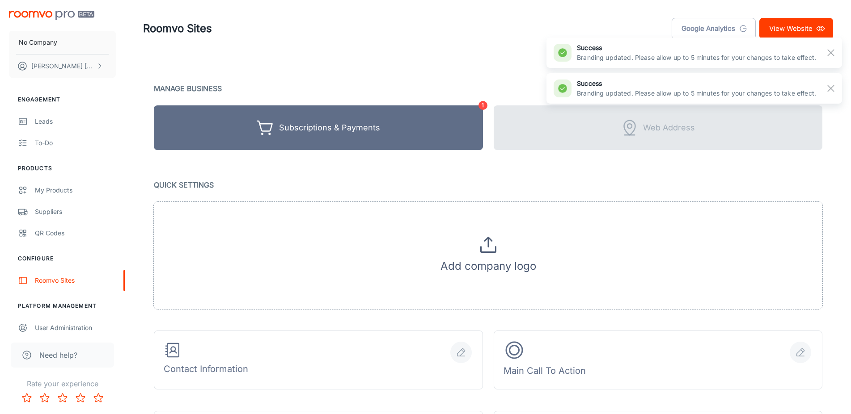
click at [491, 254] on icon at bounding box center [487, 244] width 21 height 21
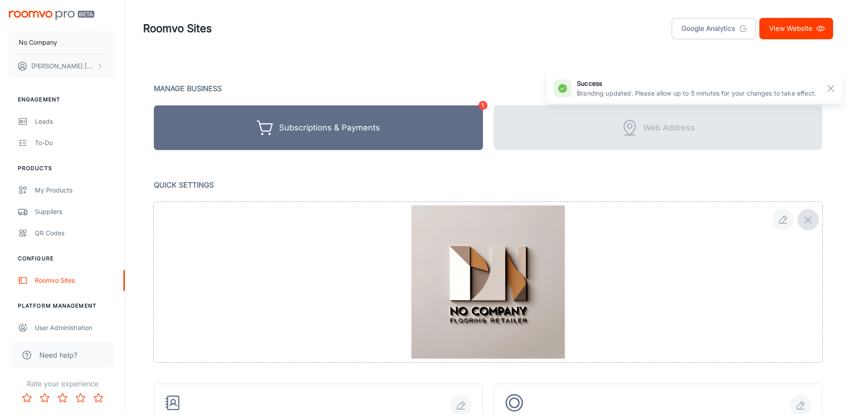
click at [801, 218] on button "button" at bounding box center [807, 219] width 21 height 21
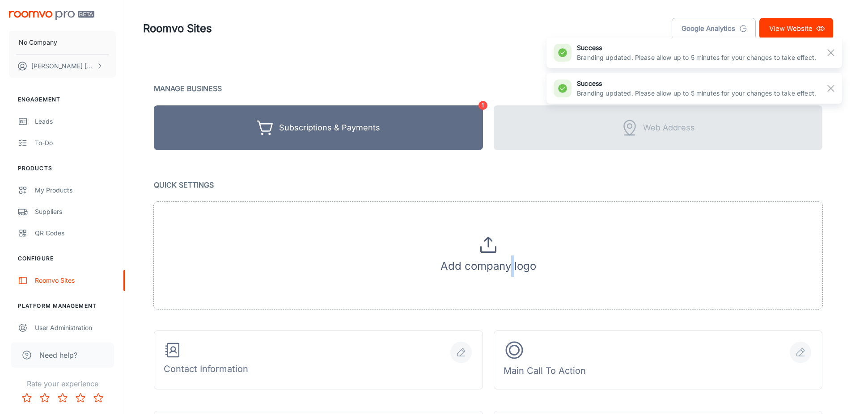
click at [510, 260] on p "Add company logo" at bounding box center [488, 266] width 96 height 21
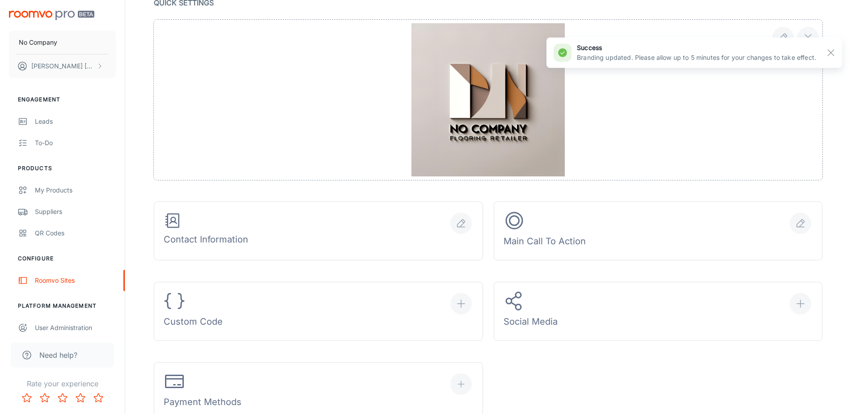
scroll to position [46, 0]
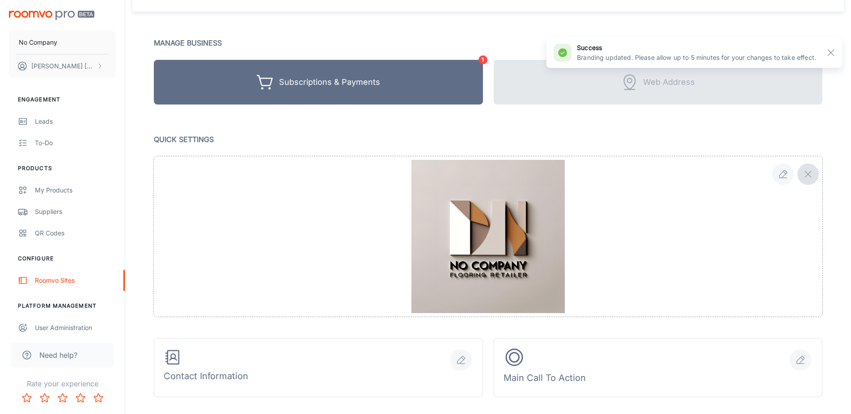
click at [807, 180] on button "button" at bounding box center [807, 174] width 21 height 21
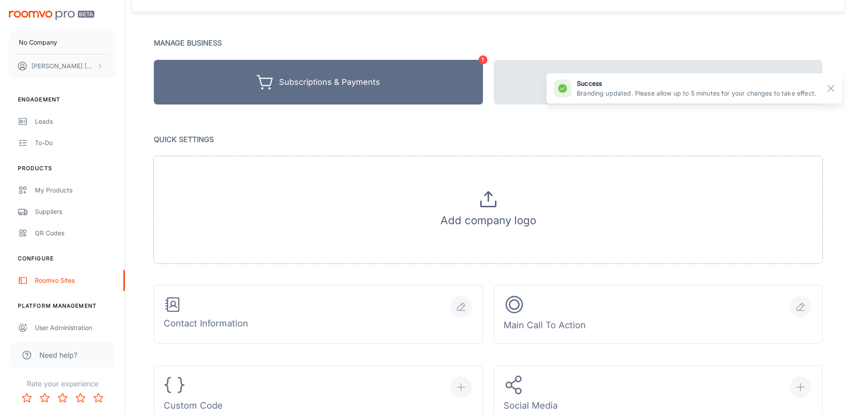
click at [490, 208] on icon at bounding box center [487, 199] width 21 height 21
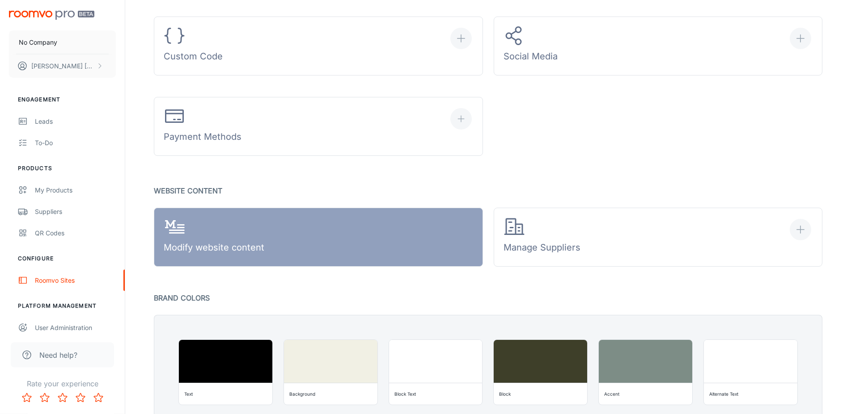
scroll to position [410, 0]
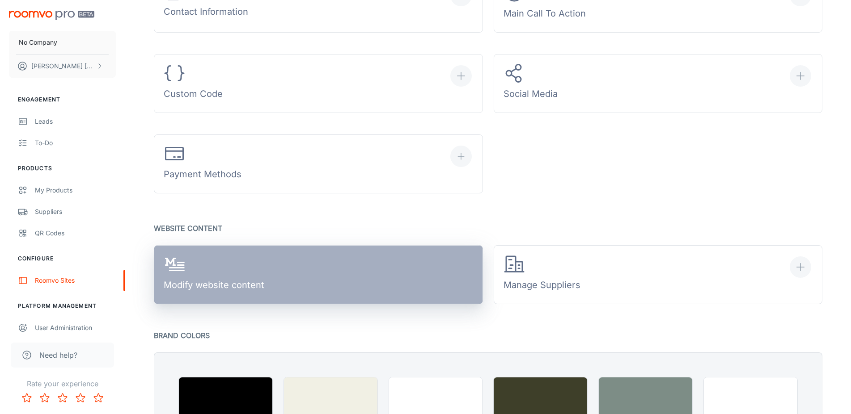
click at [283, 258] on link "Modify website content" at bounding box center [318, 274] width 329 height 59
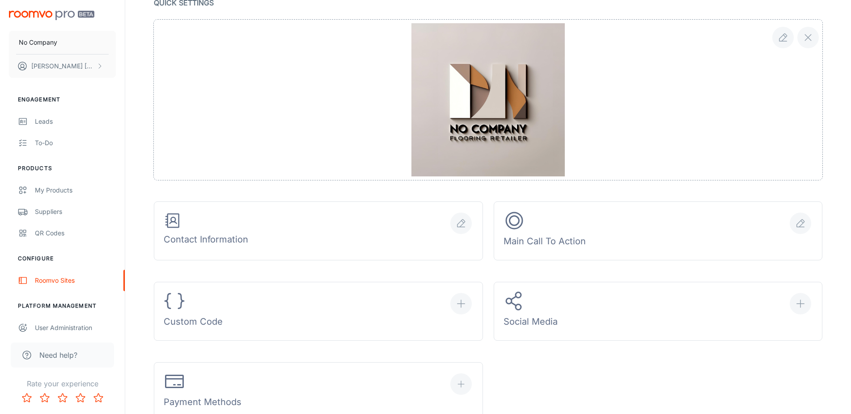
scroll to position [0, 0]
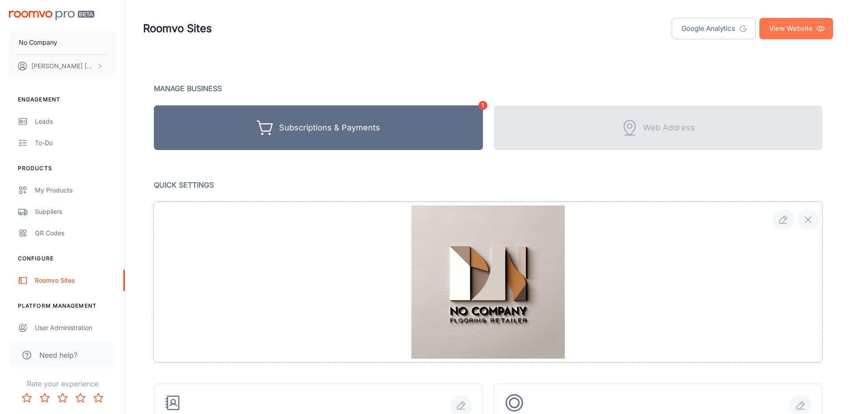
click at [809, 34] on link "View Website" at bounding box center [796, 28] width 74 height 21
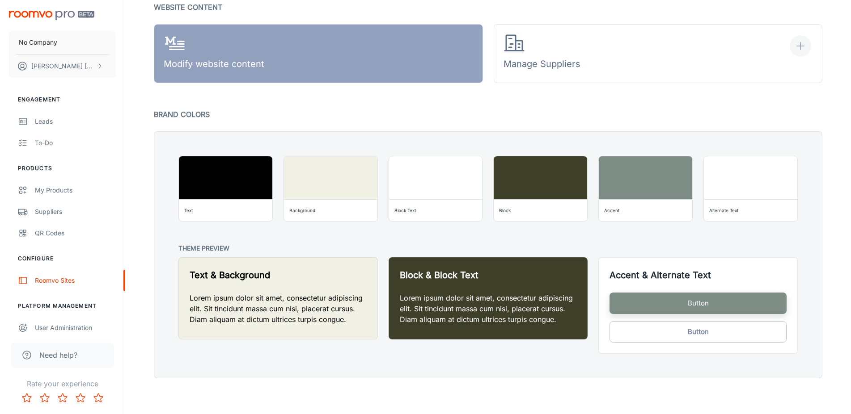
scroll to position [449, 0]
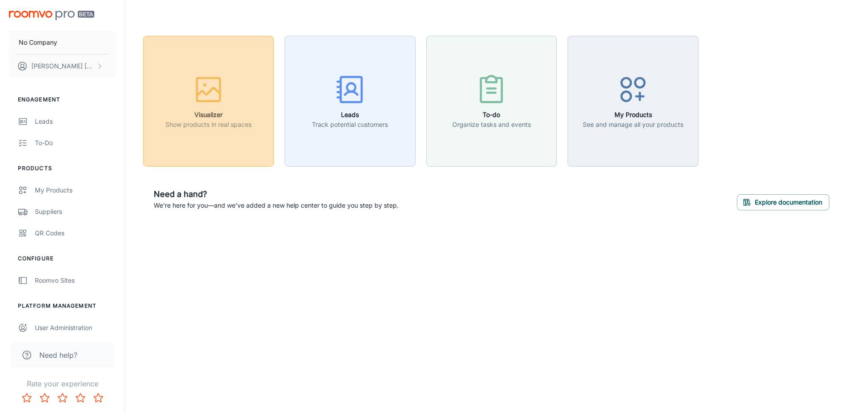
click at [228, 117] on h6 "Visualizer" at bounding box center [208, 115] width 86 height 10
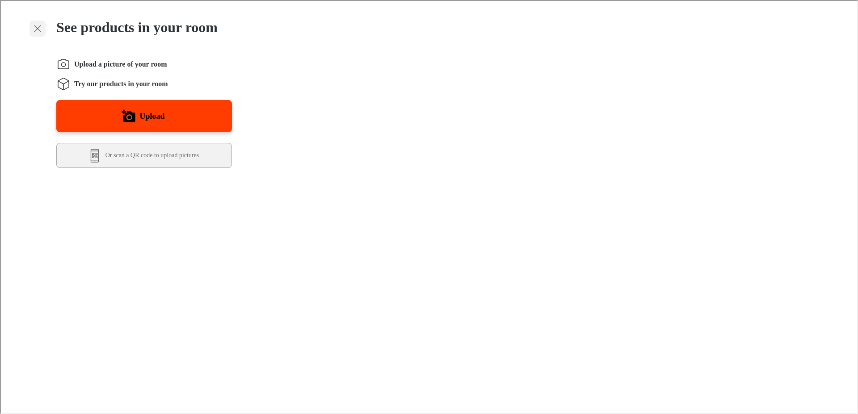
click at [34, 29] on icon "Exit visualizer" at bounding box center [36, 27] width 11 height 11
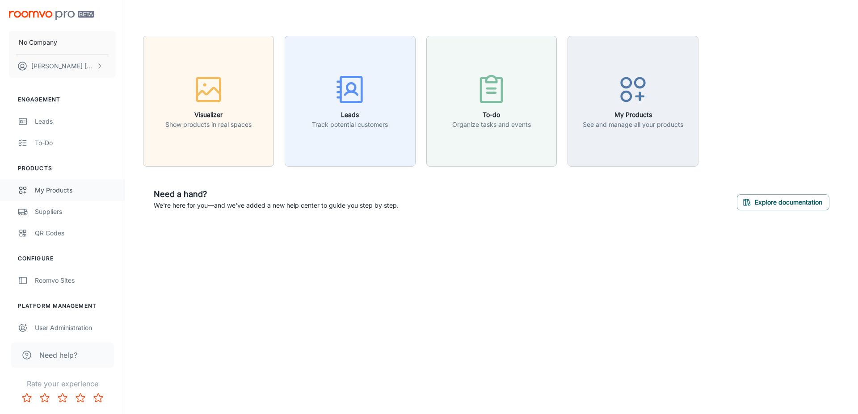
click at [55, 186] on div "My Products" at bounding box center [75, 191] width 81 height 10
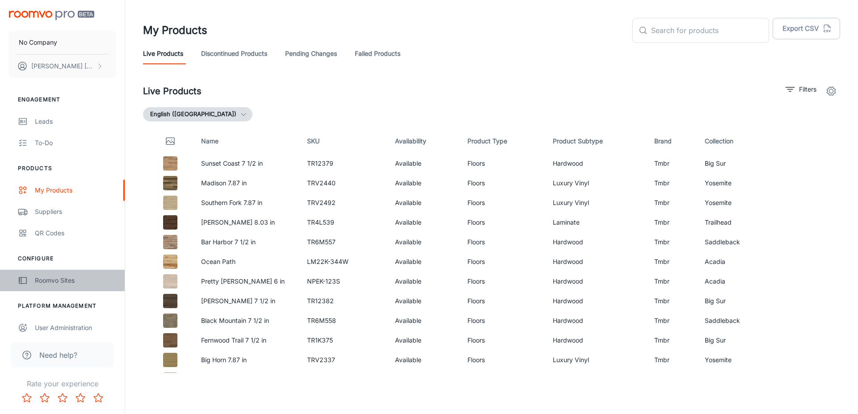
click at [56, 283] on div "Roomvo Sites" at bounding box center [75, 281] width 81 height 10
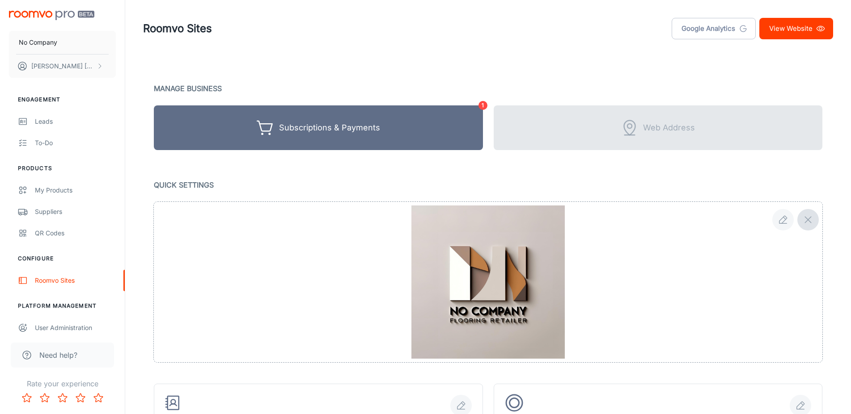
click at [815, 221] on button "button" at bounding box center [807, 219] width 21 height 21
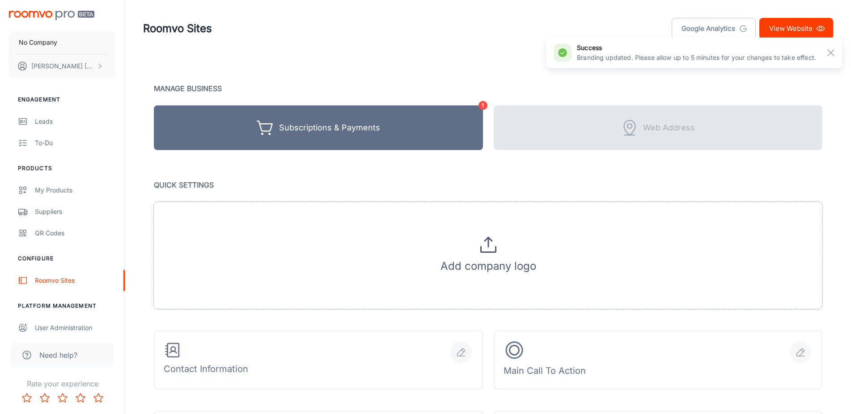
click at [488, 249] on icon at bounding box center [487, 244] width 21 height 21
click at [800, 29] on link "View Website" at bounding box center [796, 28] width 74 height 21
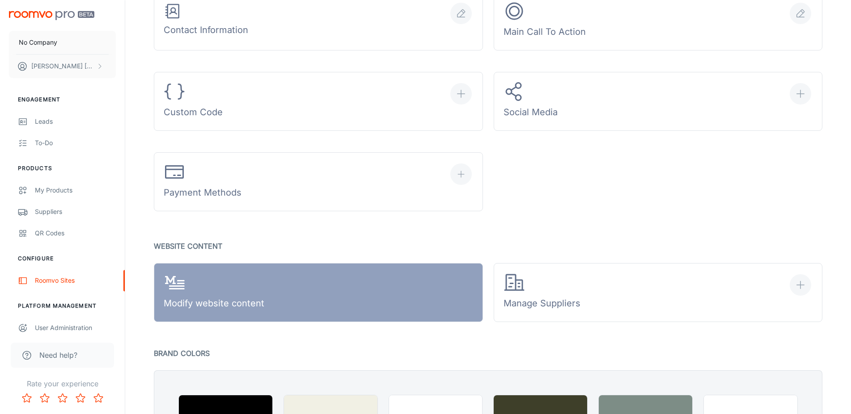
scroll to position [365, 0]
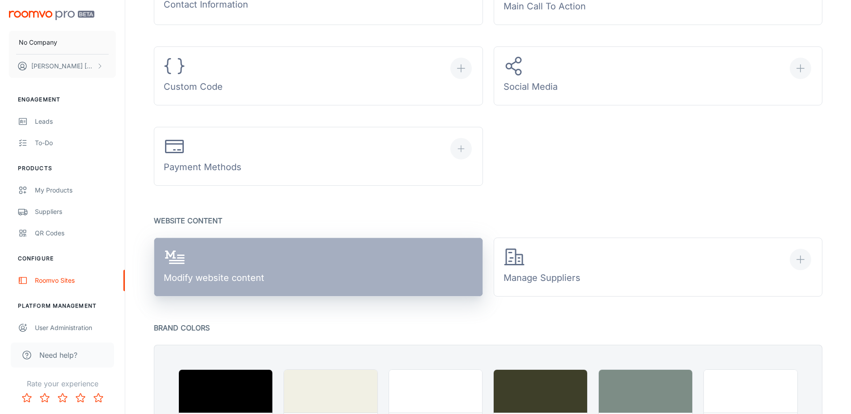
click at [415, 258] on link "Modify website content" at bounding box center [318, 267] width 329 height 59
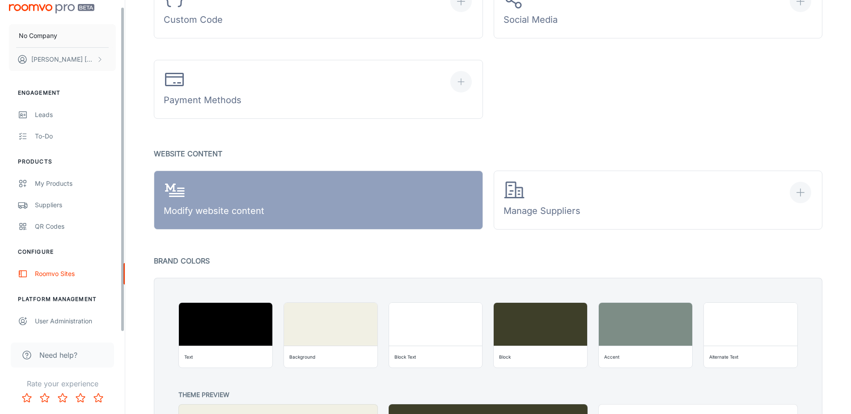
scroll to position [579, 0]
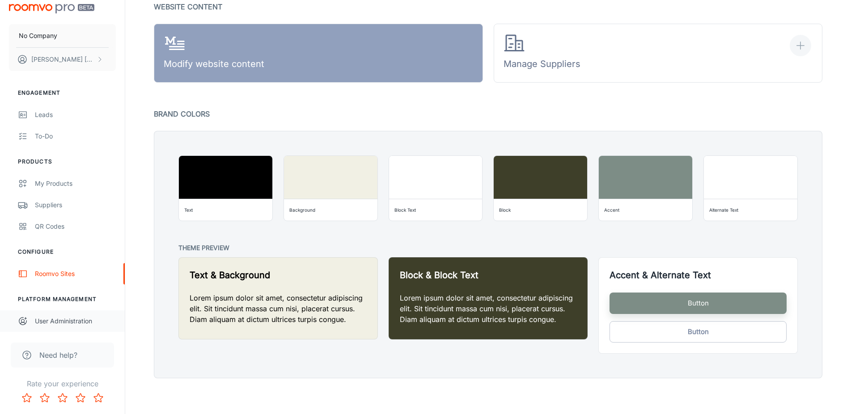
click at [67, 324] on div "User Administration" at bounding box center [75, 322] width 81 height 10
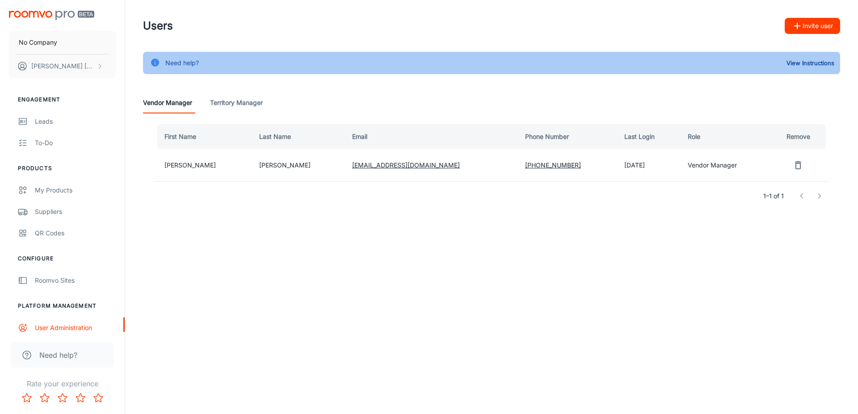
click at [801, 29] on icon "button" at bounding box center [797, 26] width 11 height 11
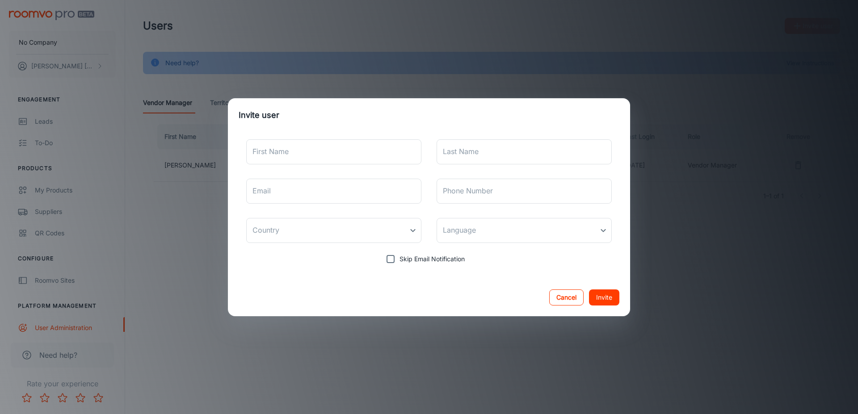
click at [555, 295] on button "Cancel" at bounding box center [566, 298] width 34 height 16
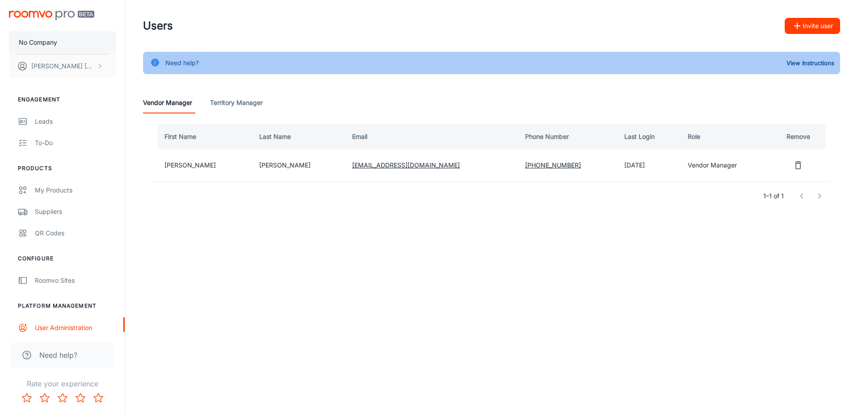
click at [49, 52] on button "No Company" at bounding box center [62, 42] width 107 height 23
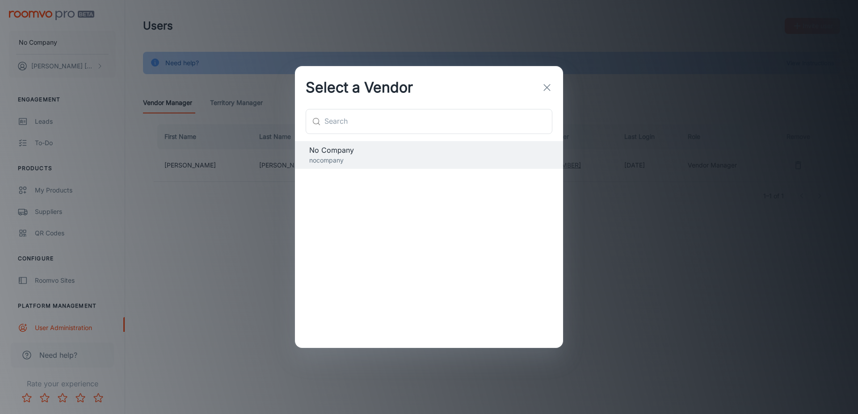
click at [478, 173] on div "No Company nocompany" at bounding box center [429, 244] width 268 height 207
click at [475, 161] on p "nocompany" at bounding box center [429, 161] width 240 height 10
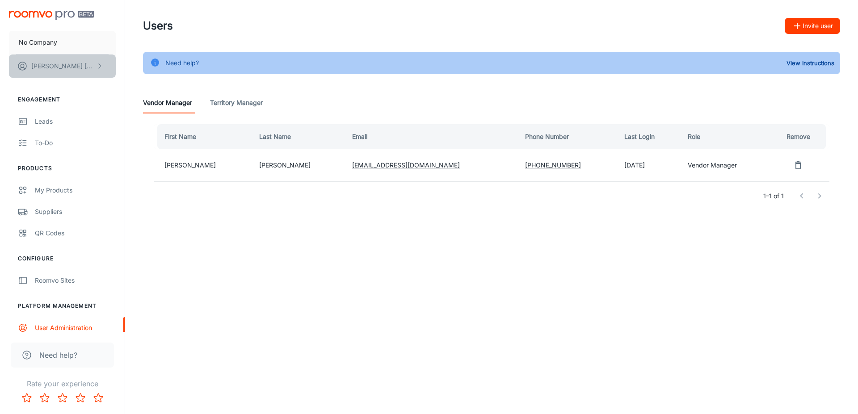
click at [67, 61] on button "Julian Lopez-acosta" at bounding box center [62, 66] width 107 height 23
drag, startPoint x: 32, startPoint y: 296, endPoint x: 34, endPoint y: 290, distance: 6.1
click at [34, 290] on div at bounding box center [429, 207] width 858 height 414
click at [42, 279] on div "Roomvo Sites" at bounding box center [75, 281] width 81 height 10
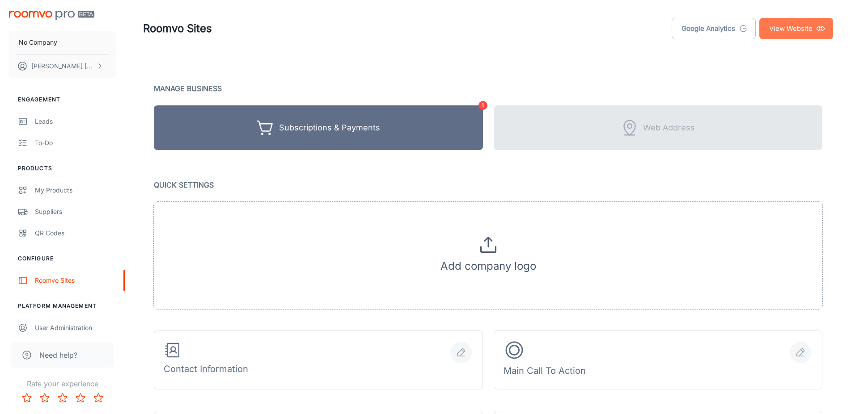
click at [790, 31] on link "View Website" at bounding box center [796, 28] width 74 height 21
click at [489, 260] on p "Add company logo" at bounding box center [488, 266] width 96 height 21
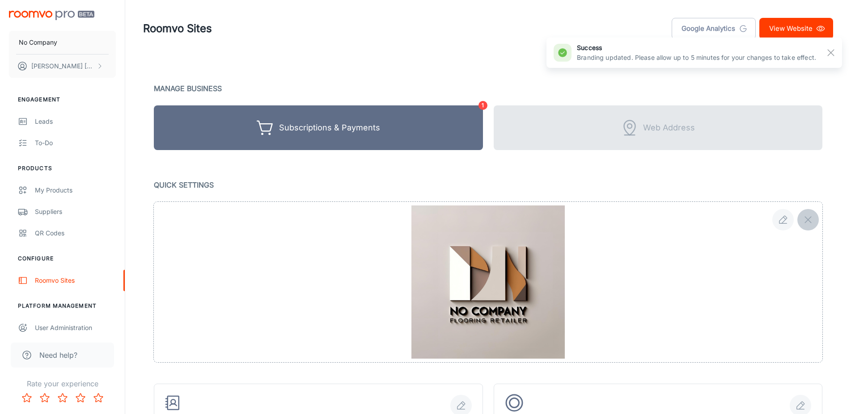
click at [813, 216] on icon "button" at bounding box center [808, 220] width 11 height 11
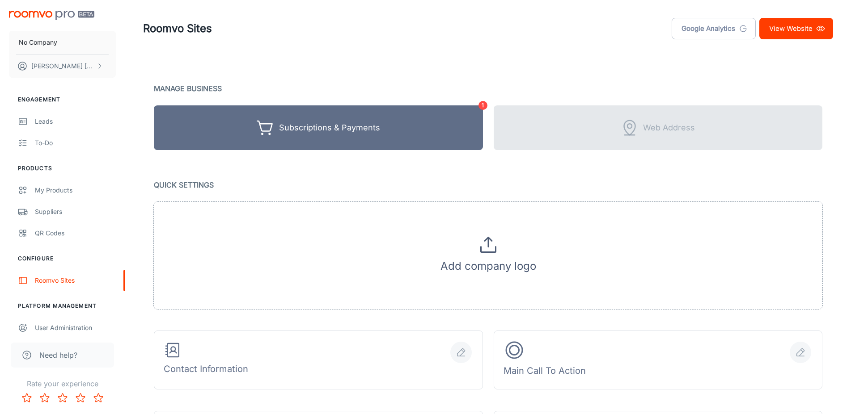
click at [800, 32] on link "View Website" at bounding box center [796, 28] width 74 height 21
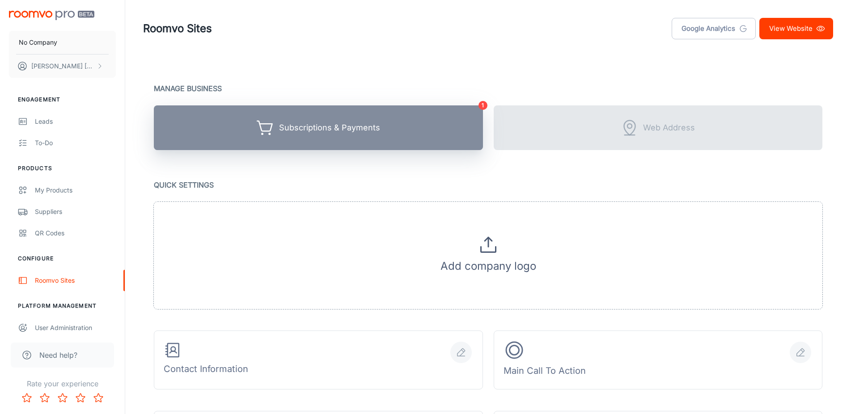
click at [404, 135] on button "Subscriptions & Payments" at bounding box center [318, 128] width 329 height 45
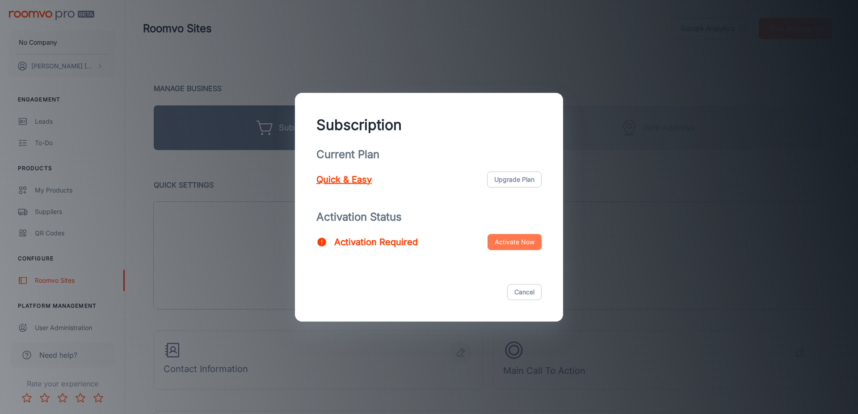
click at [520, 248] on button "Activate Now" at bounding box center [515, 242] width 54 height 16
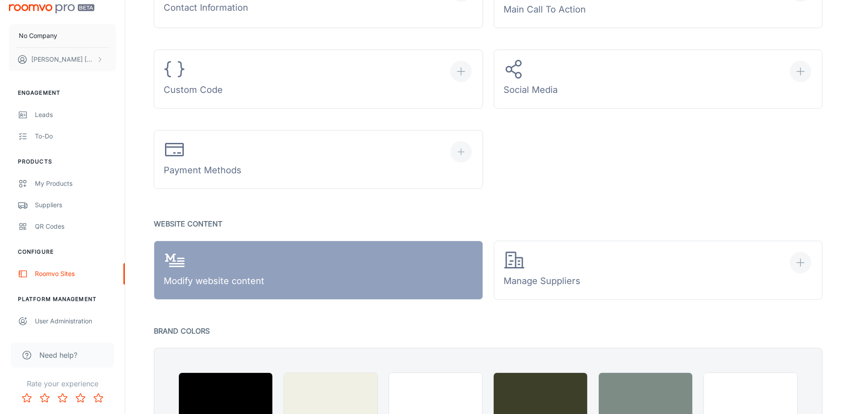
scroll to position [410, 0]
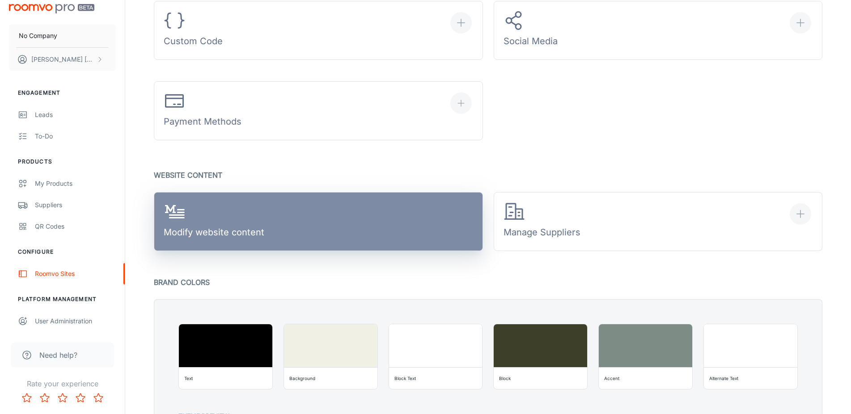
click at [414, 236] on link "Modify website content" at bounding box center [318, 221] width 329 height 59
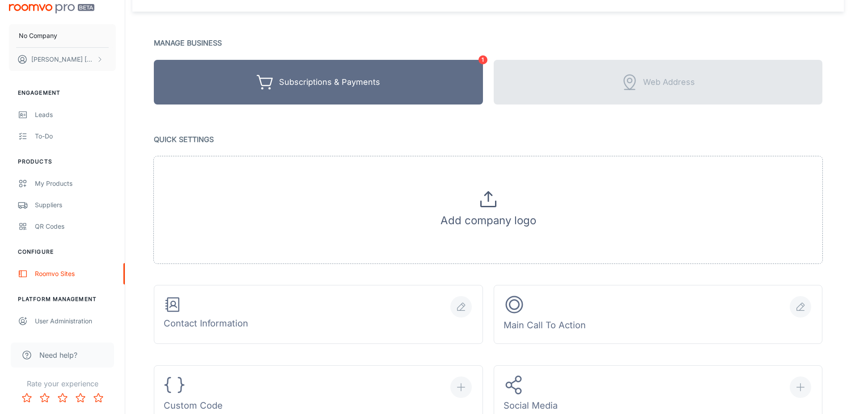
scroll to position [0, 0]
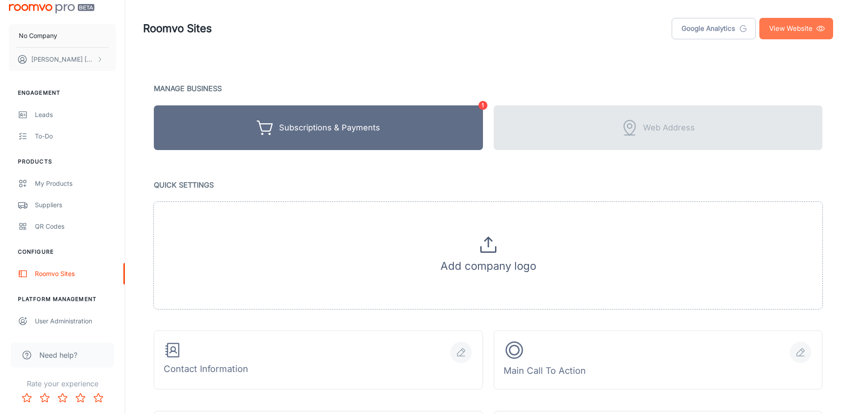
click at [773, 30] on link "View Website" at bounding box center [796, 28] width 74 height 21
click at [794, 34] on link "View Website" at bounding box center [796, 28] width 74 height 21
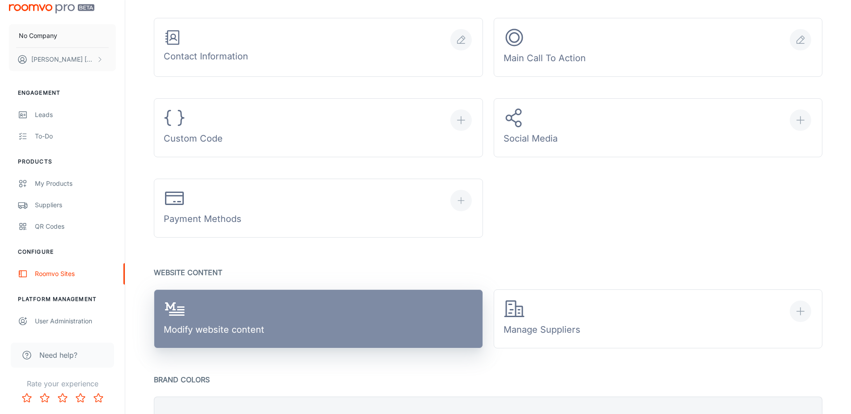
scroll to position [319, 0]
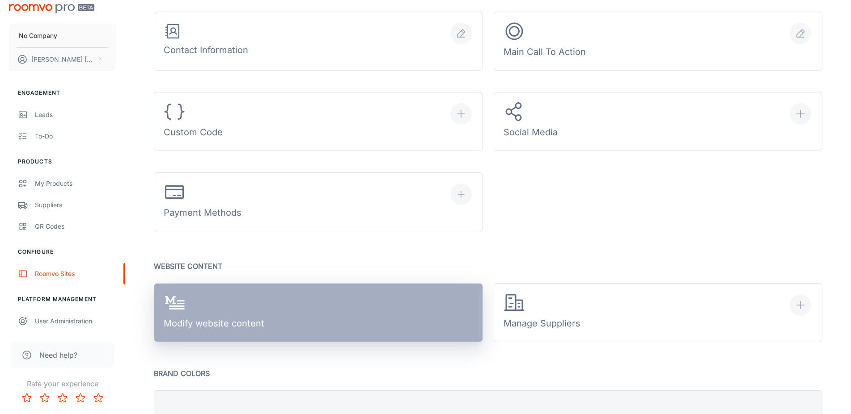
click at [254, 323] on div "Modify website content" at bounding box center [214, 313] width 101 height 42
